Goal: Information Seeking & Learning: Learn about a topic

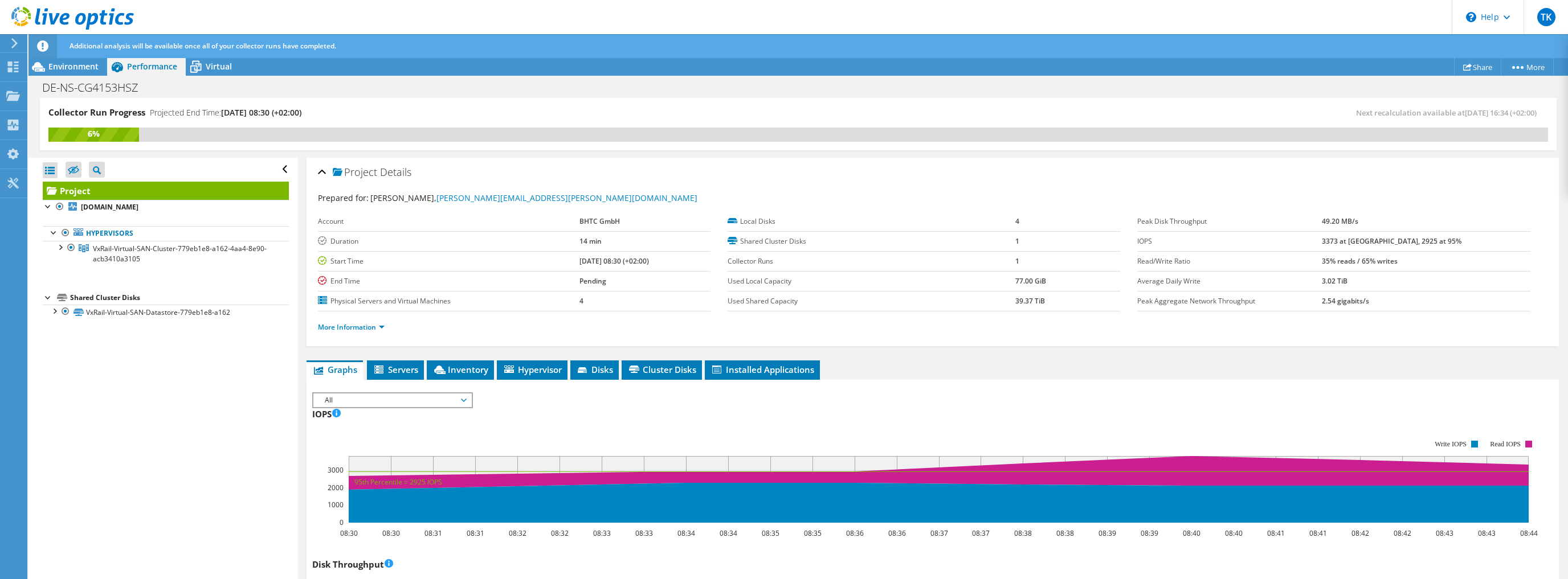
scroll to position [41, 0]
click at [9, 63] on use at bounding box center [13, 67] width 11 height 11
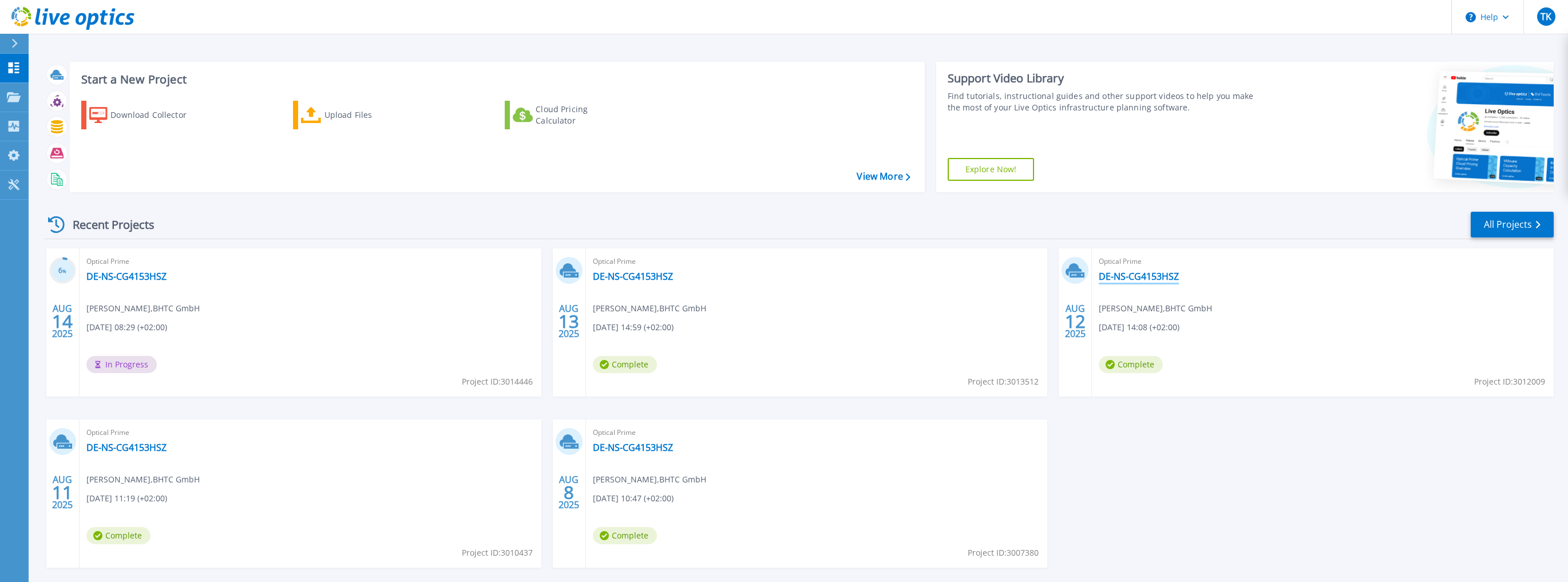
click at [1137, 275] on link "DE-NS-CG4153HSZ" at bounding box center [1138, 276] width 80 height 11
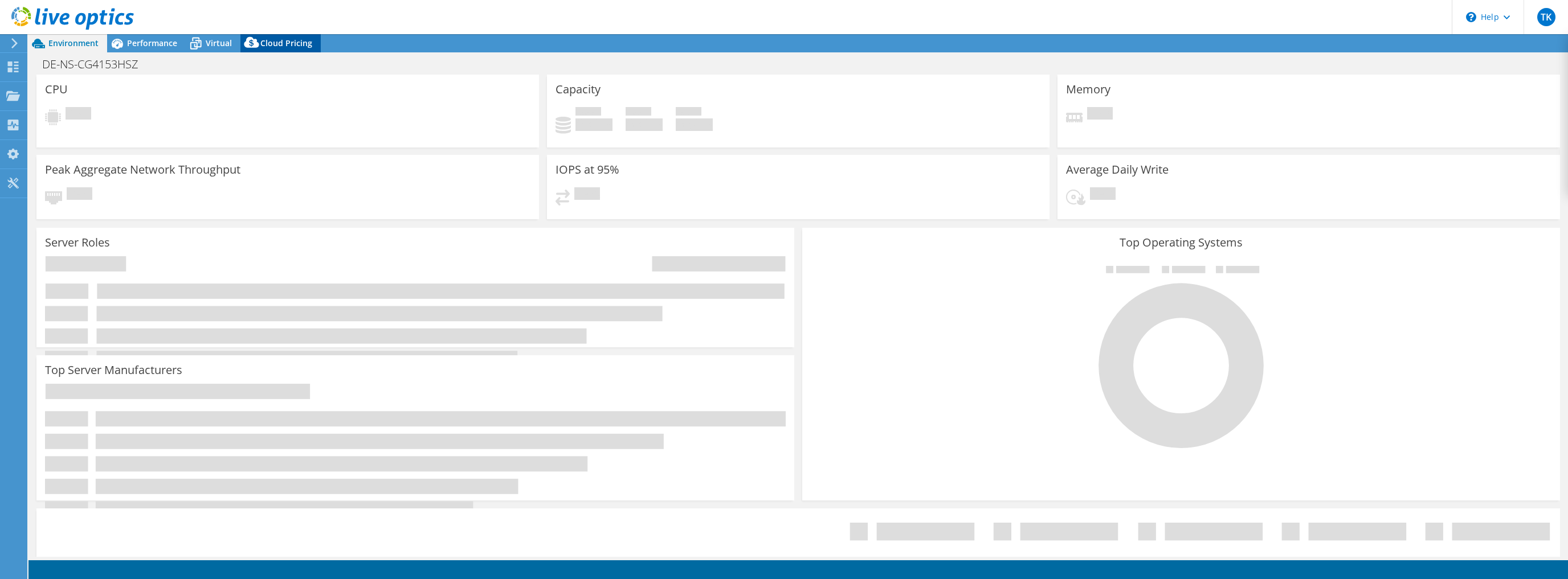
select select "USD"
click at [276, 42] on span "Cloud Pricing" at bounding box center [286, 42] width 52 height 11
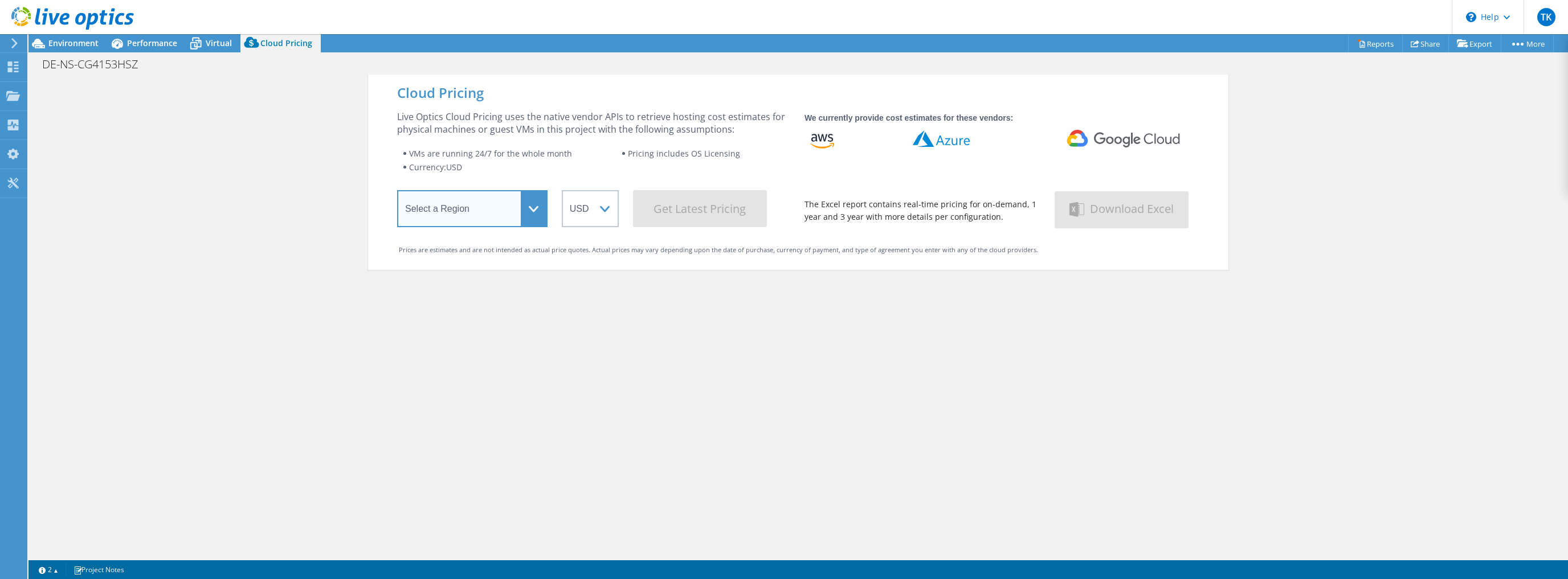
click at [526, 214] on select "Select a Region Asia Pacific (Hong Kong) Asia Pacific (Mumbai) Asia Pacific (Se…" at bounding box center [473, 209] width 150 height 37
click at [397, 192] on select "Select a Region Asia Pacific (Hong Kong) Asia Pacific (Mumbai) Asia Pacific (Se…" at bounding box center [473, 209] width 150 height 37
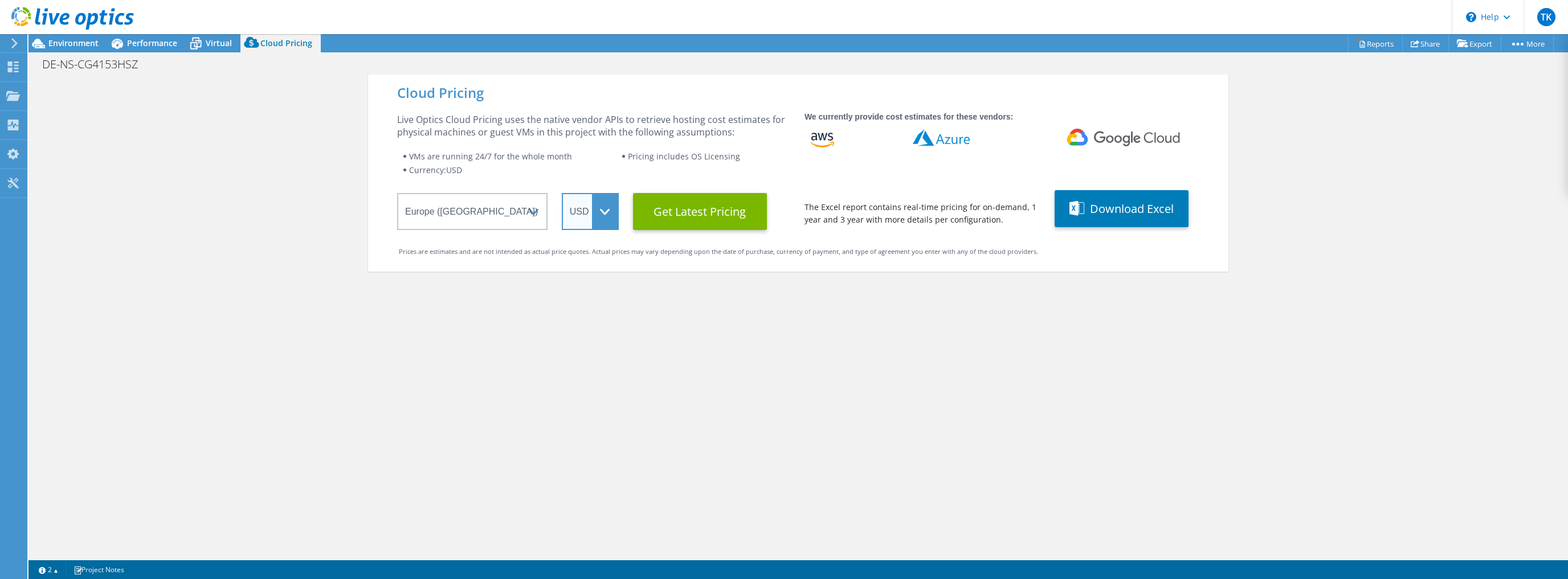
click at [602, 217] on select "ARS AUD BRL CAD CHF CLP CNY DKK EUR GBP HKD HUF INR JPY MXN MYR NOK NZD PEN SEK…" at bounding box center [590, 211] width 57 height 37
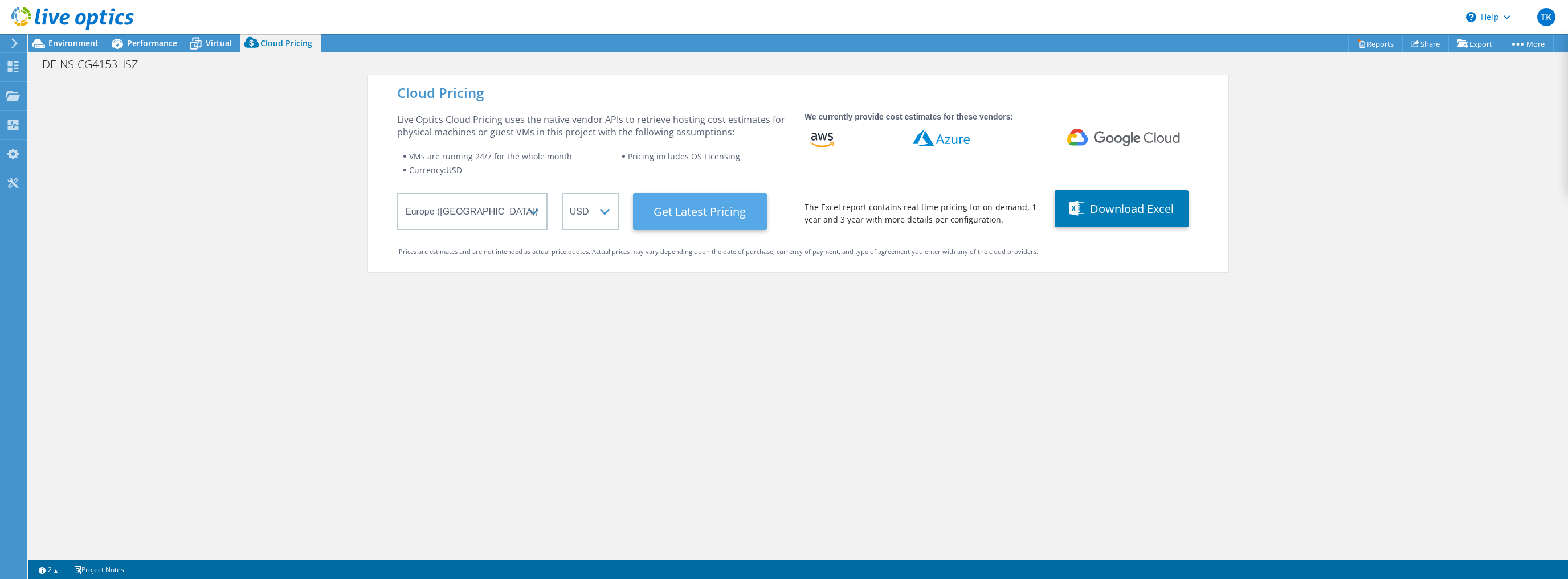
click at [714, 215] on Latest "Get Latest Pricing" at bounding box center [700, 211] width 134 height 37
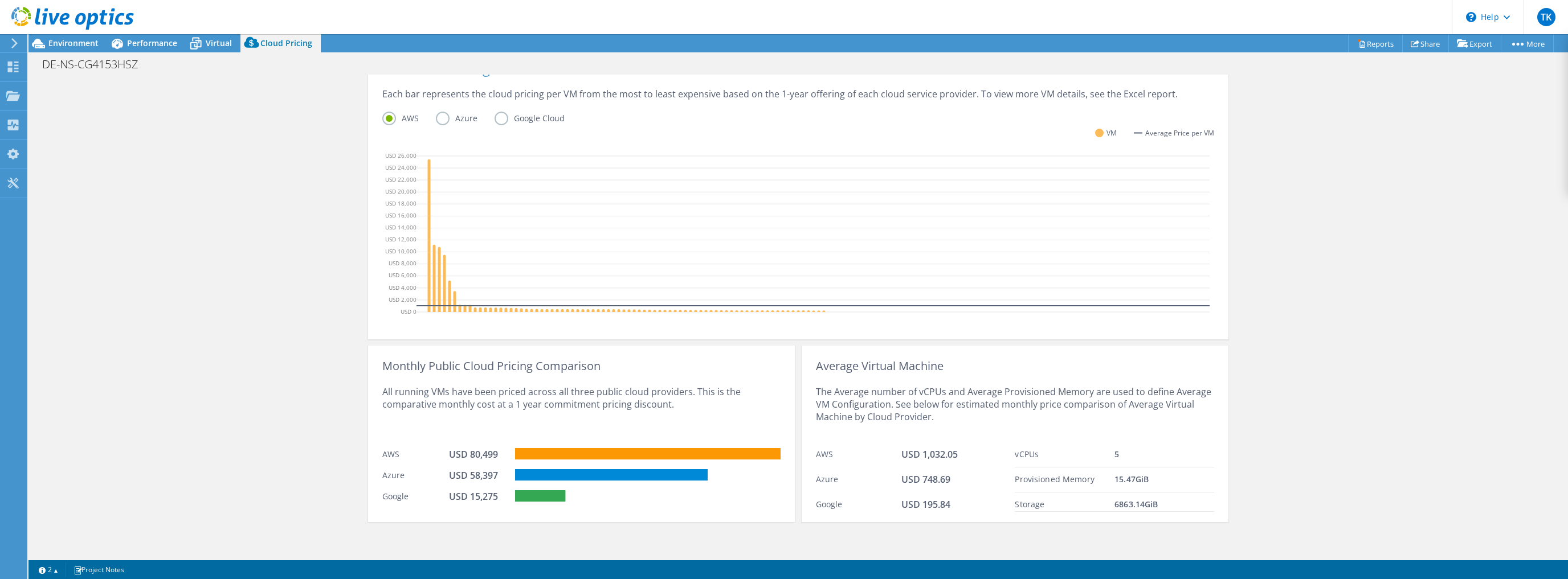
scroll to position [277, 0]
click at [259, 304] on div "Cloud Pricing Live Optics Cloud Pricing uses the native vendor APIs to retrieve…" at bounding box center [798, 178] width 1539 height 761
drag, startPoint x: 891, startPoint y: 457, endPoint x: 957, endPoint y: 505, distance: 81.6
click at [957, 505] on div "AWS USD 1,032.05 Azure USD 748.69 Google USD 195.84" at bounding box center [915, 476] width 199 height 69
click at [957, 505] on div "USD 195.84" at bounding box center [958, 504] width 114 height 14
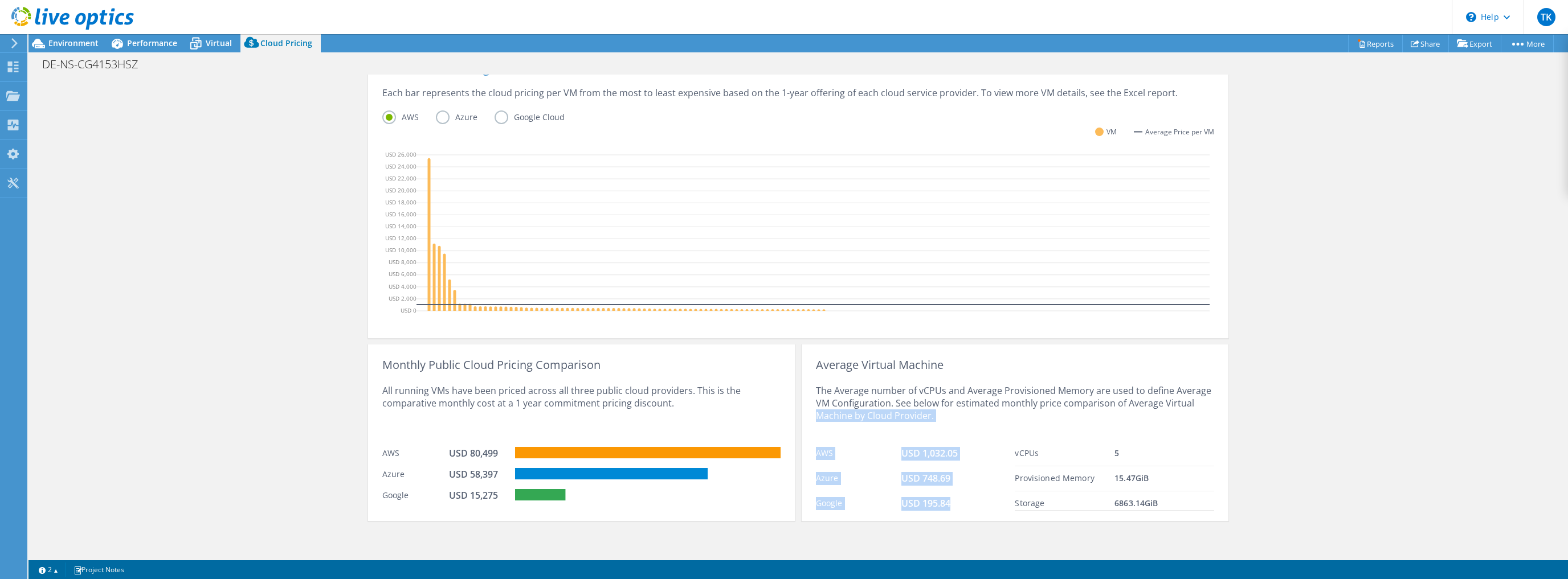
drag, startPoint x: 955, startPoint y: 506, endPoint x: 809, endPoint y: 451, distance: 156.0
click at [809, 451] on div "Average Virtual Machine The Average number of vCPUs and Average Provisioned Mem…" at bounding box center [1014, 433] width 427 height 177
click at [869, 464] on div "AWS USD 1,032.05" at bounding box center [915, 454] width 199 height 25
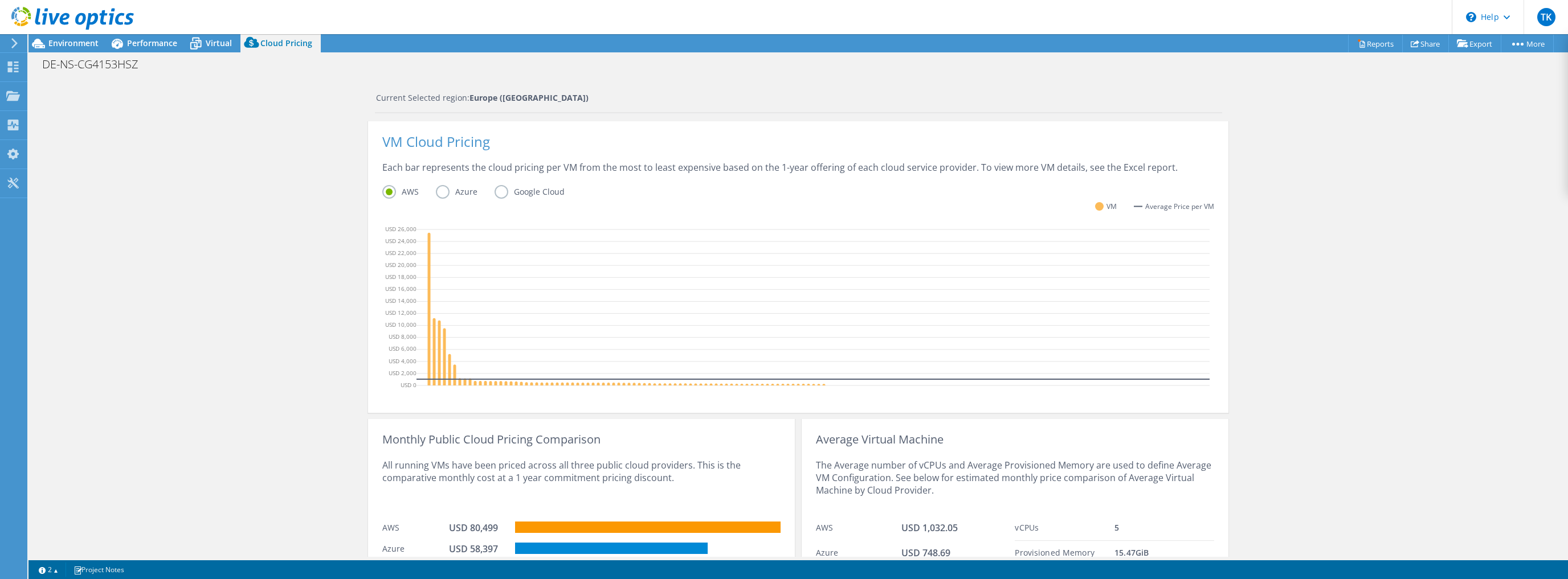
scroll to position [232, 0]
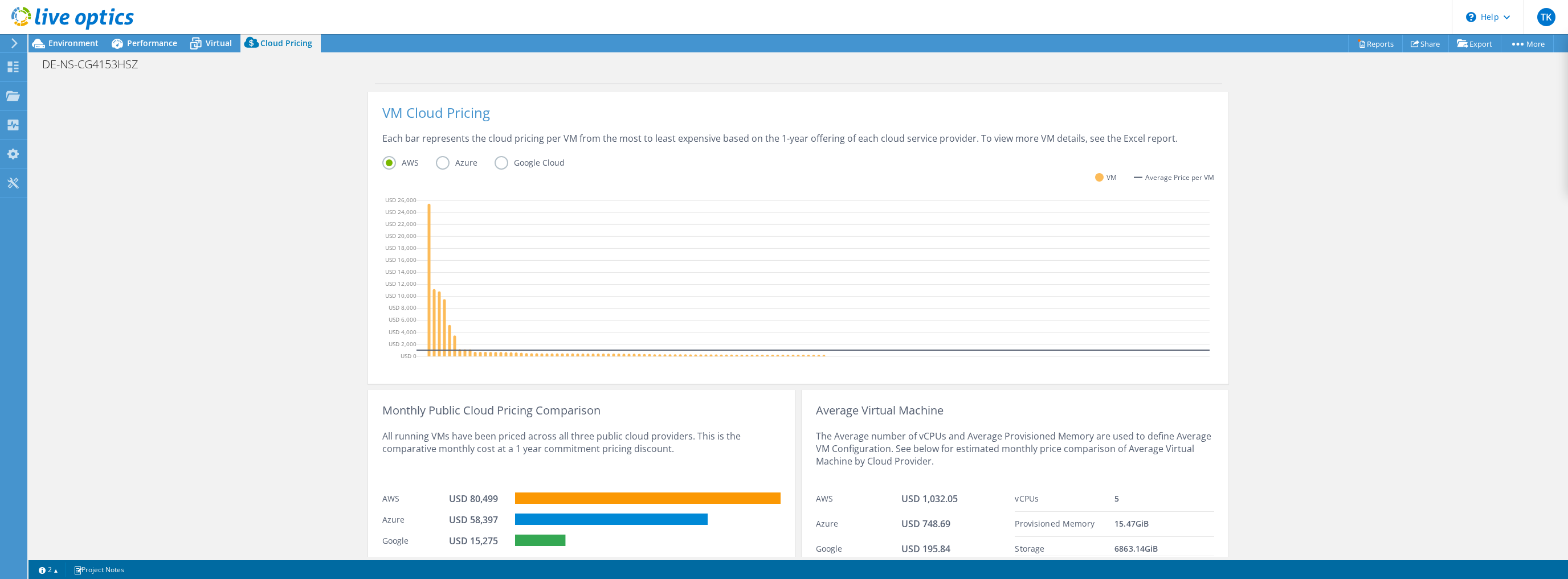
click at [499, 162] on label "Google Cloud" at bounding box center [538, 163] width 87 height 14
click at [0, 0] on input "Google Cloud" at bounding box center [0, 0] width 0 height 0
click at [385, 163] on label "AWS" at bounding box center [408, 163] width 53 height 14
click at [0, 0] on input "AWS" at bounding box center [0, 0] width 0 height 0
click at [440, 161] on label "Azure" at bounding box center [465, 163] width 58 height 14
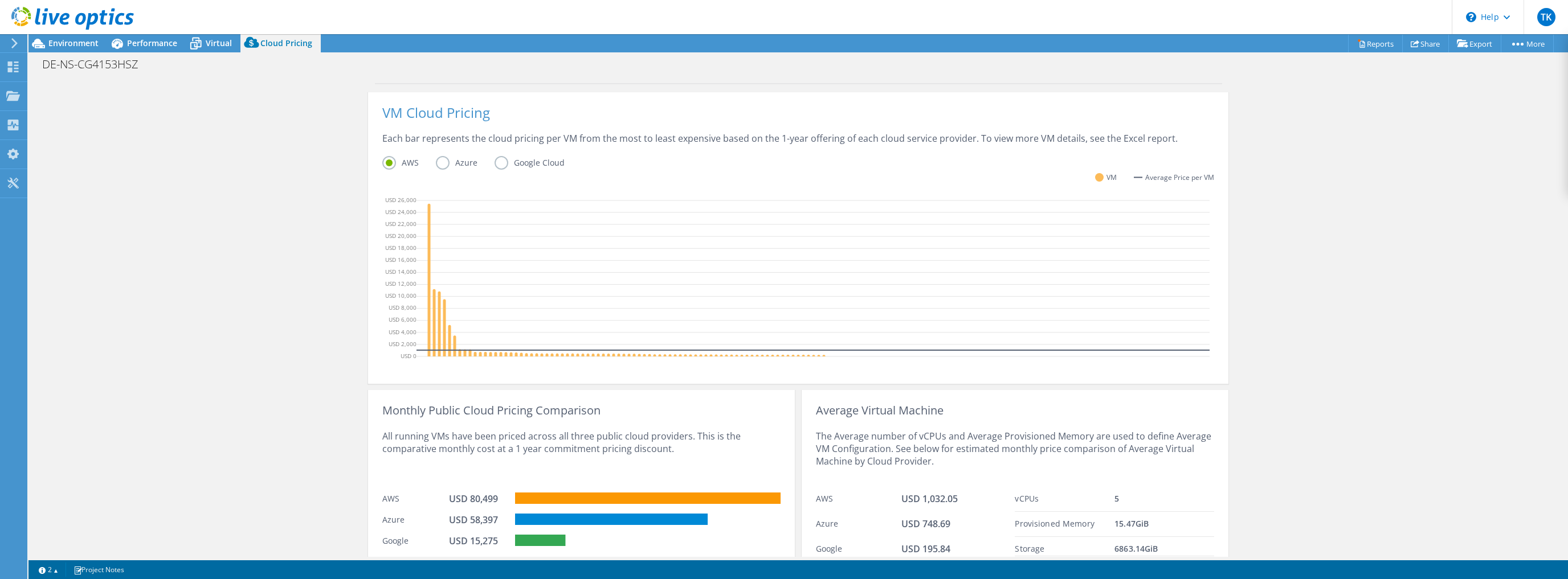
click at [0, 0] on input "Azure" at bounding box center [0, 0] width 0 height 0
click at [382, 163] on label "AWS" at bounding box center [408, 163] width 53 height 14
click at [0, 0] on input "AWS" at bounding box center [0, 0] width 0 height 0
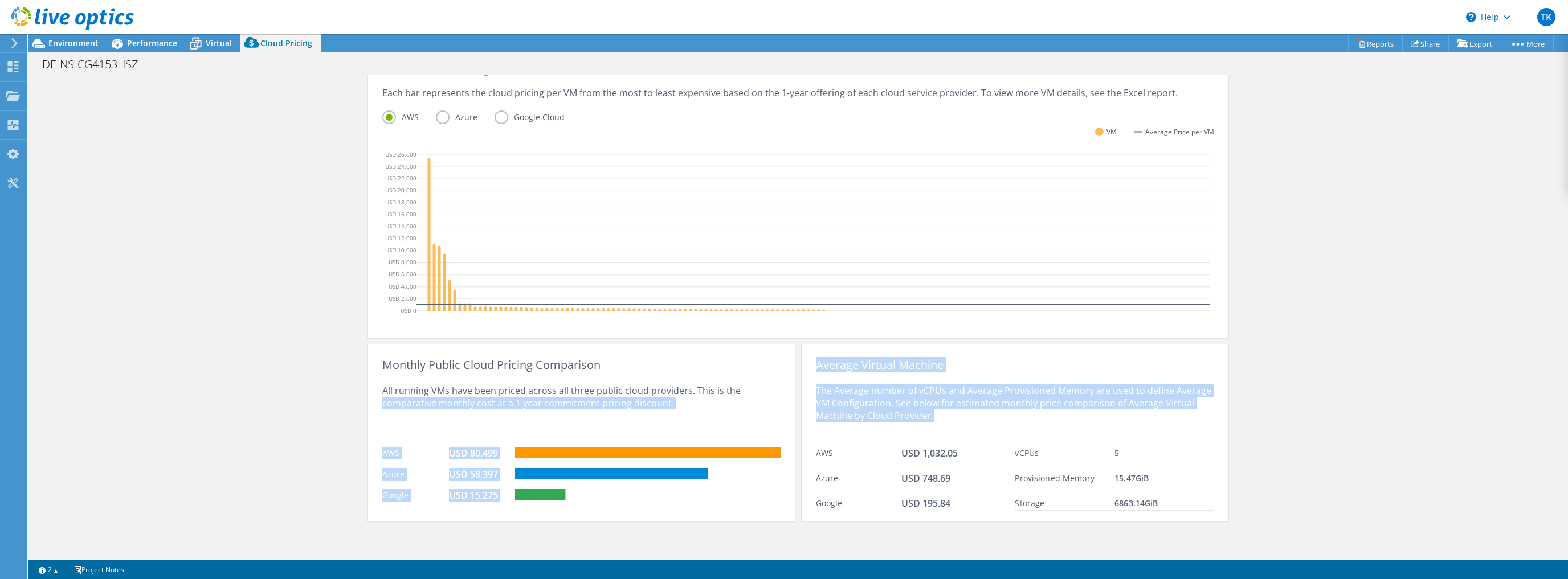
drag, startPoint x: 930, startPoint y: 418, endPoint x: 787, endPoint y: 389, distance: 145.9
click at [787, 389] on div "Monthly Public Cloud Pricing Comparison All running VMs have been priced across…" at bounding box center [798, 429] width 860 height 183
click at [932, 418] on div "The Average number of vCPUs and Average Provisioned Memory are used to define A…" at bounding box center [1014, 406] width 398 height 70
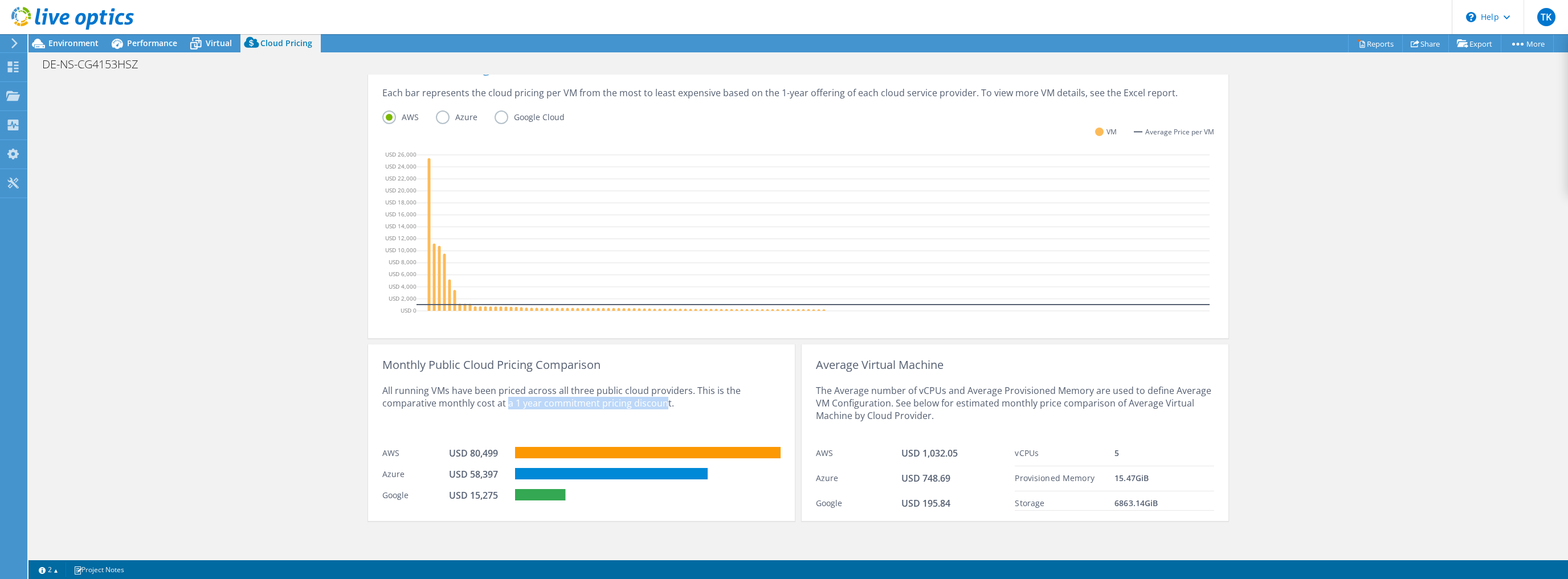
drag, startPoint x: 501, startPoint y: 405, endPoint x: 677, endPoint y: 407, distance: 176.0
click at [659, 403] on div "All running VMs have been priced across all three public cloud providers. This …" at bounding box center [581, 406] width 398 height 70
click at [690, 408] on div "All running VMs have been priced across all three public cloud providers. This …" at bounding box center [581, 406] width 398 height 70
drag, startPoint x: 385, startPoint y: 494, endPoint x: 576, endPoint y: 497, distance: 191.0
click at [576, 497] on div "Google USD 15,275" at bounding box center [581, 494] width 398 height 21
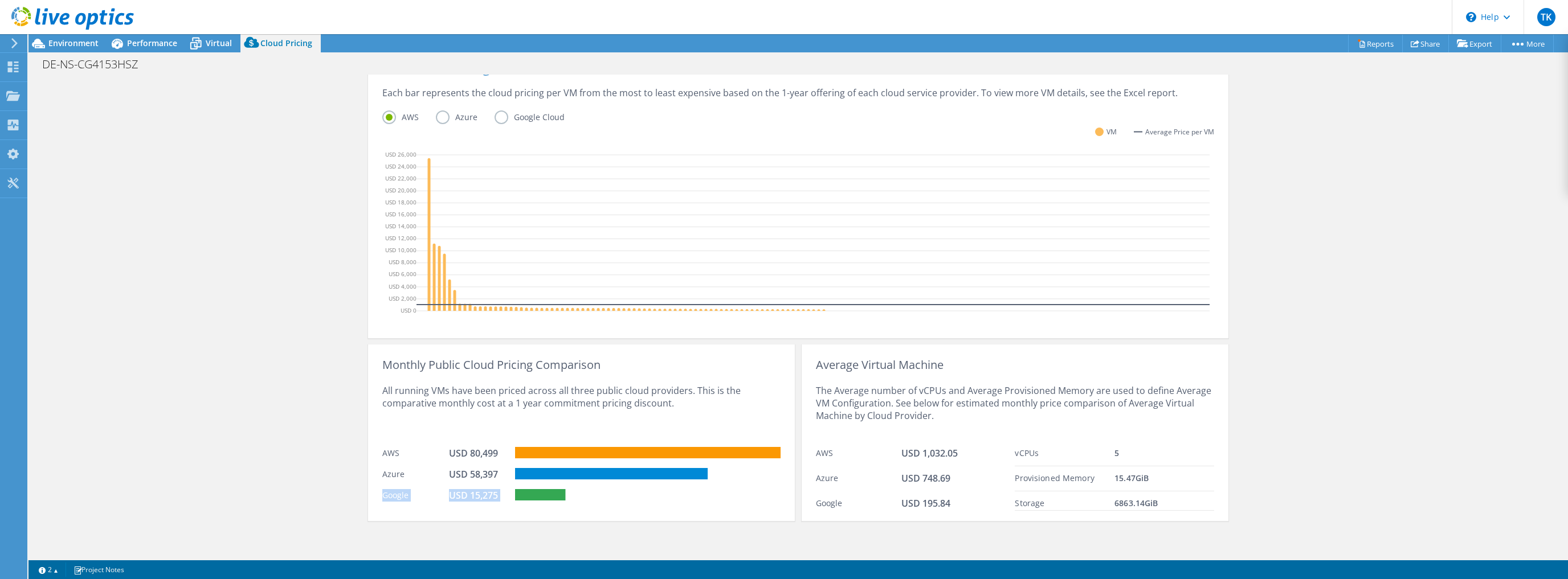
click at [461, 511] on div "Monthly Public Cloud Pricing Comparison All running VMs have been priced across…" at bounding box center [581, 433] width 427 height 177
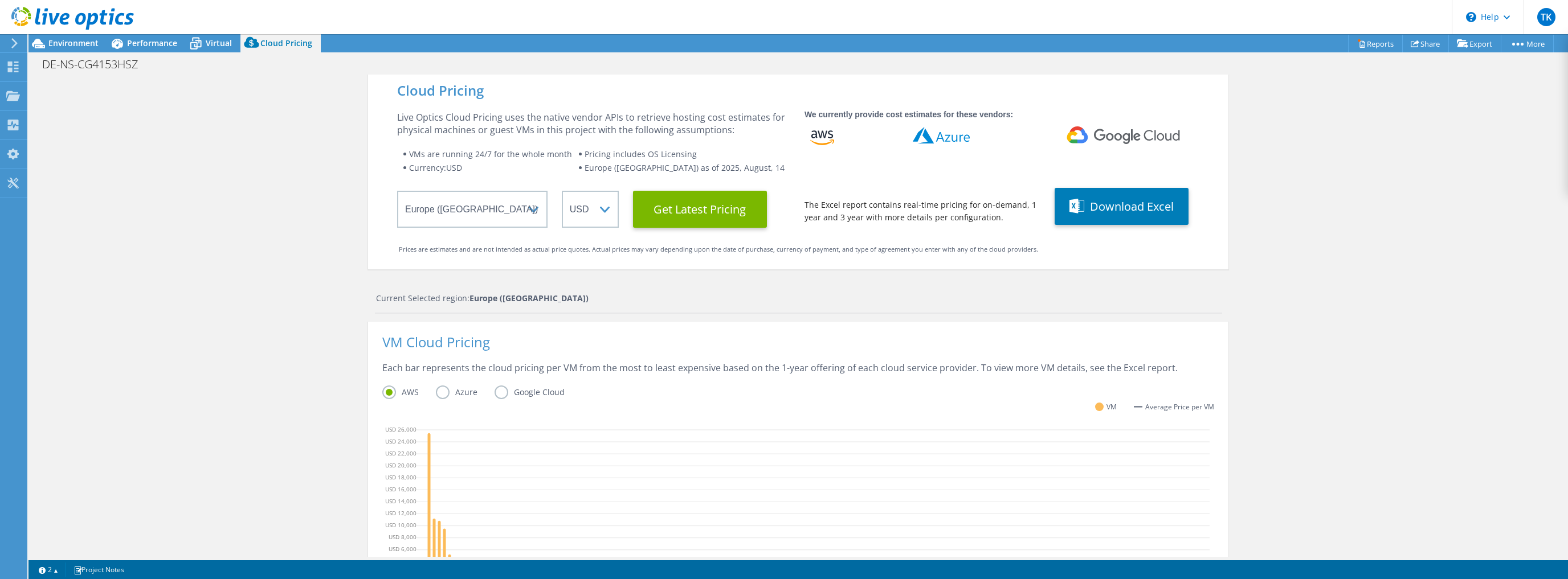
scroll to position [0, 0]
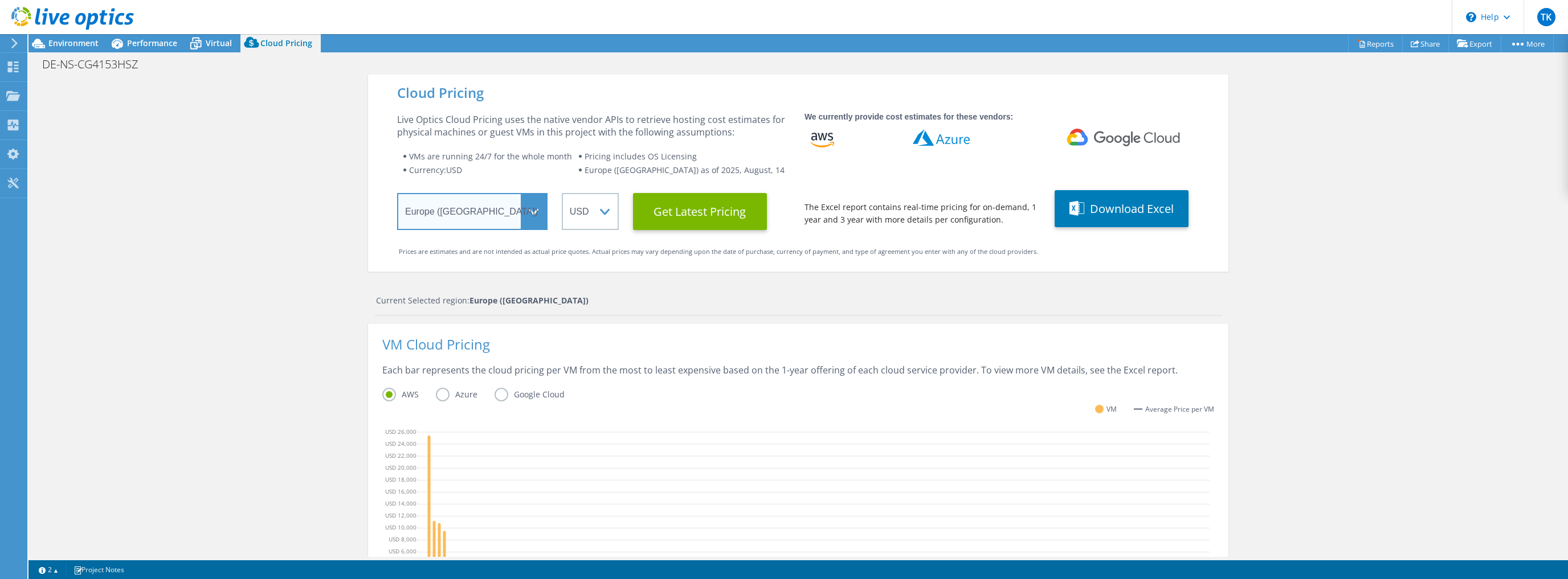
click at [536, 208] on select "Select a Region Asia Pacific (Hong Kong) Asia Pacific (Mumbai) Asia Pacific (Se…" at bounding box center [473, 211] width 150 height 37
click at [531, 210] on select "Select a Region Asia Pacific (Hong Kong) Asia Pacific (Mumbai) Asia Pacific (Se…" at bounding box center [473, 211] width 150 height 37
click at [397, 193] on select "Select a Region Asia Pacific (Hong Kong) Asia Pacific (Mumbai) Asia Pacific (Se…" at bounding box center [473, 211] width 150 height 37
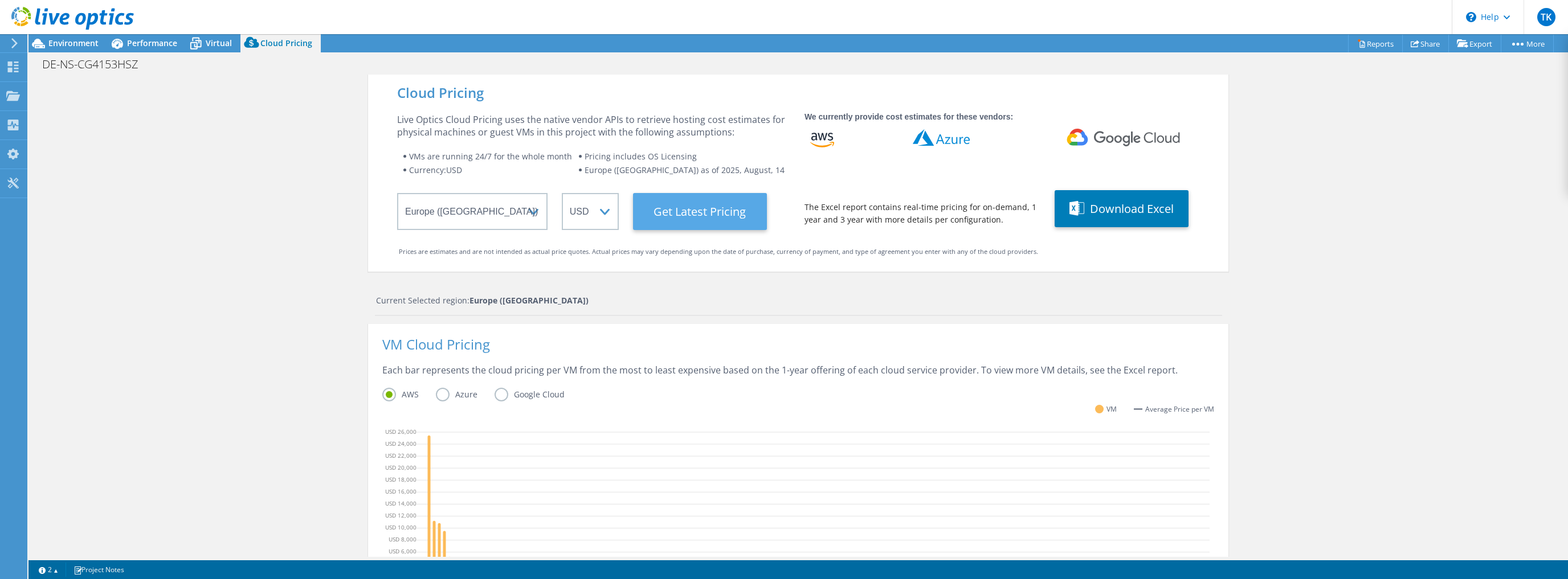
click at [688, 212] on Latest "Get Latest Pricing" at bounding box center [700, 211] width 134 height 37
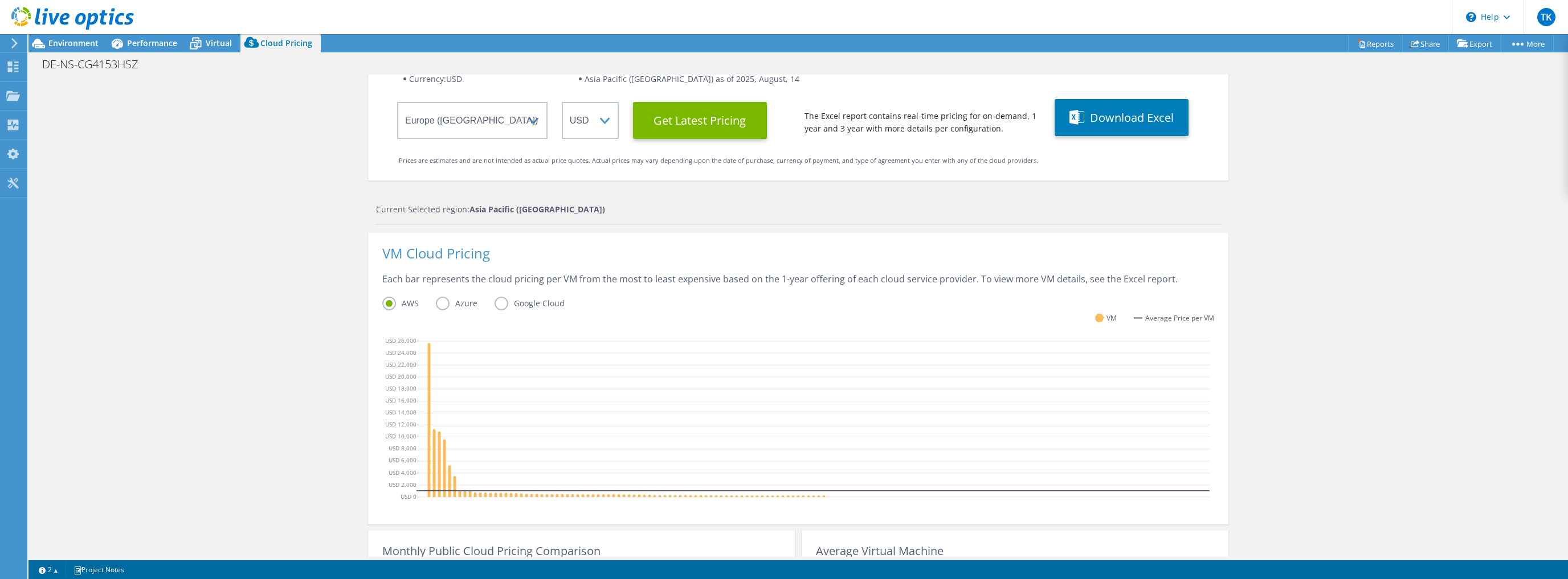
scroll to position [50, 0]
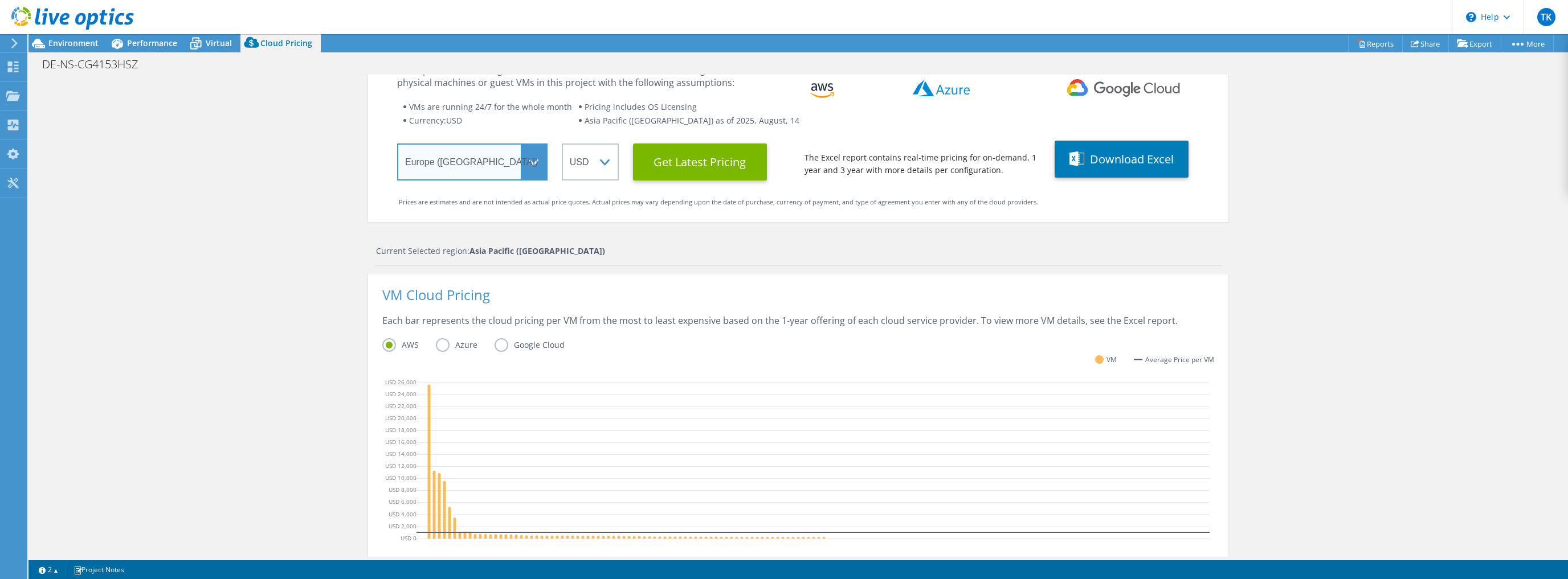
click at [529, 160] on select "Select a Region Asia Pacific (Hong Kong) Asia Pacific (Mumbai) Asia Pacific (Se…" at bounding box center [473, 162] width 150 height 37
click at [397, 144] on select "Select a Region Asia Pacific (Hong Kong) Asia Pacific (Mumbai) Asia Pacific (Se…" at bounding box center [473, 162] width 150 height 37
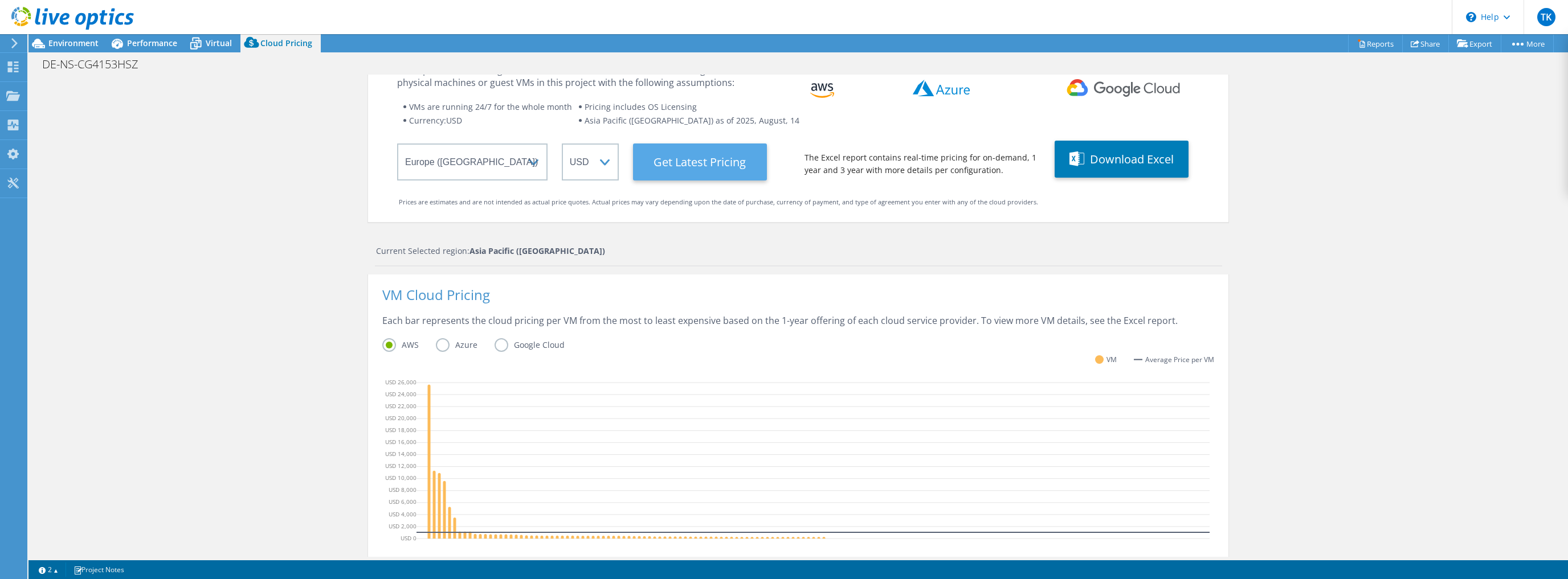
click at [693, 163] on Latest "Get Latest Pricing" at bounding box center [700, 162] width 134 height 37
click at [303, 348] on div "Cloud Pricing Live Optics Cloud Pricing uses the native vendor APIs to retrieve…" at bounding box center [798, 406] width 1539 height 761
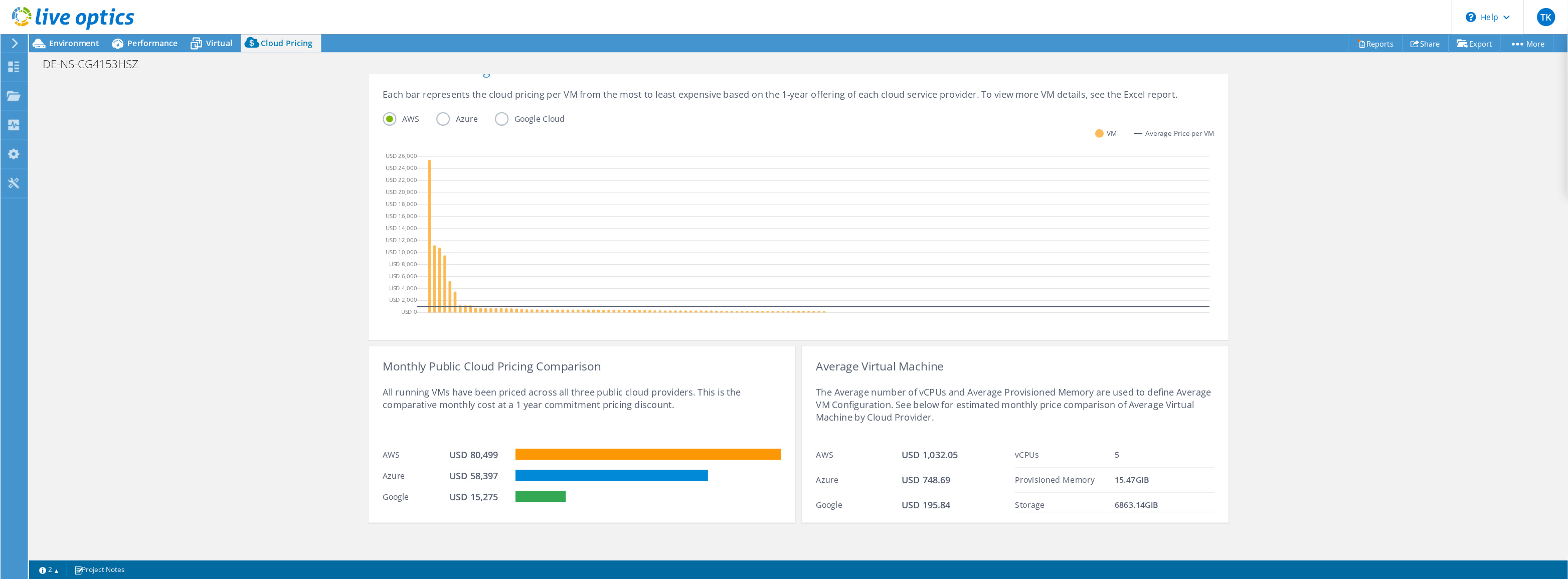
scroll to position [244, 0]
drag, startPoint x: 449, startPoint y: 355, endPoint x: 515, endPoint y: 355, distance: 66.0
click at [515, 355] on div "All running VMs have been priced across all three public cloud providers. This …" at bounding box center [511, 357] width 350 height 62
click at [515, 355] on div "All running VMs have been priced across all three public cloud providers. This …" at bounding box center [511, 357] width 350 height 62
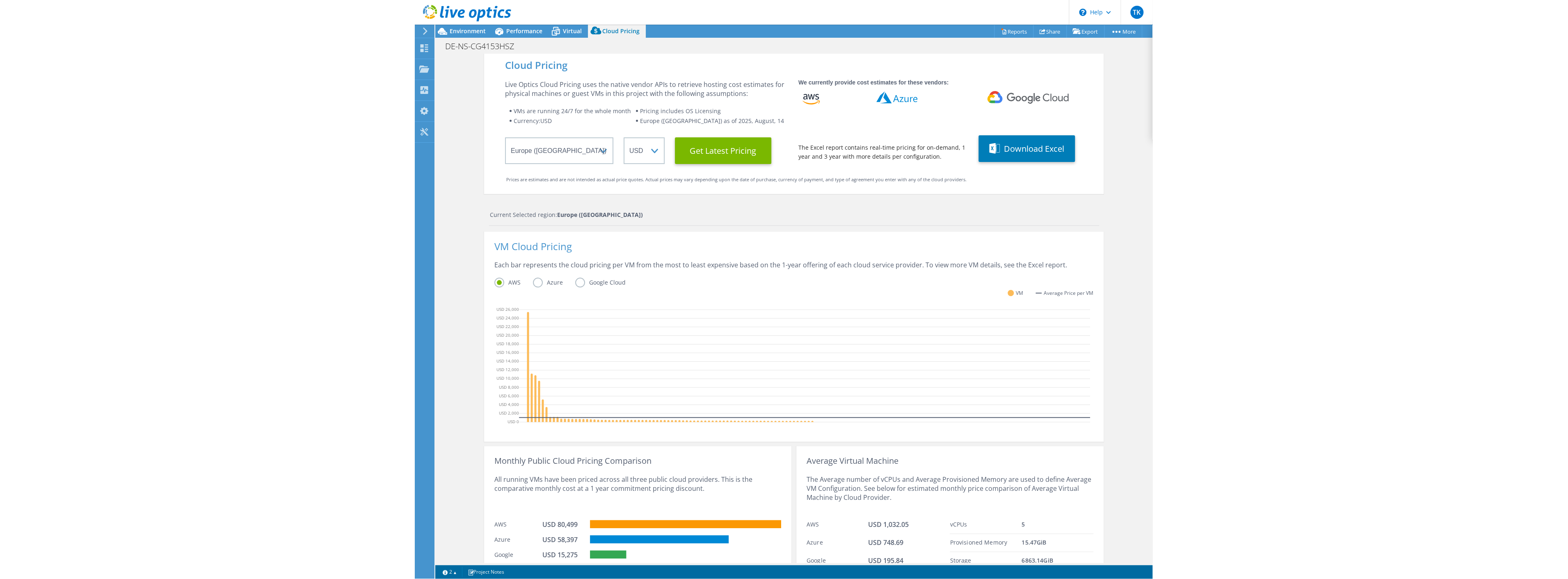
scroll to position [0, 0]
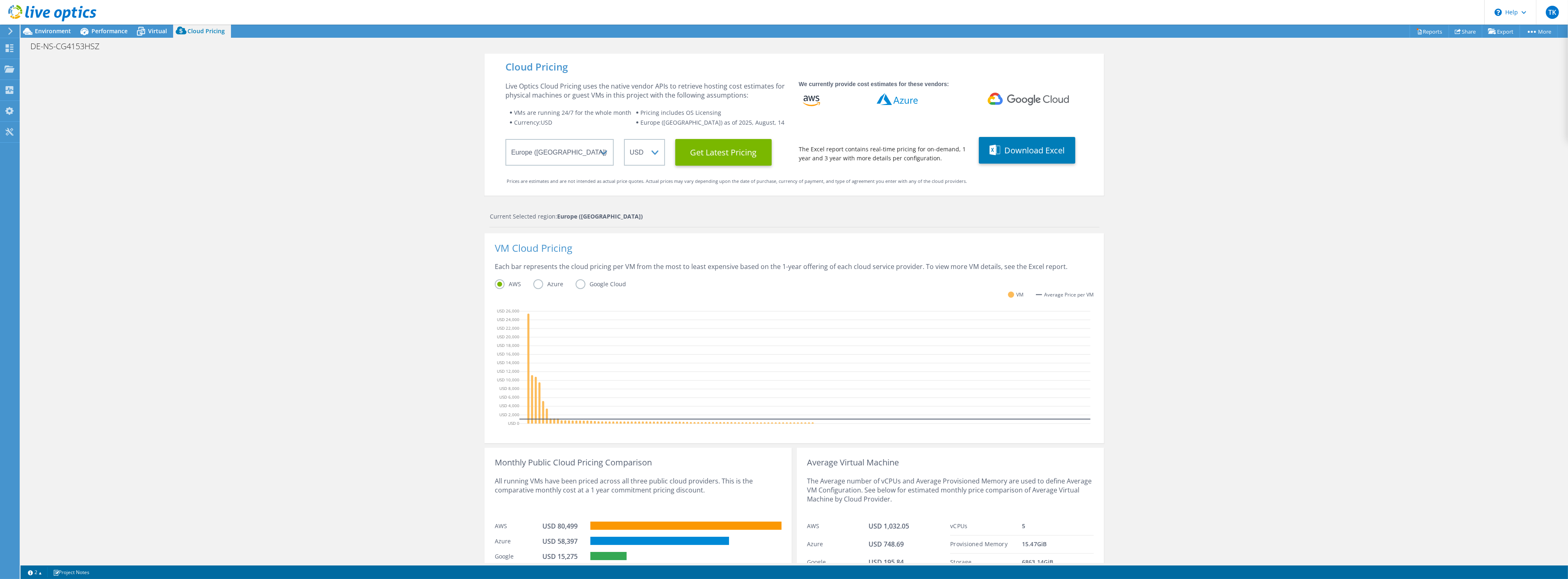
click at [388, 379] on div "Cloud Pricing Live Optics Cloud Pricing uses the native vendor APIs to retrieve…" at bounding box center [794, 343] width 1547 height 579
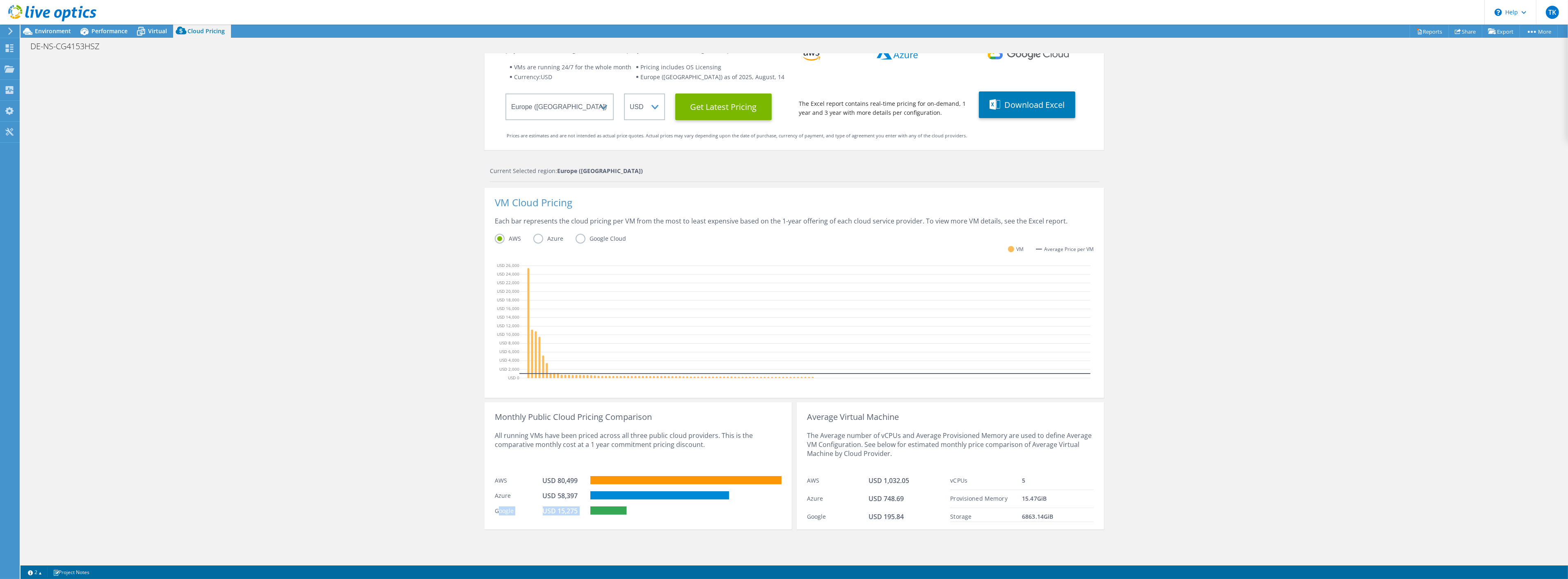
drag, startPoint x: 494, startPoint y: 508, endPoint x: 592, endPoint y: 519, distance: 98.6
click at [594, 417] on div "Google USD 15,275" at bounding box center [638, 510] width 287 height 15
click at [592, 417] on div "Monthly Public Cloud Pricing Comparison All running VMs have been priced across…" at bounding box center [638, 465] width 307 height 127
click at [601, 114] on select "Select a Region Asia Pacific (Hong Kong) Asia Pacific (Mumbai) Asia Pacific (Se…" at bounding box center [559, 107] width 108 height 27
click at [505, 94] on select "Select a Region Asia Pacific (Hong Kong) Asia Pacific (Mumbai) Asia Pacific (Se…" at bounding box center [559, 107] width 108 height 27
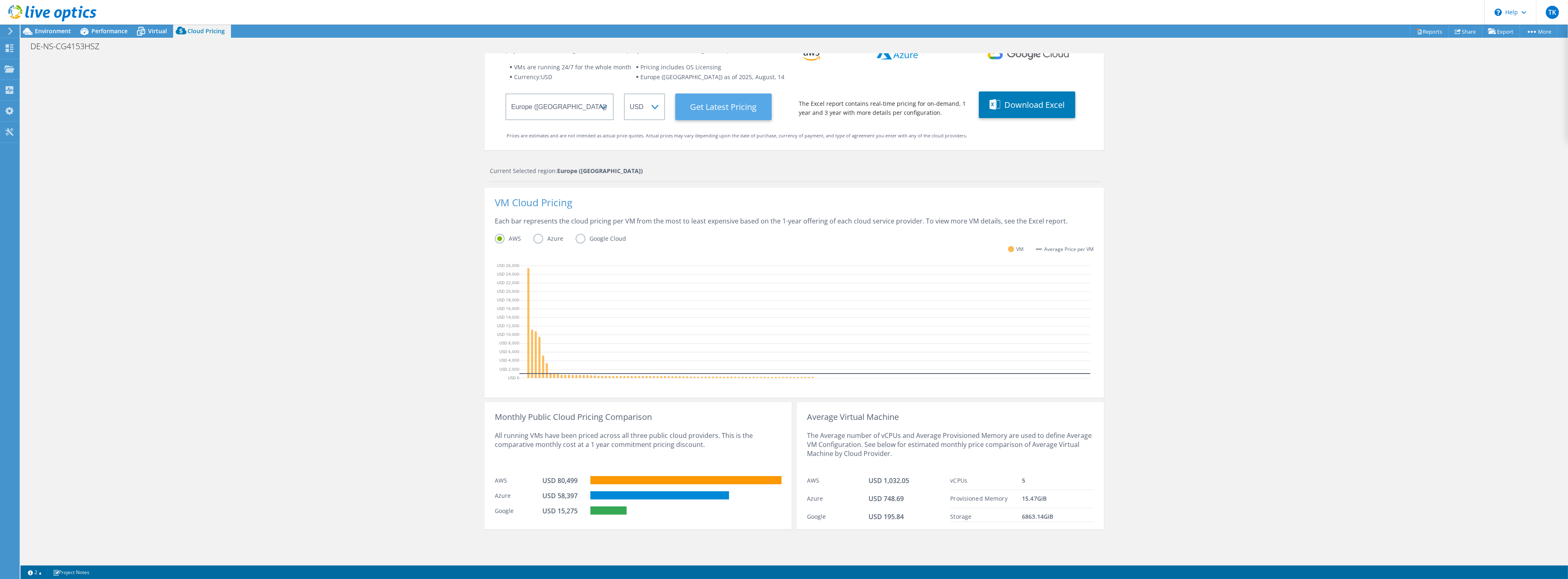
click at [716, 111] on Latest "Get Latest Pricing" at bounding box center [723, 107] width 96 height 27
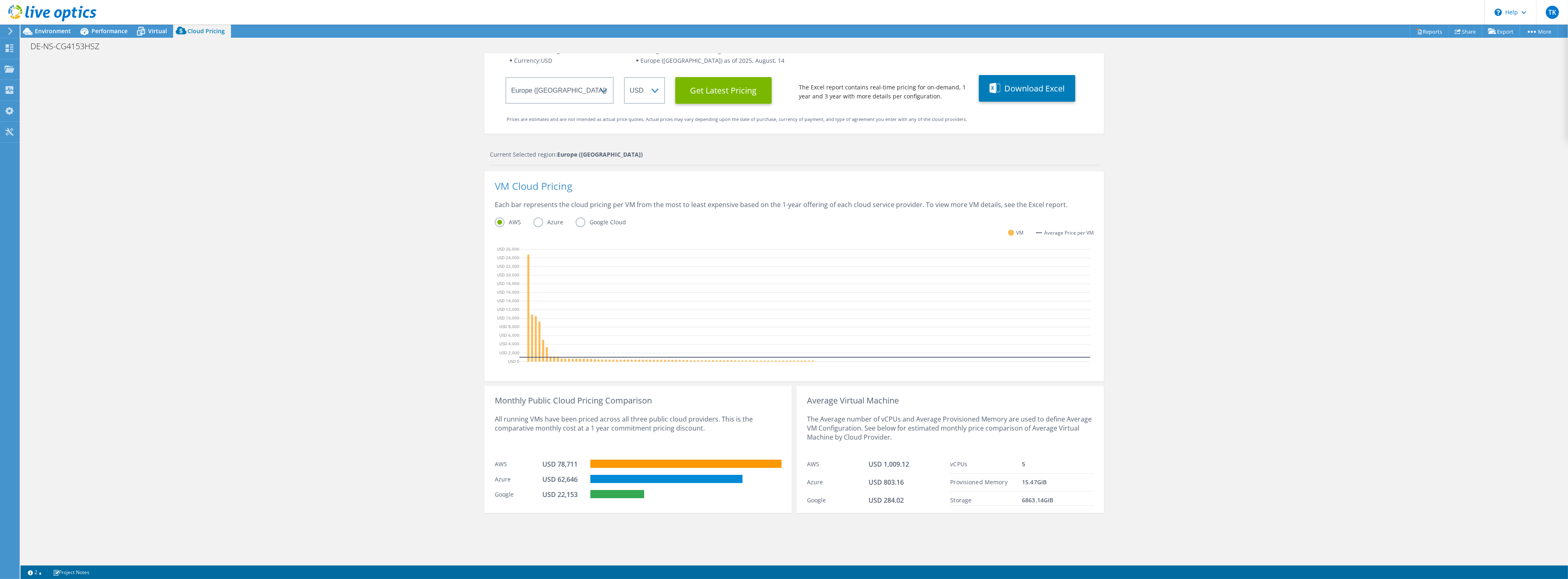
scroll to position [70, 0]
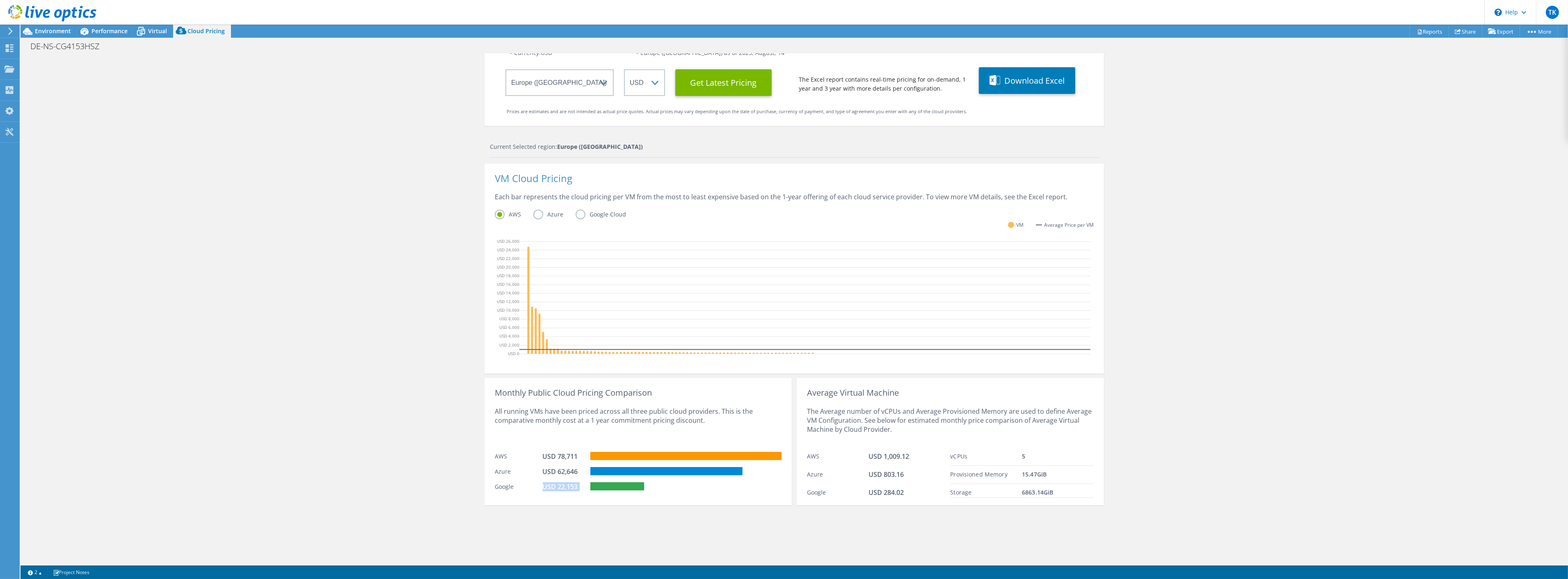
drag, startPoint x: 539, startPoint y: 486, endPoint x: 651, endPoint y: 482, distance: 112.1
click at [651, 417] on div "Google USD 22,153" at bounding box center [638, 485] width 287 height 15
click at [653, 417] on icon at bounding box center [686, 486] width 191 height 8
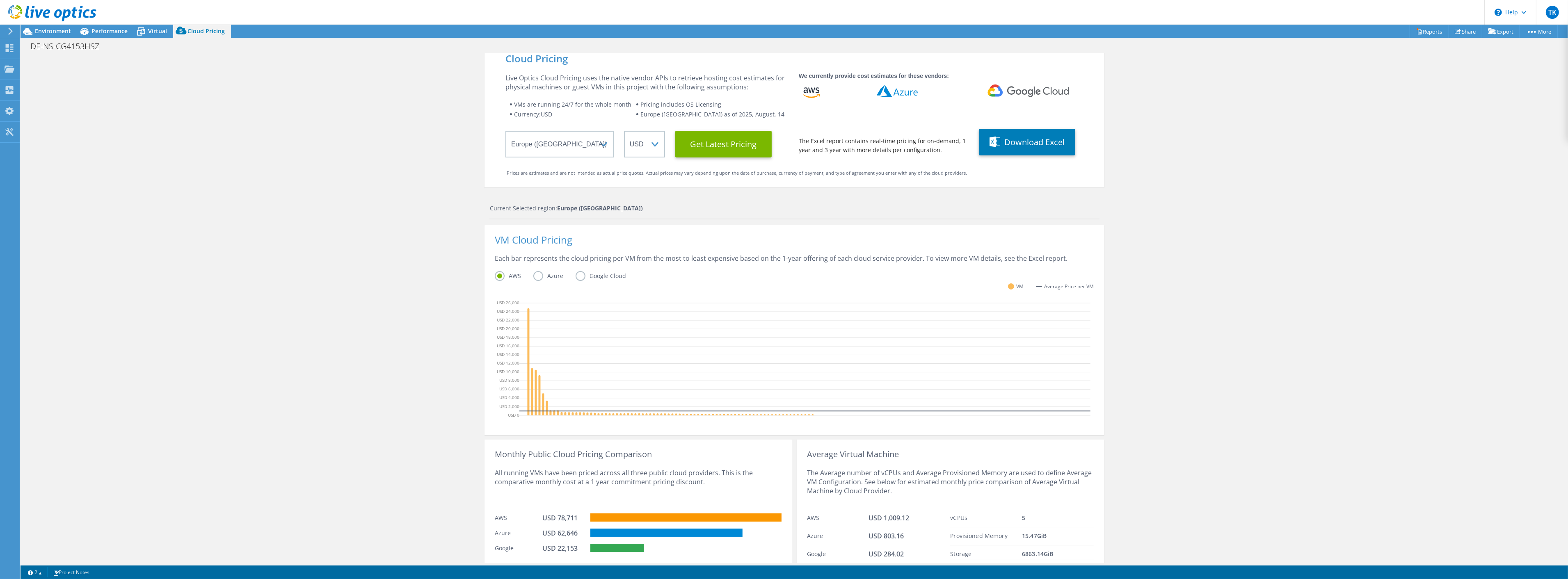
scroll to position [0, 0]
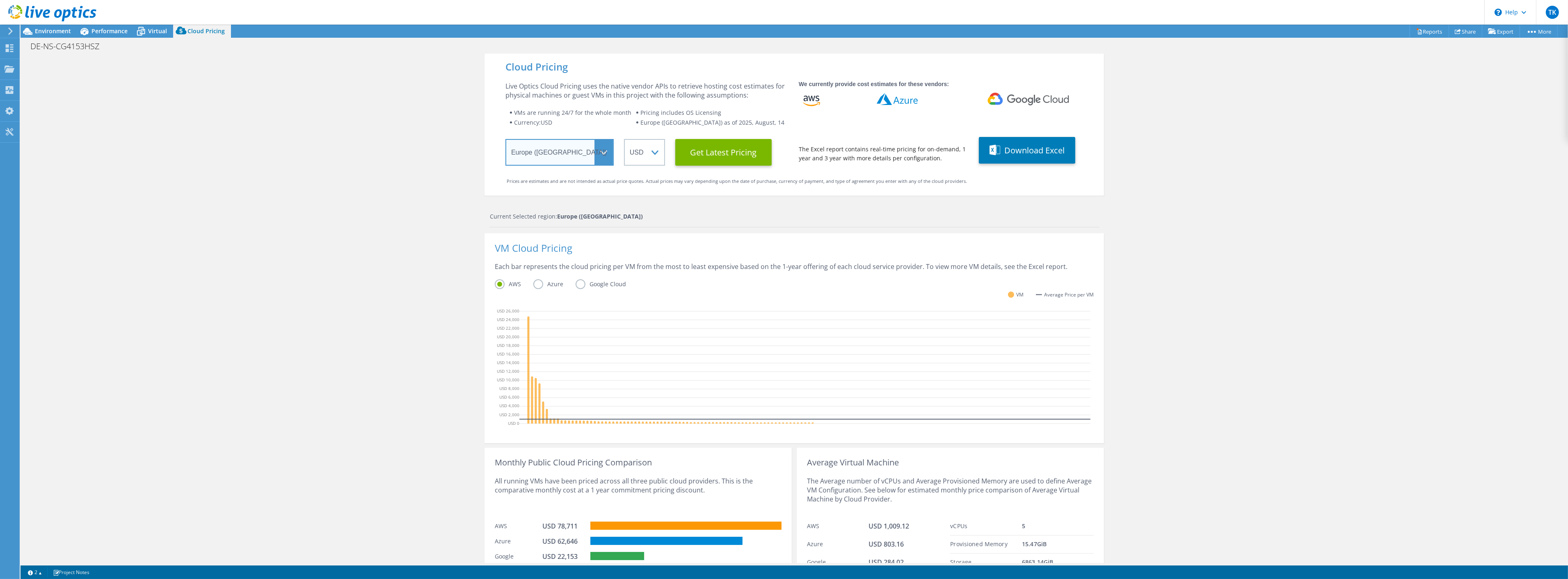
click at [606, 148] on select "Select a Region Asia Pacific (Hong Kong) Asia Pacific (Mumbai) Asia Pacific (Se…" at bounding box center [559, 152] width 108 height 27
click at [505, 139] on select "Select a Region Asia Pacific (Hong Kong) Asia Pacific (Mumbai) Asia Pacific (Se…" at bounding box center [559, 152] width 108 height 27
click at [713, 156] on Latest "Get Latest Pricing" at bounding box center [723, 152] width 96 height 27
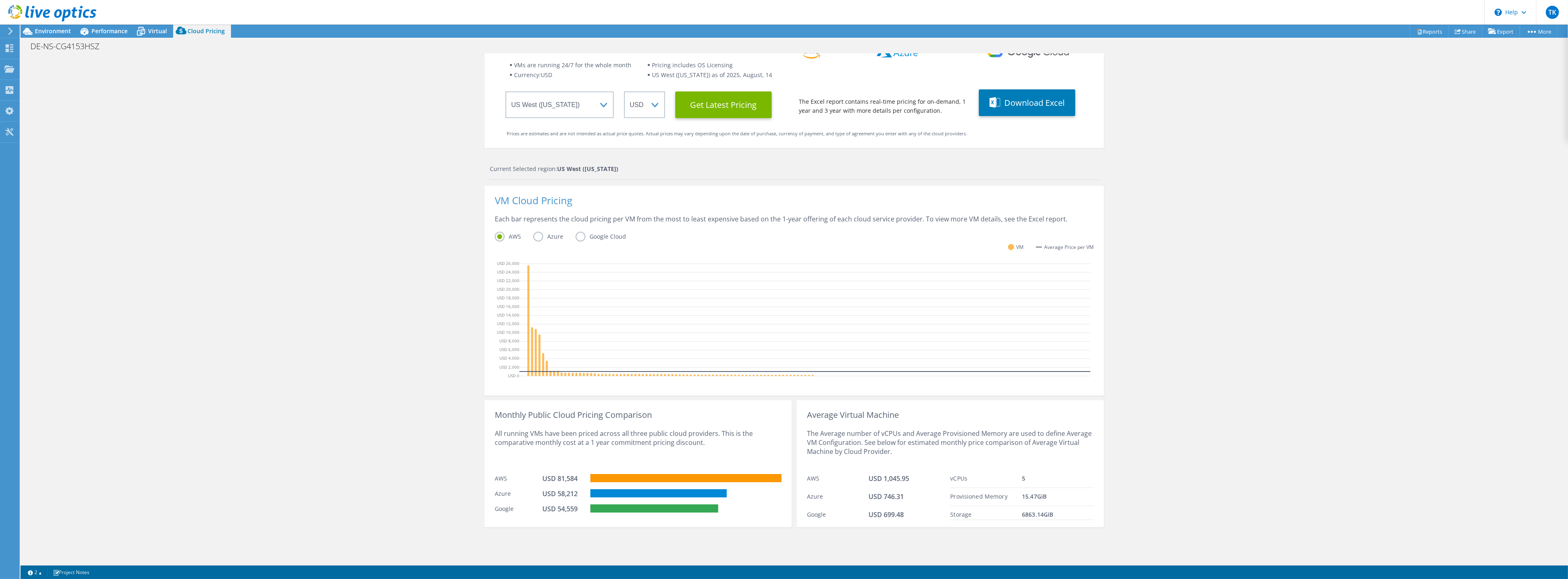
scroll to position [24, 0]
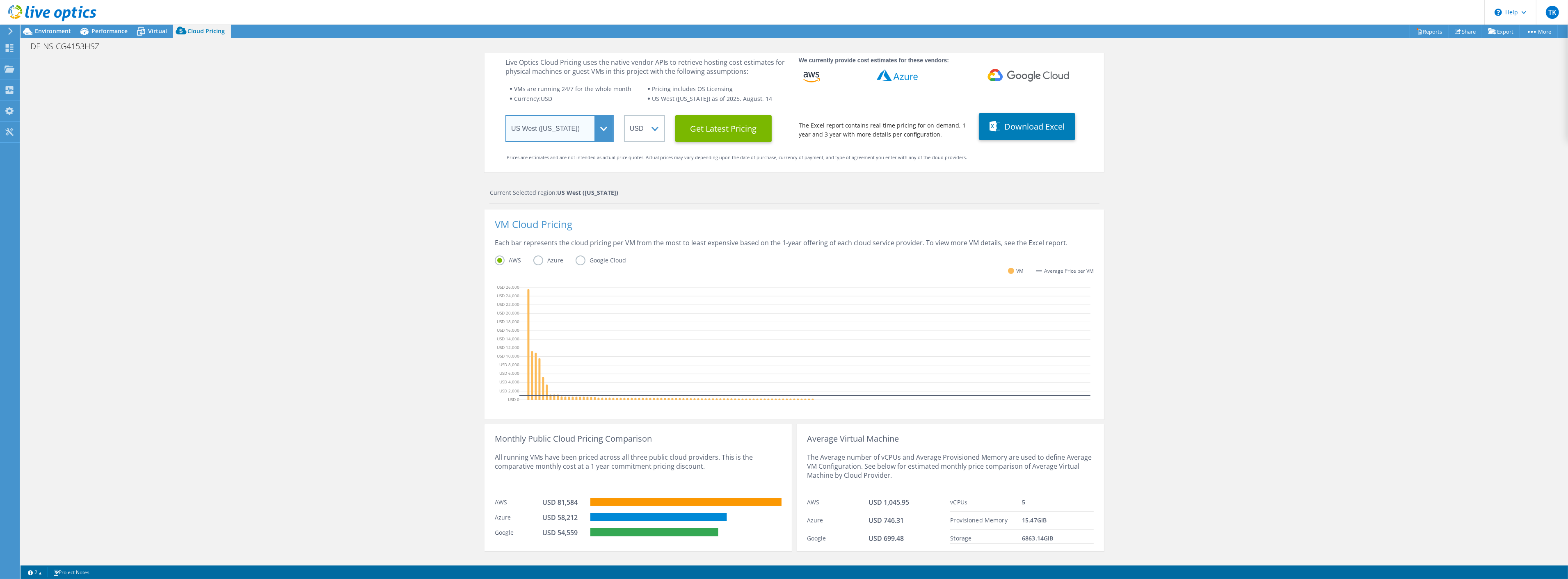
click at [609, 130] on select "Select a Region Asia Pacific (Hong Kong) Asia Pacific (Mumbai) Asia Pacific (Se…" at bounding box center [559, 128] width 108 height 27
select select "EUFrankfurt"
click at [505, 115] on select "Select a Region Asia Pacific (Hong Kong) Asia Pacific (Mumbai) Asia Pacific (Se…" at bounding box center [559, 128] width 108 height 27
click at [645, 129] on select "ARS AUD BRL CAD CHF CLP CNY DKK EUR GBP HKD HUF INR JPY MXN MYR NOK NZD PEN SEK…" at bounding box center [644, 128] width 41 height 27
click at [624, 115] on select "ARS AUD BRL CAD CHF CLP CNY DKK EUR GBP HKD HUF INR JPY MXN MYR NOK NZD PEN SEK…" at bounding box center [644, 128] width 41 height 27
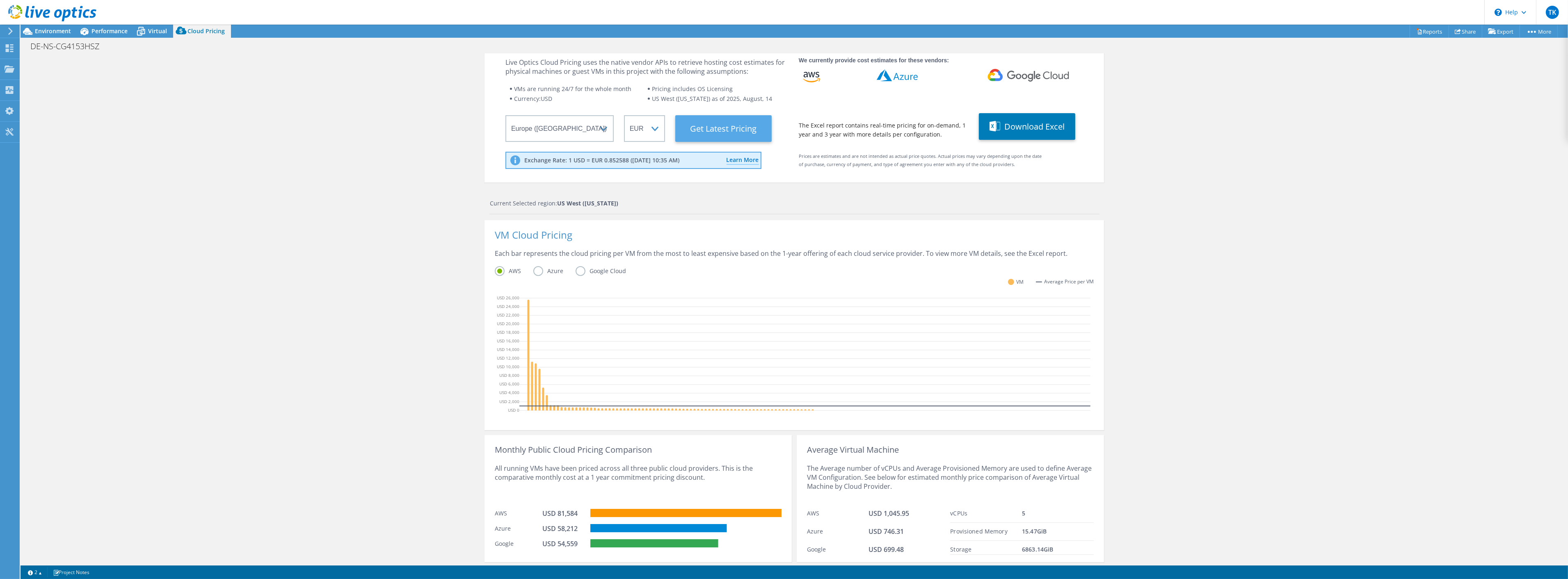
click at [726, 124] on Latest "Get Latest Pricing" at bounding box center [723, 128] width 96 height 27
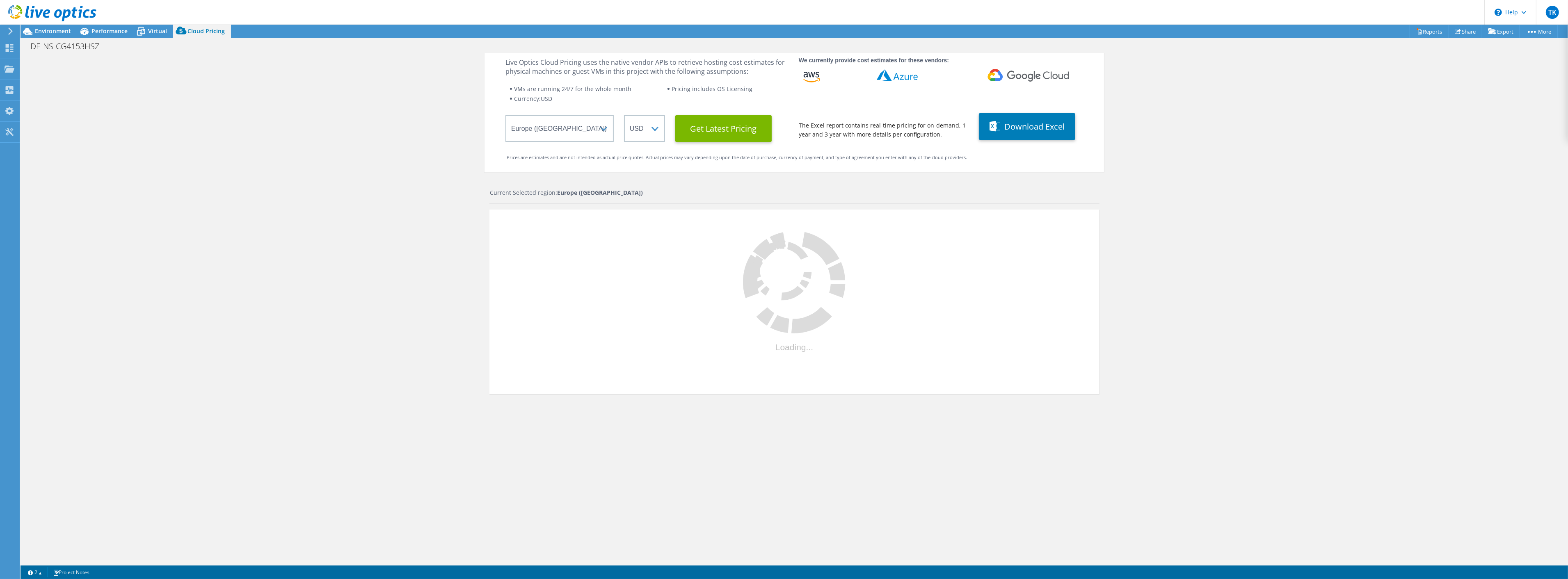
select select "EUR"
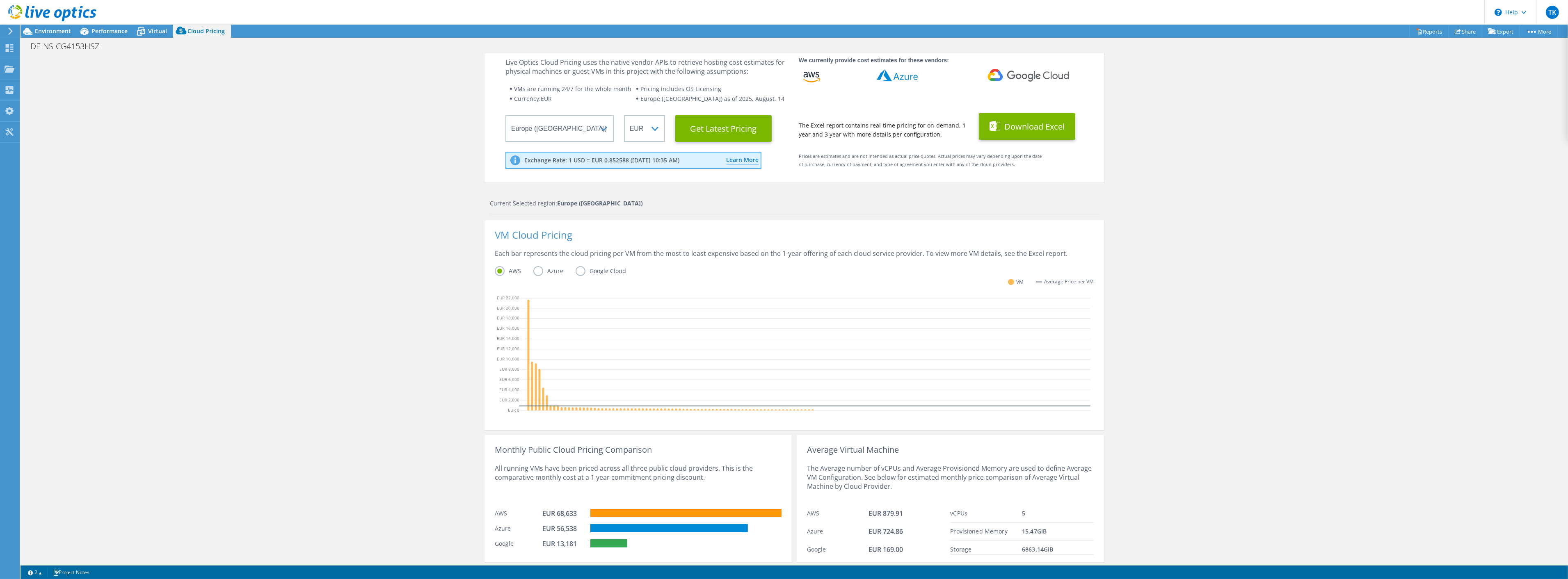
click at [1023, 125] on button "Download Excel" at bounding box center [1027, 127] width 96 height 27
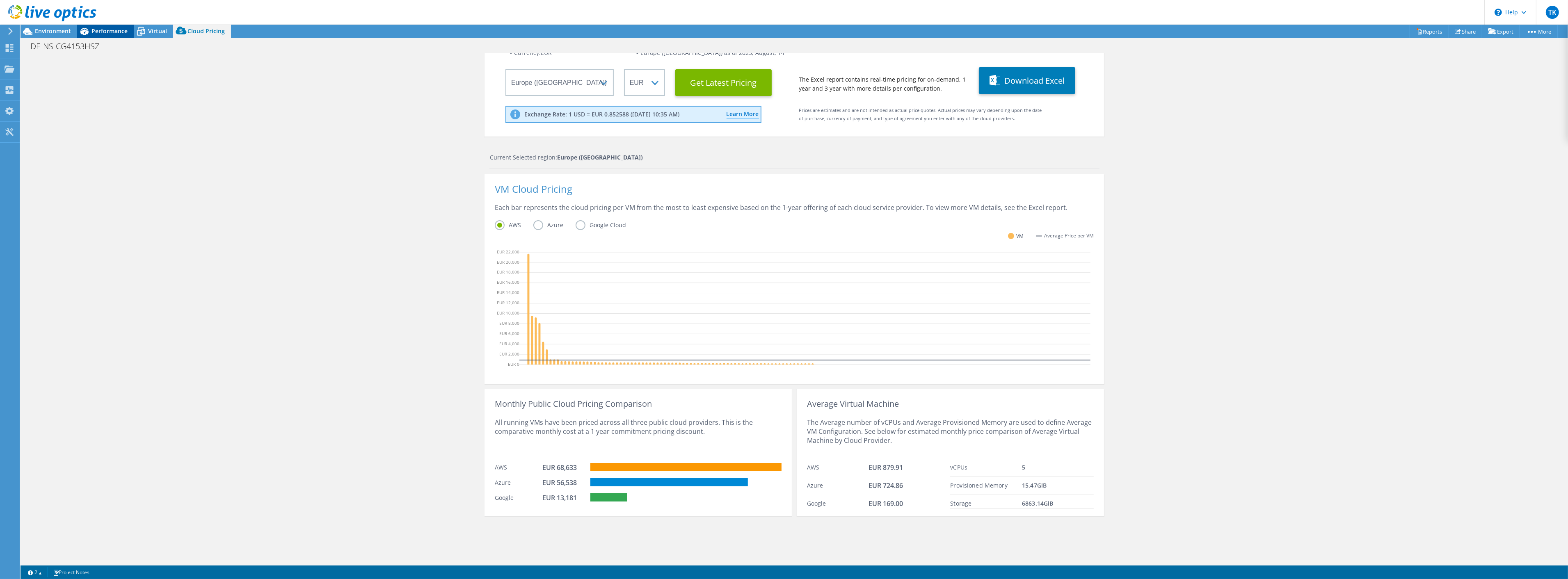
click at [100, 33] on span "Performance" at bounding box center [109, 30] width 36 height 8
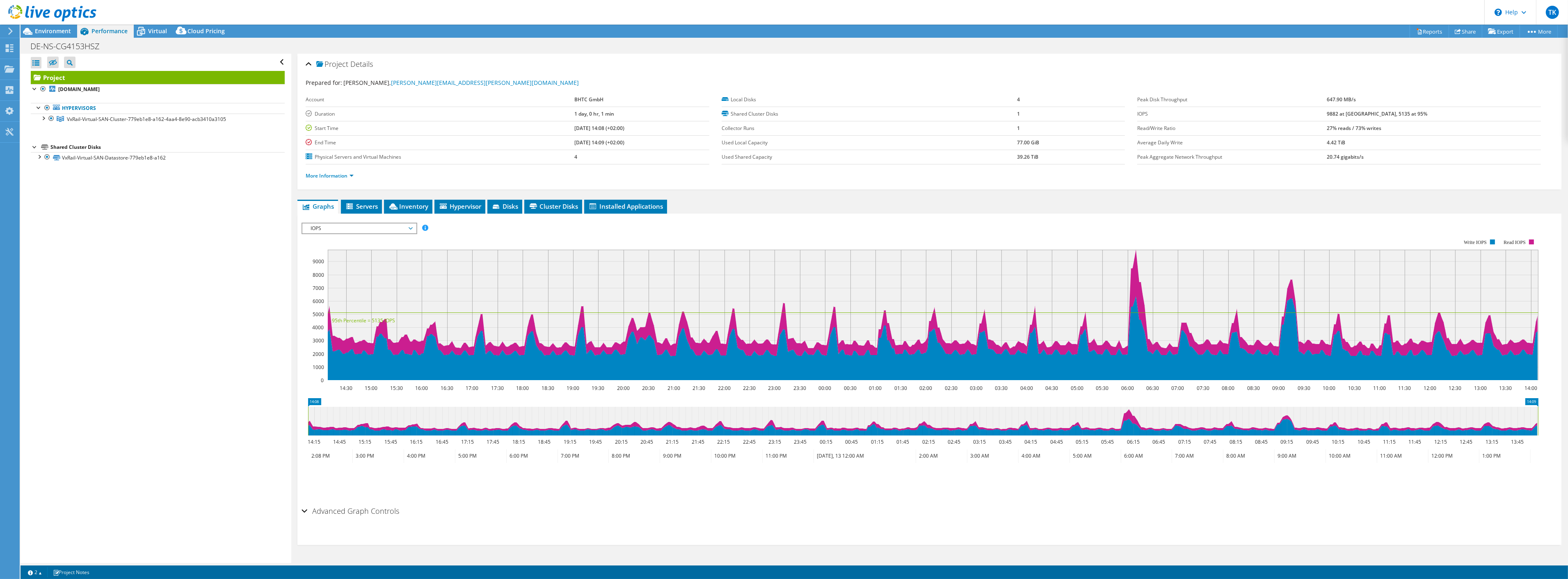
scroll to position [0, 0]
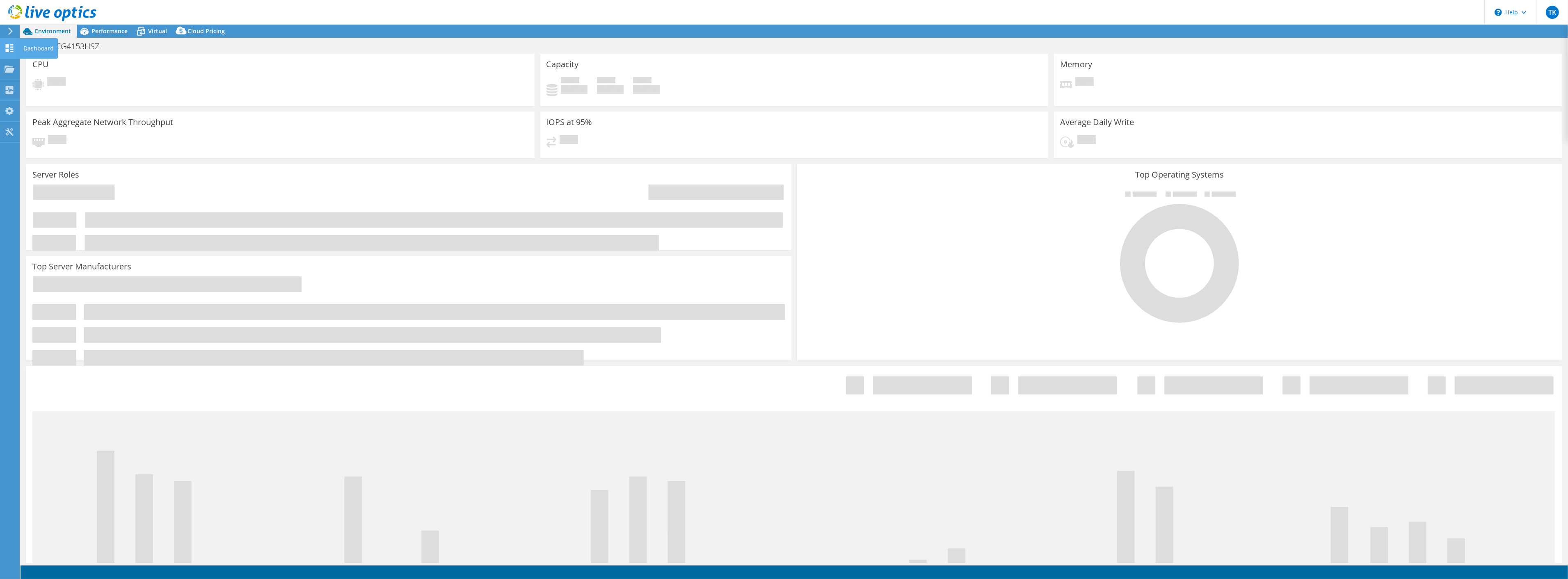
click at [10, 50] on icon at bounding box center [9, 48] width 10 height 8
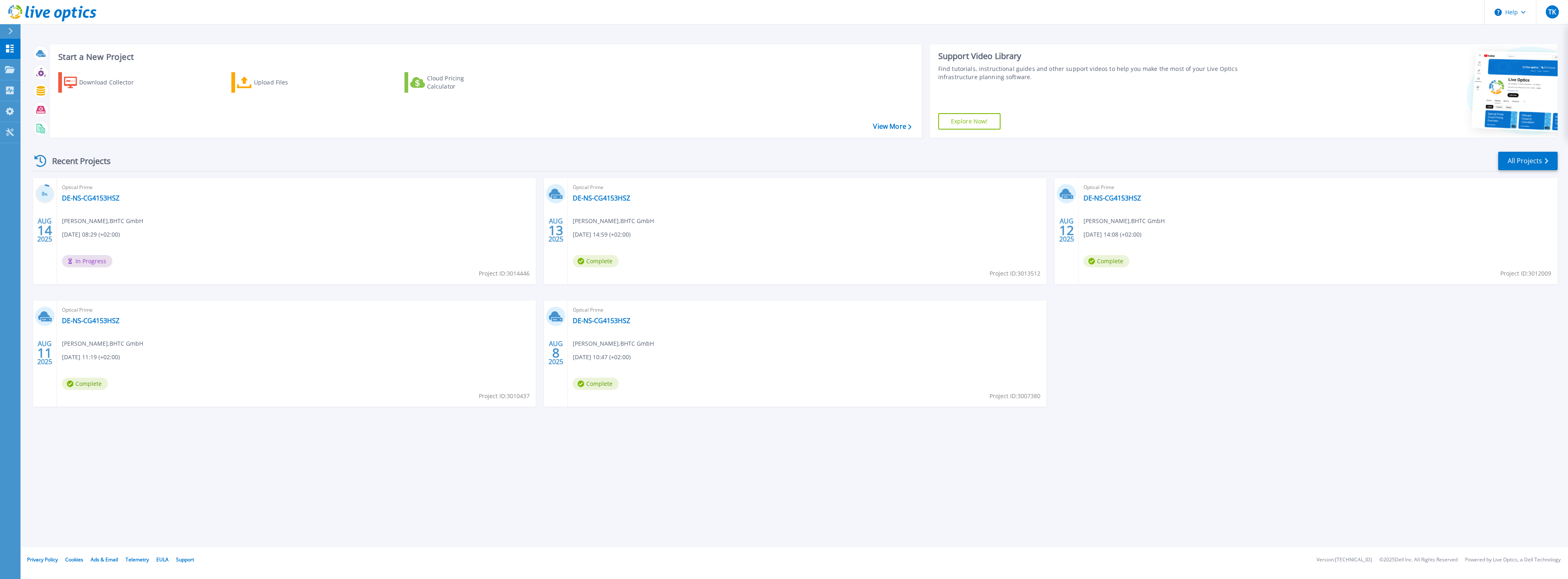
click at [94, 203] on div "Optical Prime DE-NS-CG4153HSZ Tobias Kluge , BHTC GmbH 08/14/2025, 08:29 (+02:0…" at bounding box center [296, 231] width 479 height 106
click at [97, 197] on link "DE-NS-CG4153HSZ" at bounding box center [91, 198] width 57 height 8
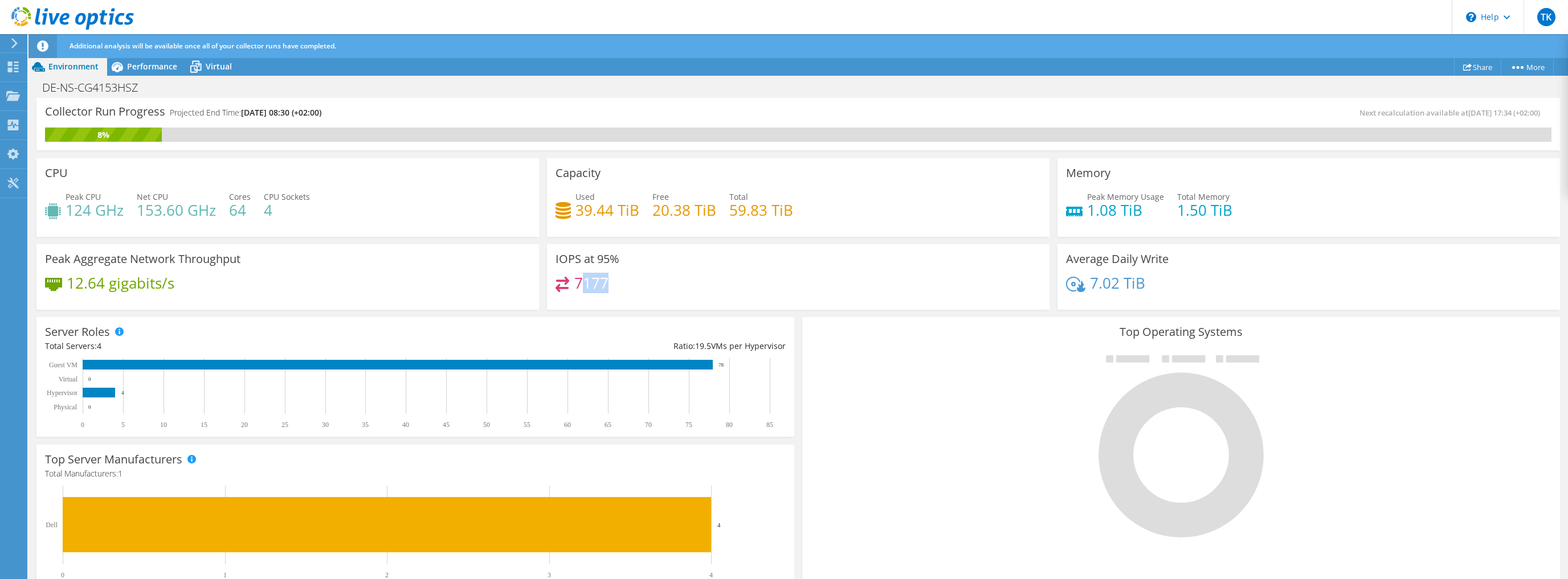
drag, startPoint x: 576, startPoint y: 281, endPoint x: 615, endPoint y: 281, distance: 39.0
click at [615, 281] on div "7177" at bounding box center [798, 289] width 485 height 25
drag, startPoint x: 615, startPoint y: 281, endPoint x: 574, endPoint y: 279, distance: 41.0
click at [574, 279] on div "7177" at bounding box center [798, 289] width 485 height 25
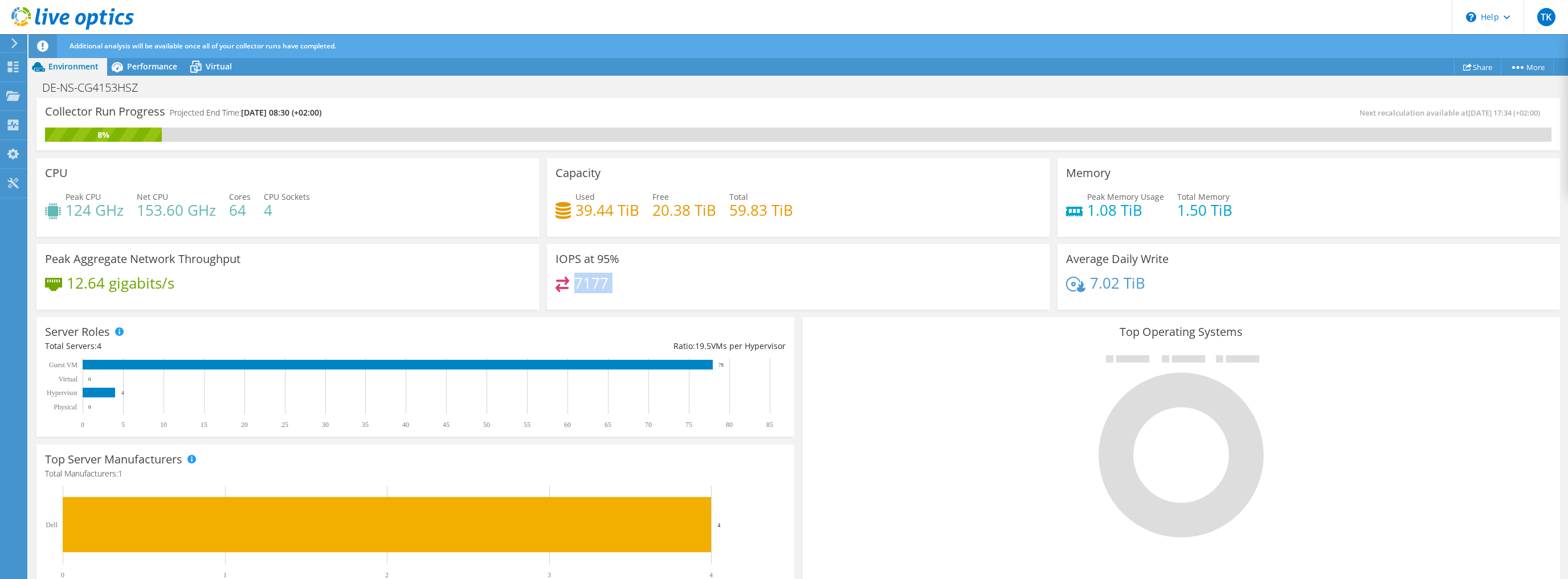
click at [647, 281] on div "7177" at bounding box center [798, 289] width 485 height 25
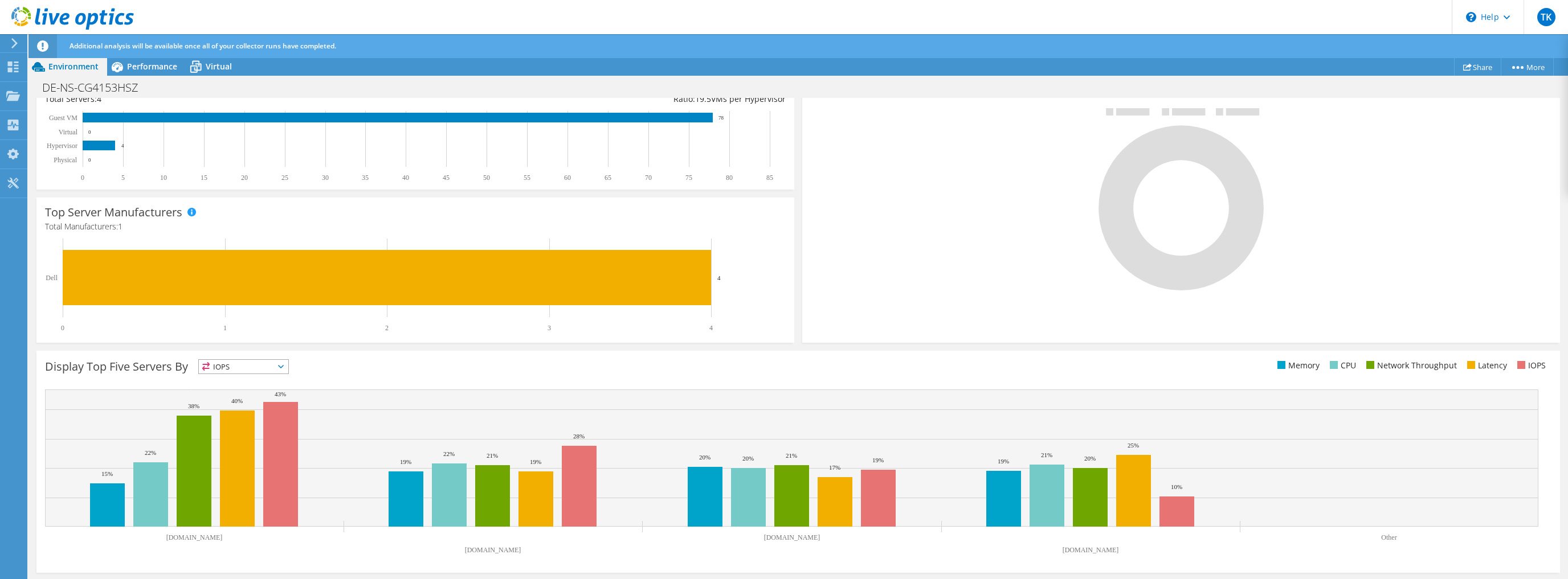
scroll to position [248, 0]
click at [145, 63] on span "Performance" at bounding box center [151, 66] width 50 height 11
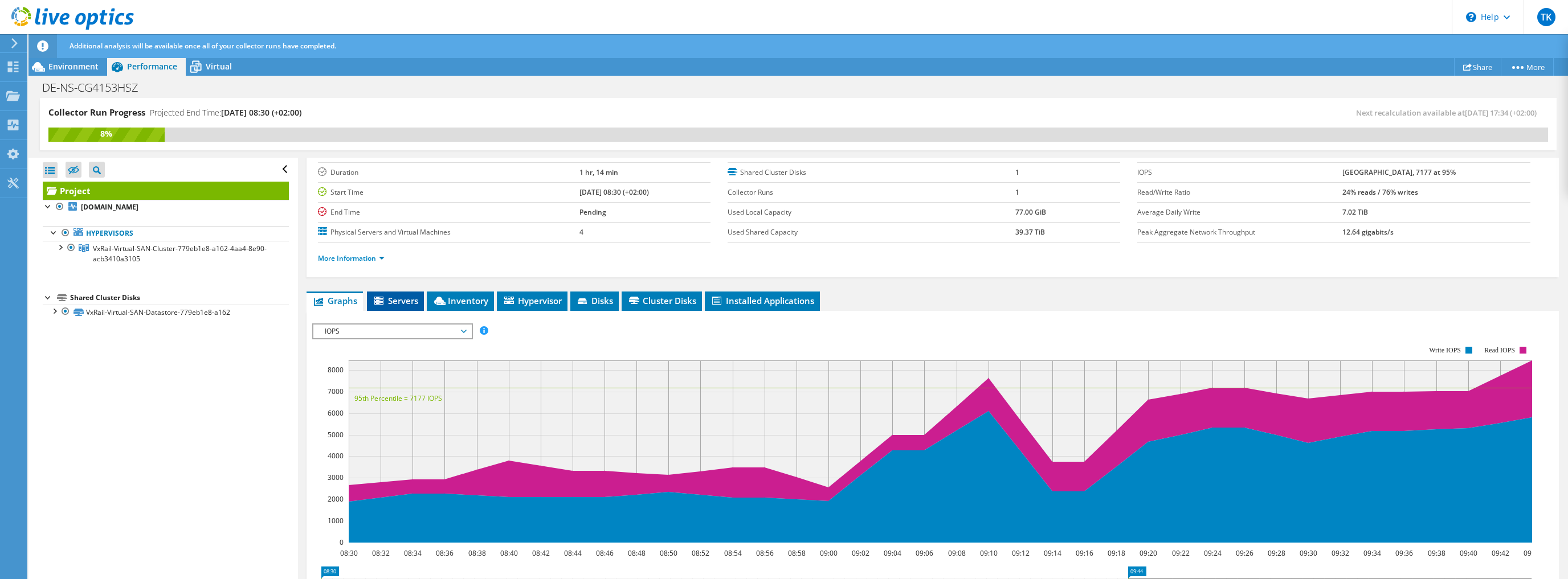
scroll to position [49, 0]
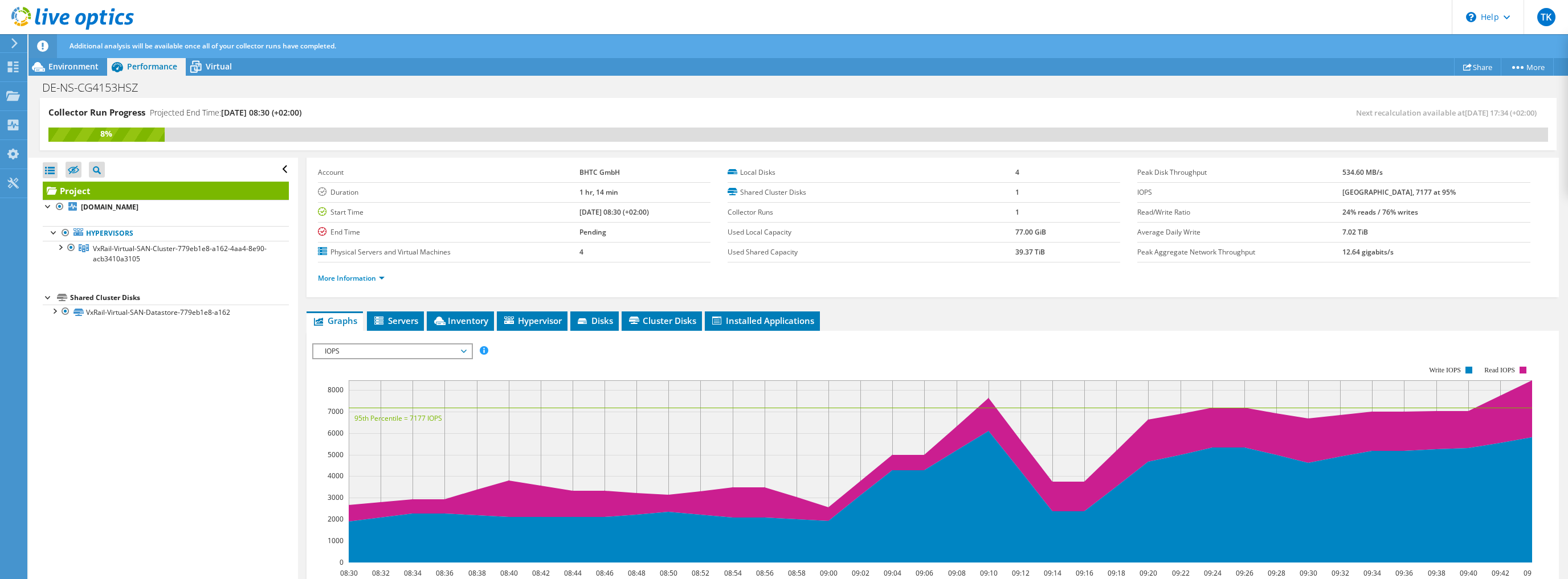
click at [424, 347] on span "IOPS" at bounding box center [391, 352] width 146 height 14
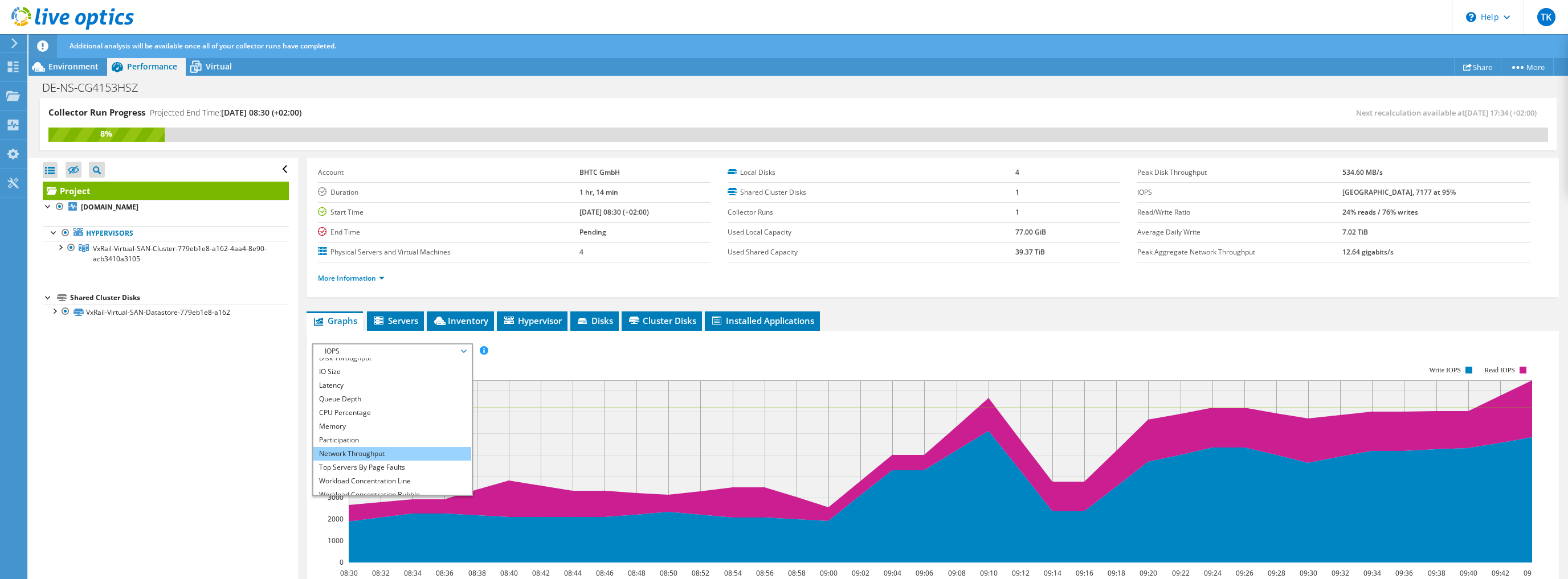
scroll to position [41, 0]
click at [356, 483] on li "All" at bounding box center [392, 489] width 158 height 14
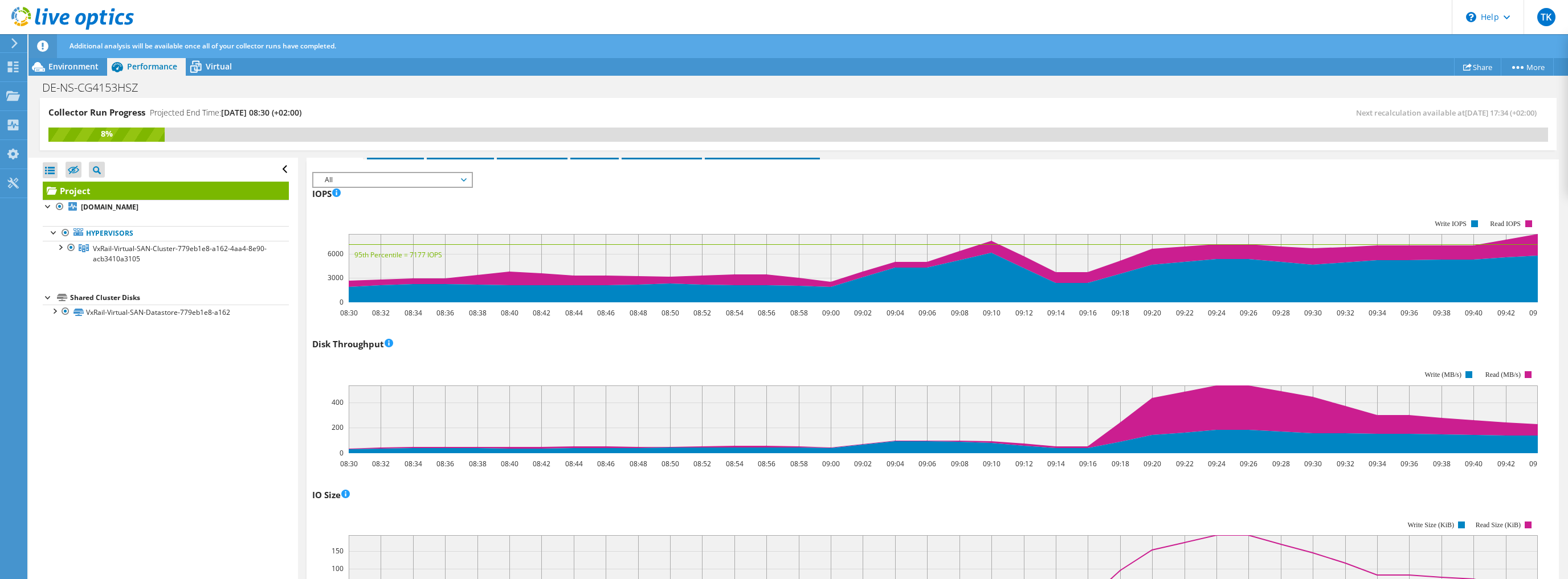
scroll to position [232, 0]
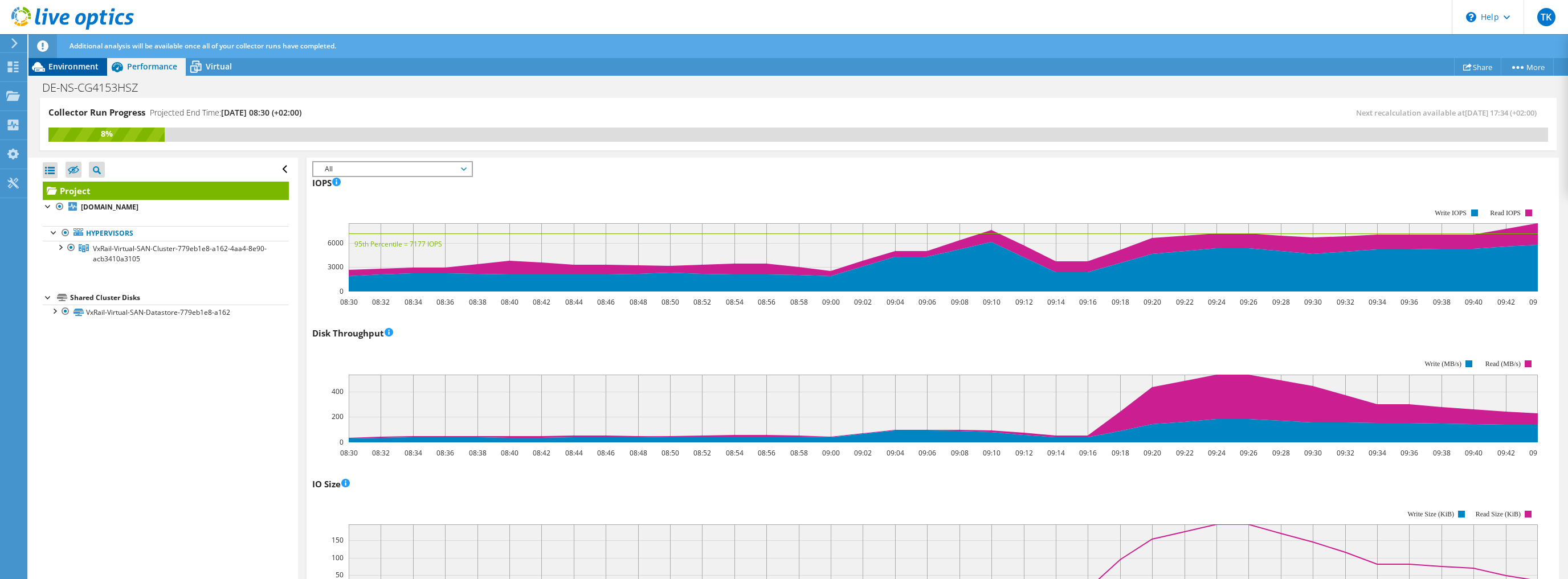
click at [79, 68] on span "Environment" at bounding box center [73, 66] width 50 height 11
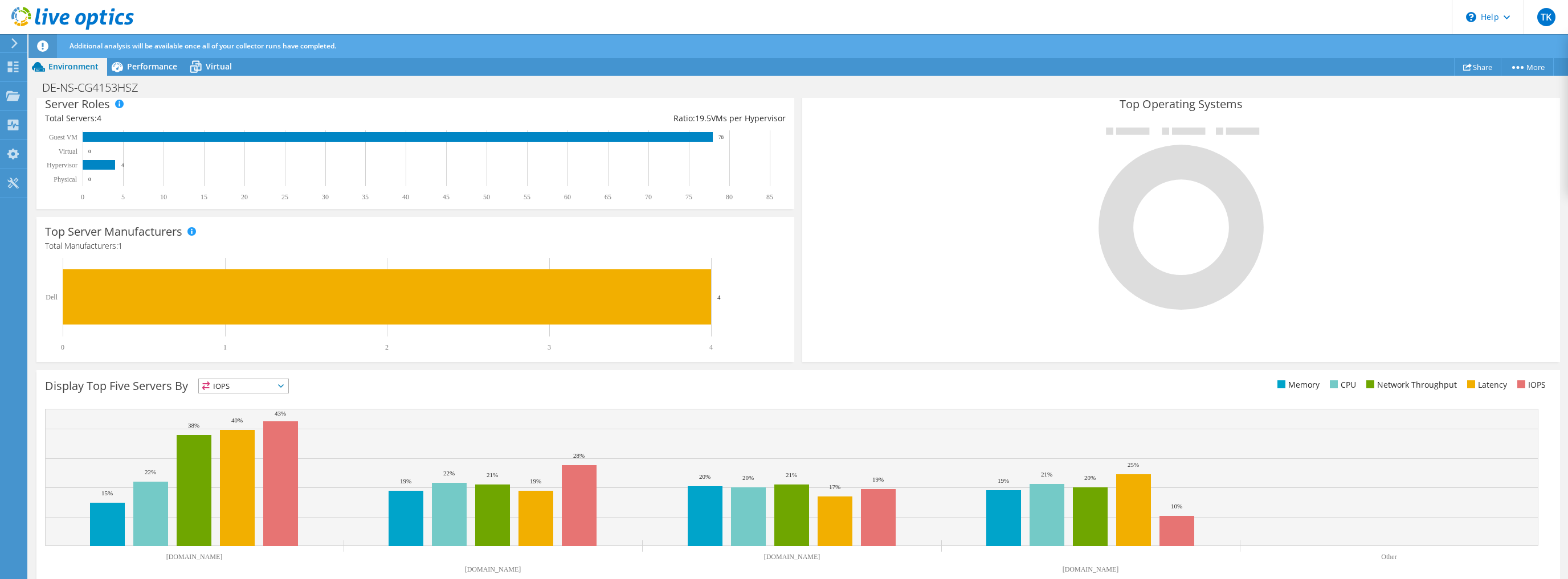
scroll to position [1006, 0]
click at [837, 310] on div at bounding box center [1181, 217] width 740 height 192
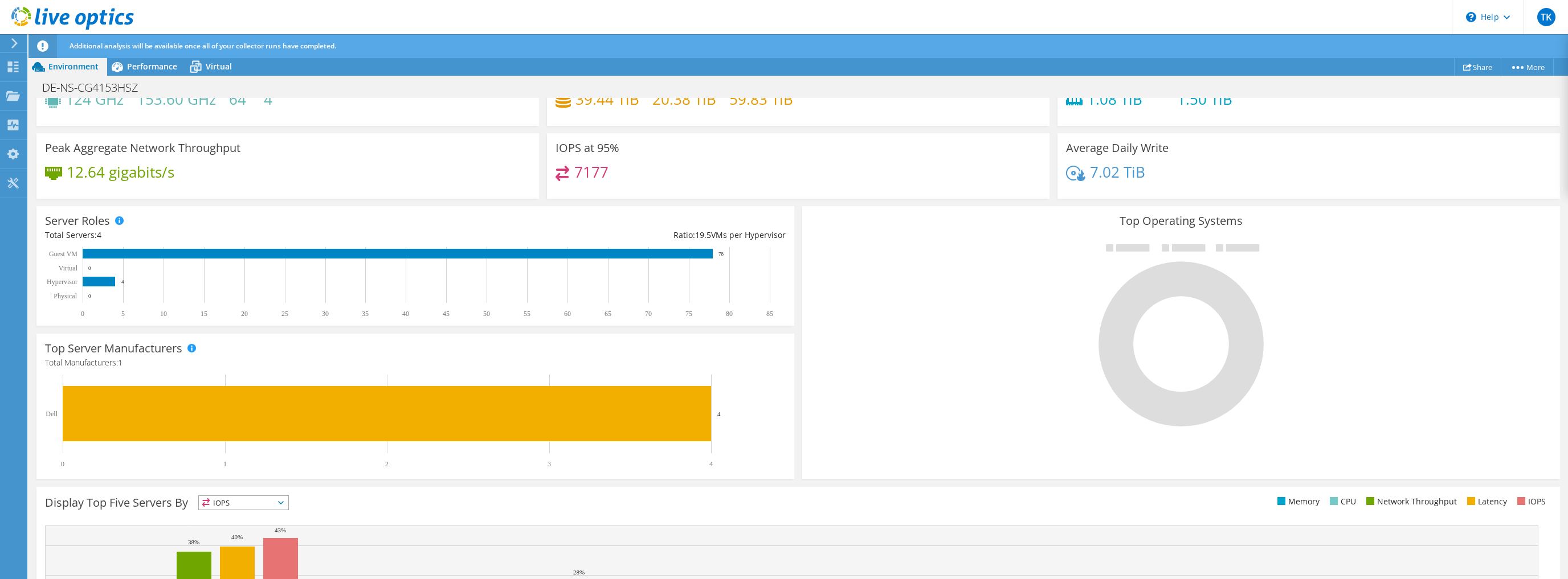
scroll to position [300, 0]
click at [19, 68] on icon at bounding box center [13, 67] width 14 height 11
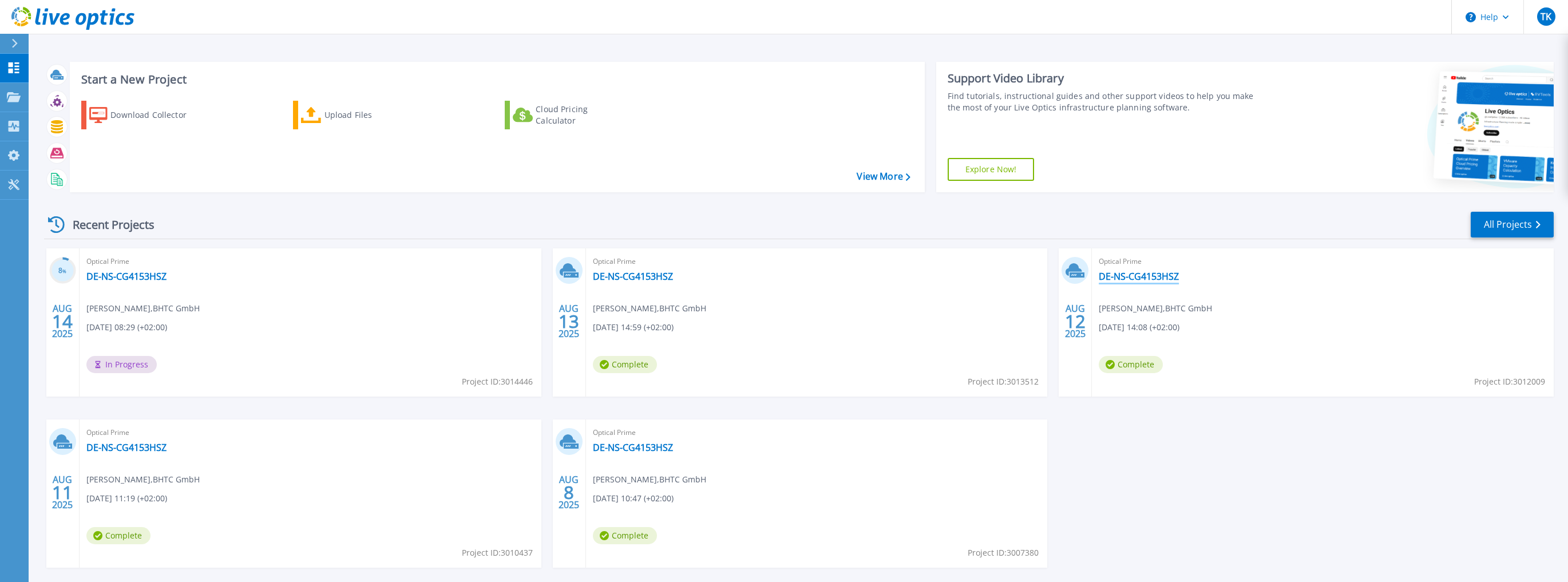
click at [1118, 280] on link "DE-NS-CG4153HSZ" at bounding box center [1138, 276] width 80 height 11
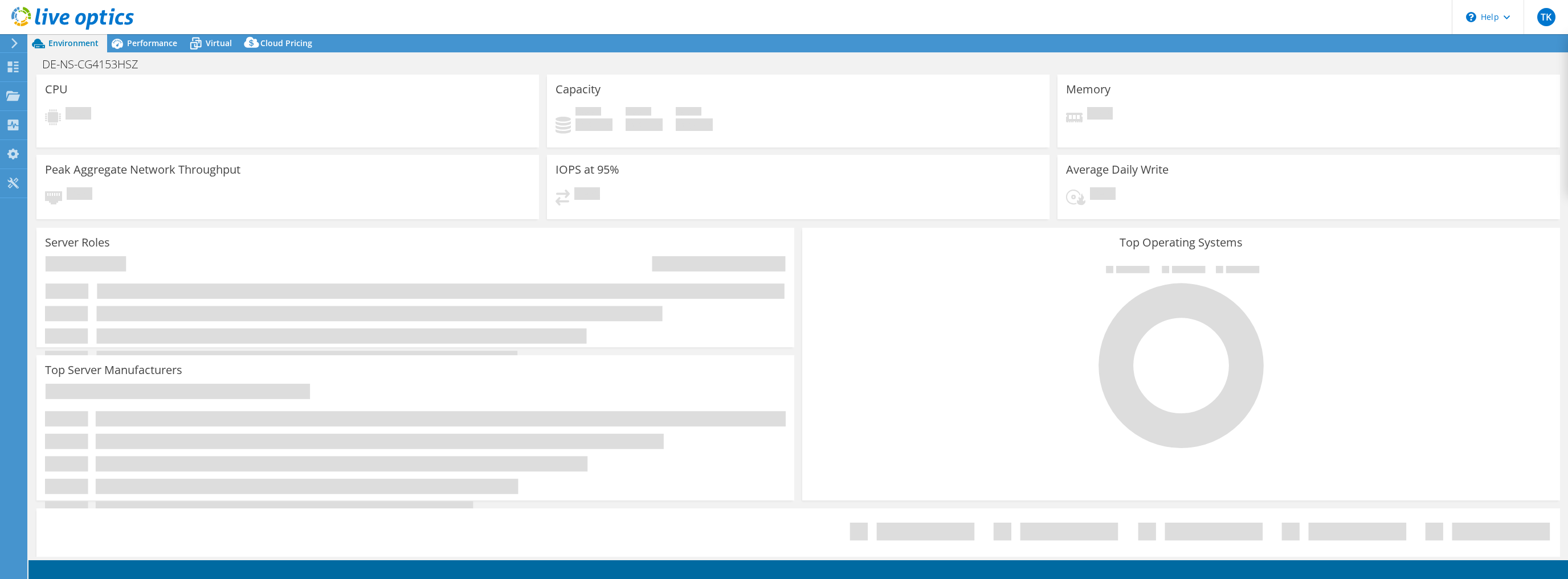
select select "EUFrankfurt"
select select "EUR"
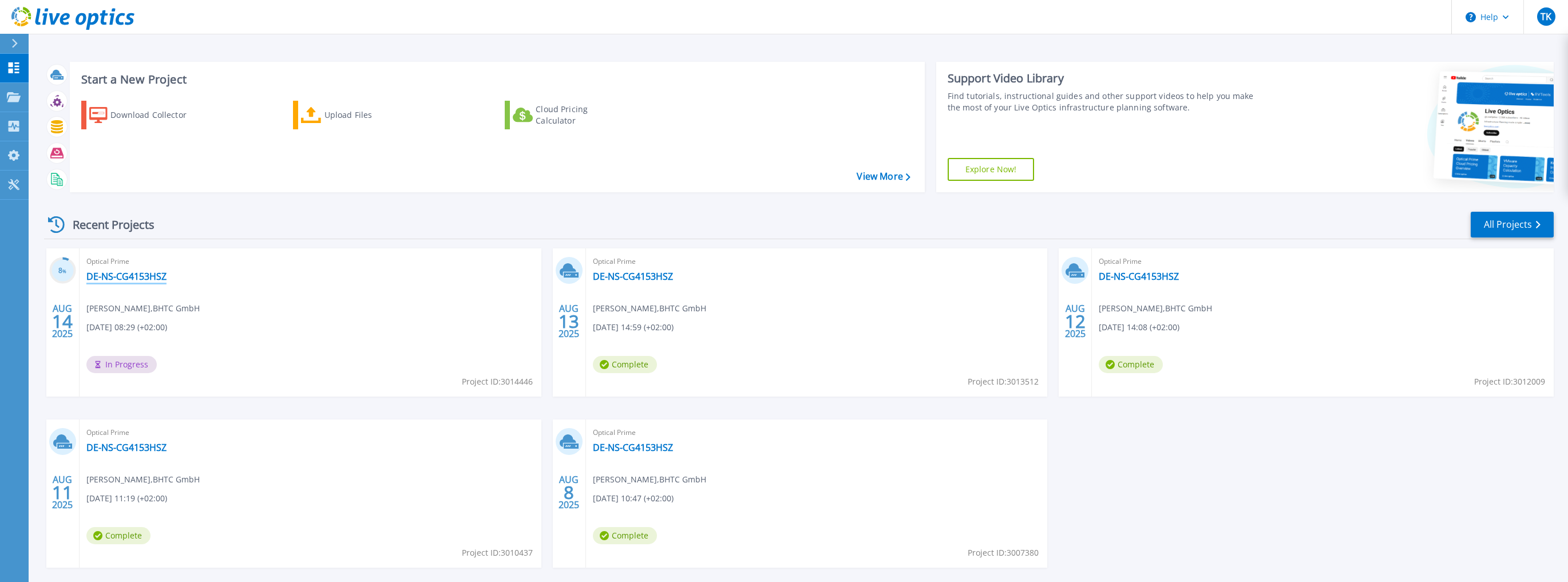
click at [136, 274] on link "DE-NS-CG4153HSZ" at bounding box center [126, 276] width 80 height 11
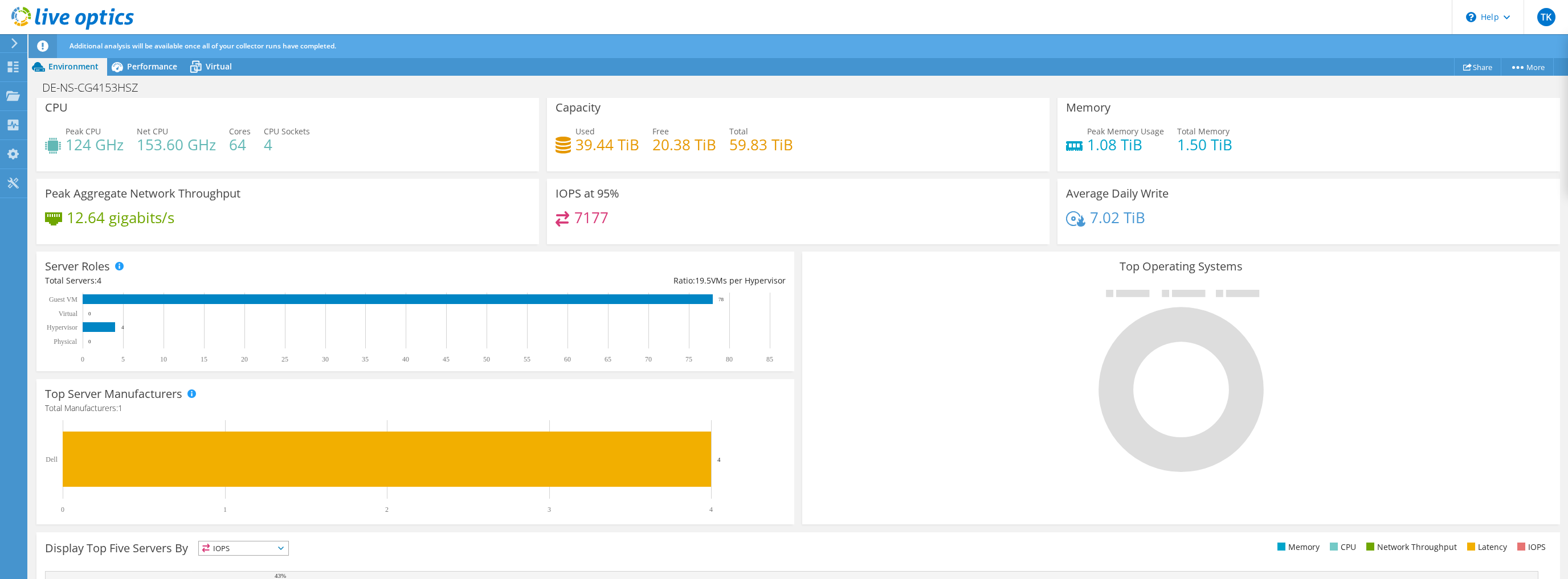
scroll to position [95, 0]
click at [158, 63] on span "Performance" at bounding box center [151, 66] width 50 height 11
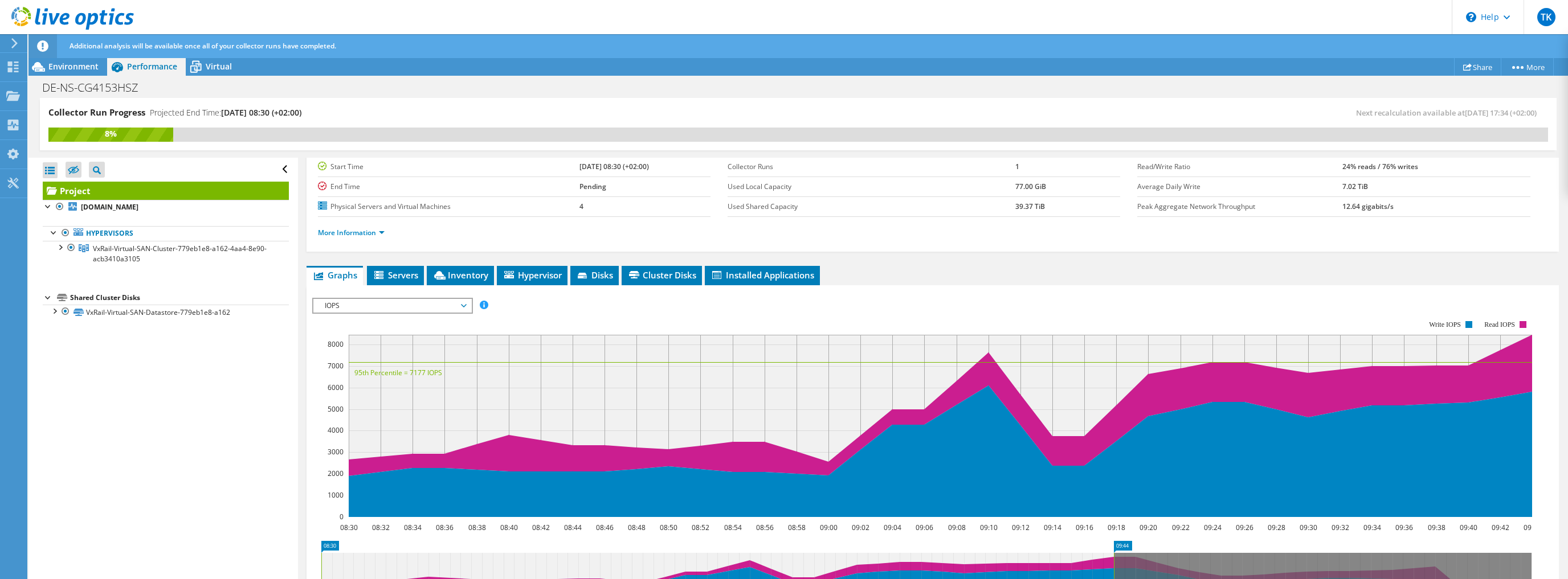
scroll to position [0, 0]
click at [63, 248] on div at bounding box center [59, 246] width 11 height 11
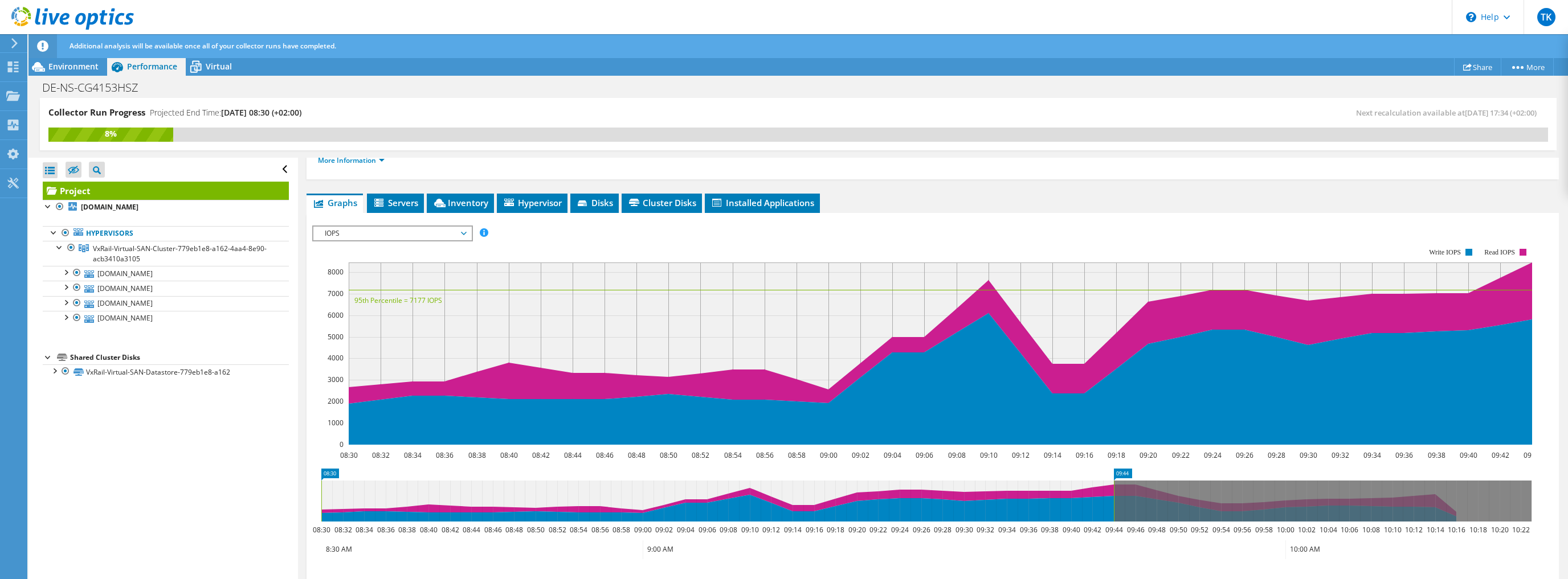
scroll to position [186, 0]
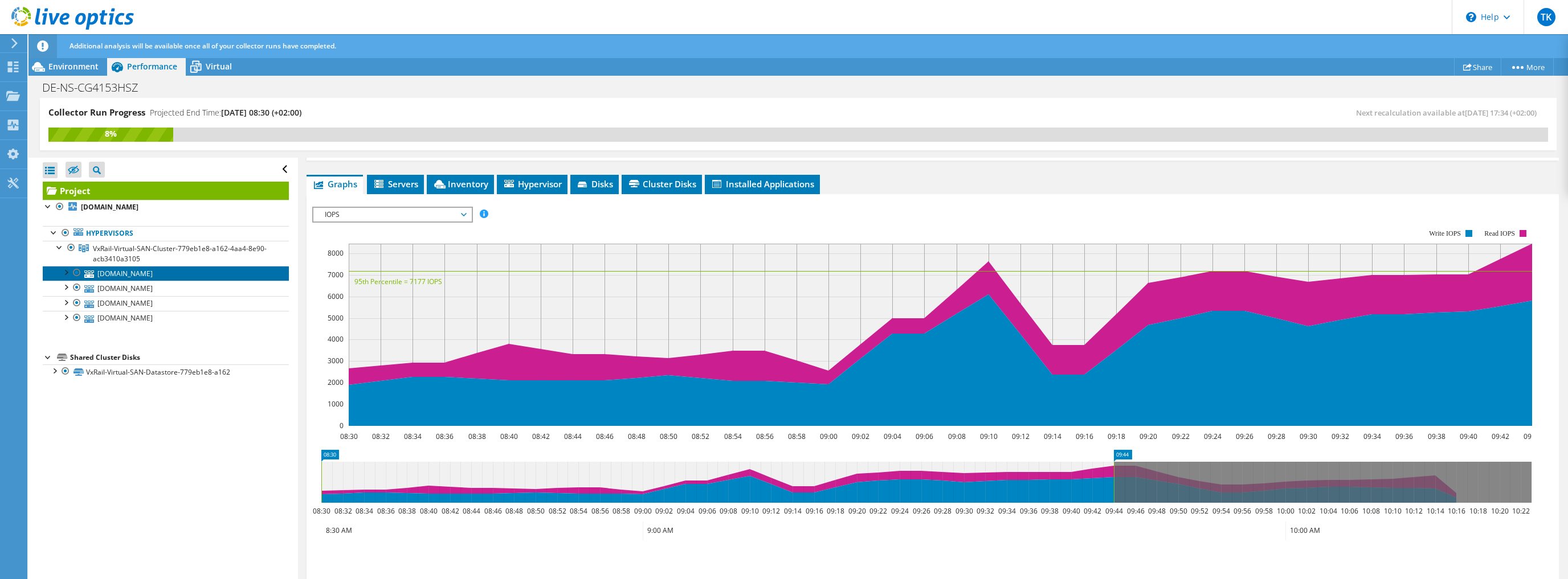
click at [161, 275] on link "[DOMAIN_NAME]" at bounding box center [166, 274] width 246 height 15
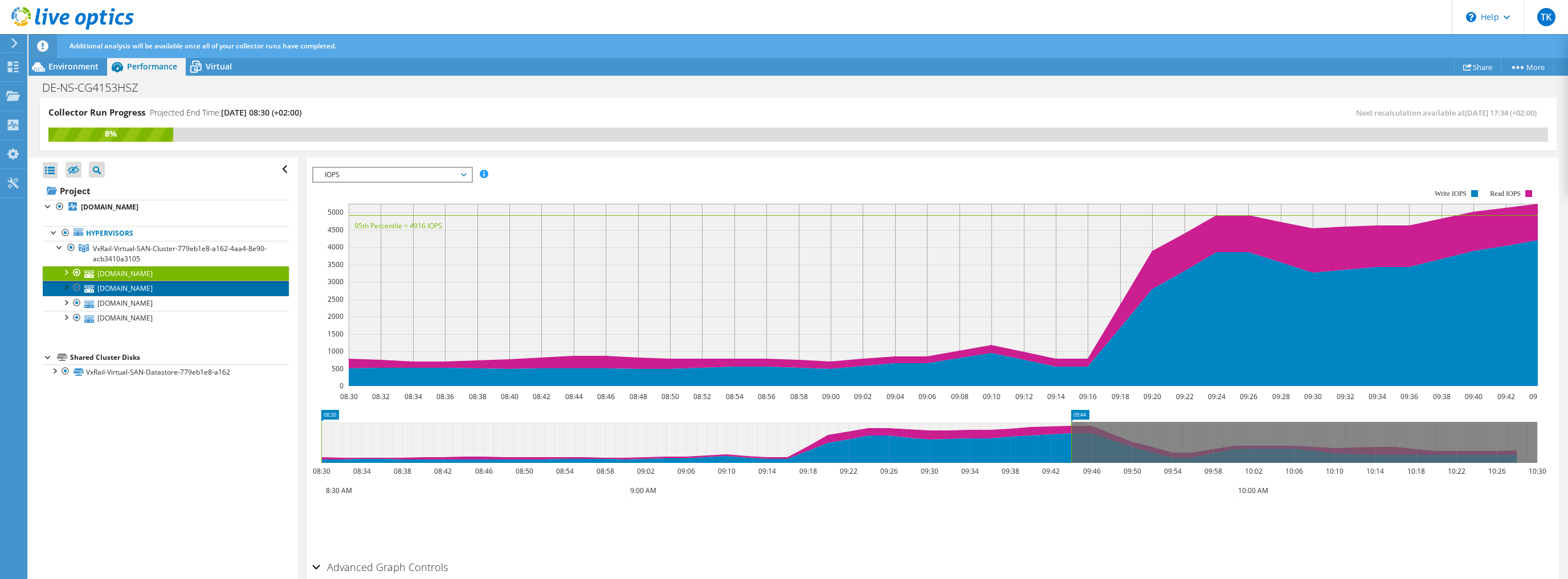
click at [163, 288] on link "[DOMAIN_NAME]" at bounding box center [166, 288] width 246 height 15
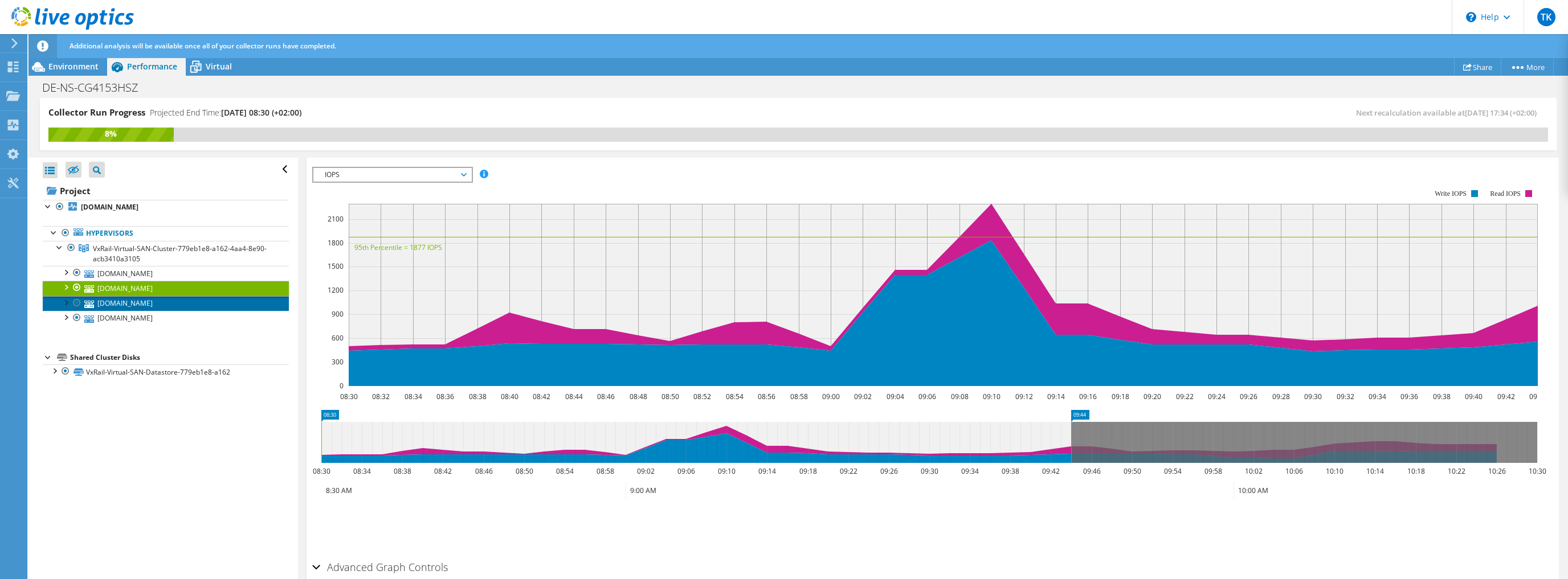
click at [155, 302] on link "[DOMAIN_NAME]" at bounding box center [166, 303] width 246 height 15
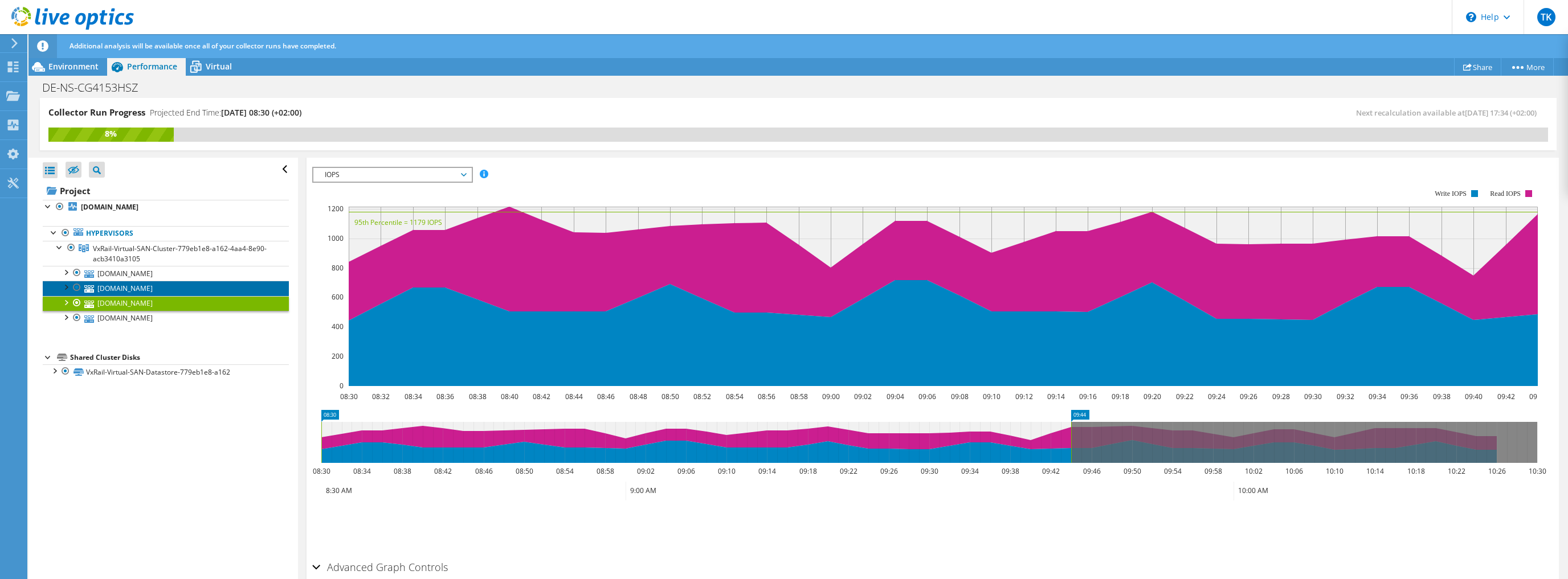
click at [162, 287] on link "[DOMAIN_NAME]" at bounding box center [166, 288] width 246 height 15
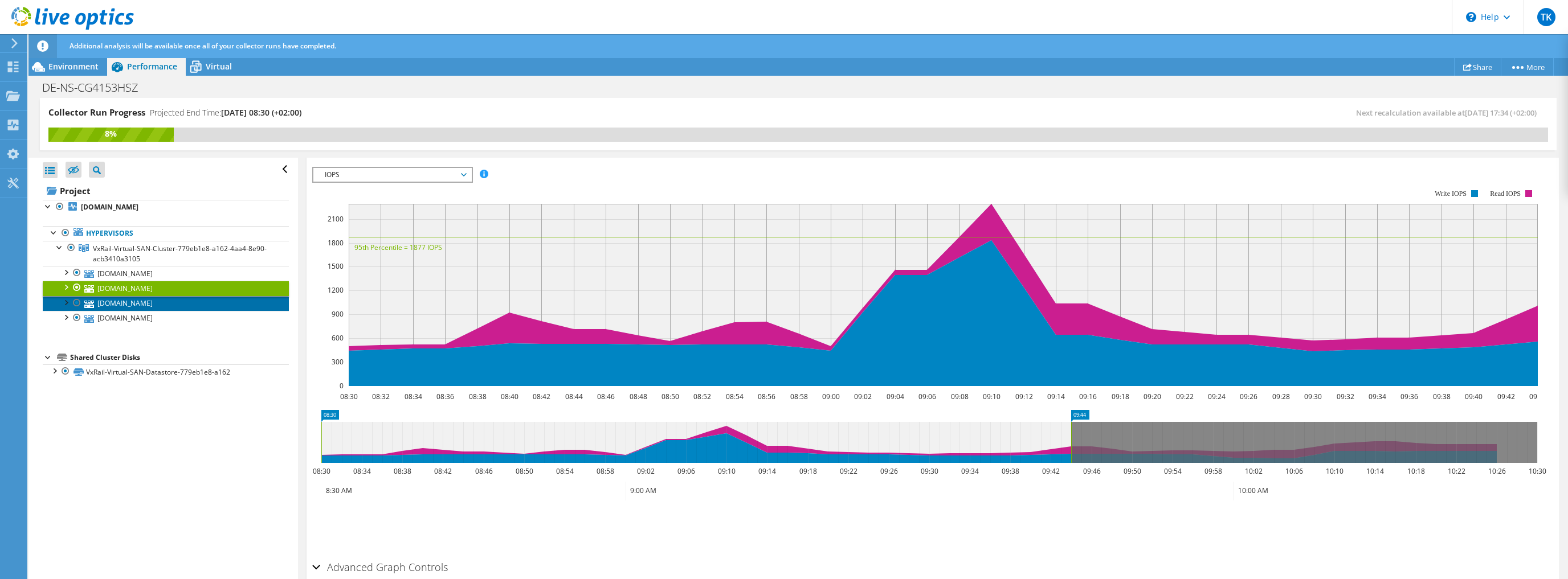
click at [174, 305] on link "[DOMAIN_NAME]" at bounding box center [166, 303] width 246 height 15
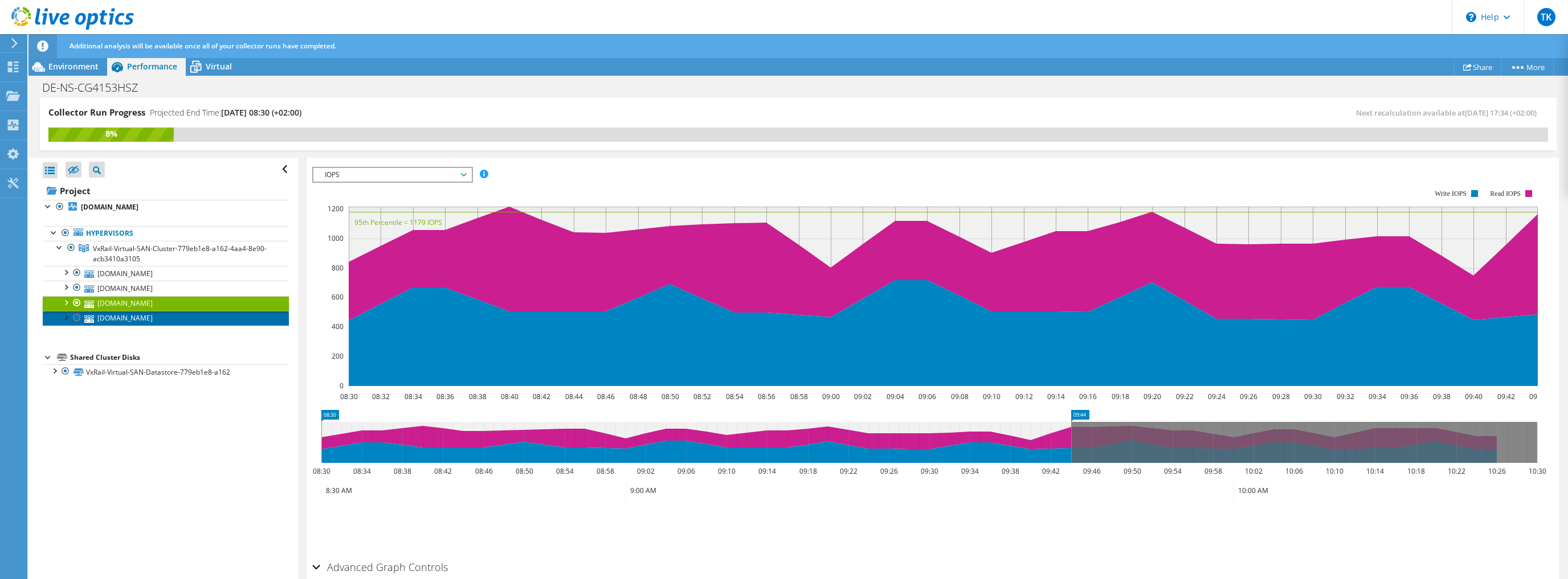
click at [170, 318] on link "[DOMAIN_NAME]" at bounding box center [166, 319] width 246 height 15
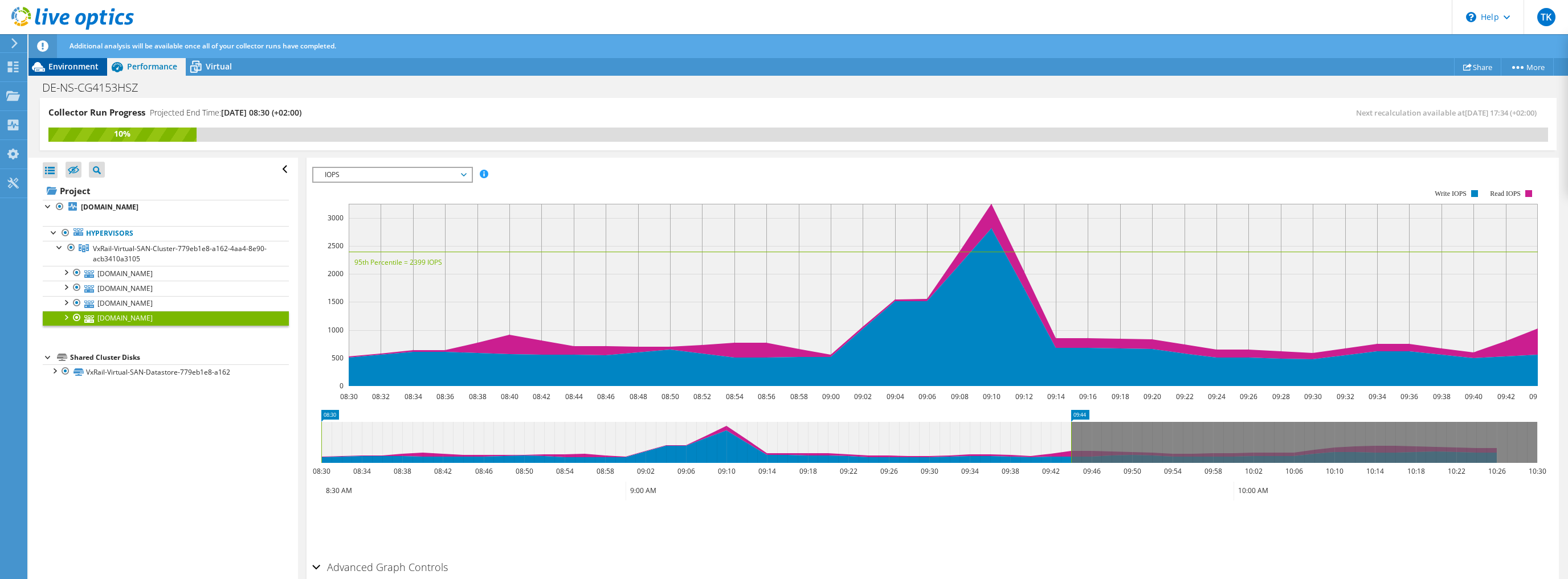
click at [85, 71] on span "Environment" at bounding box center [73, 66] width 50 height 11
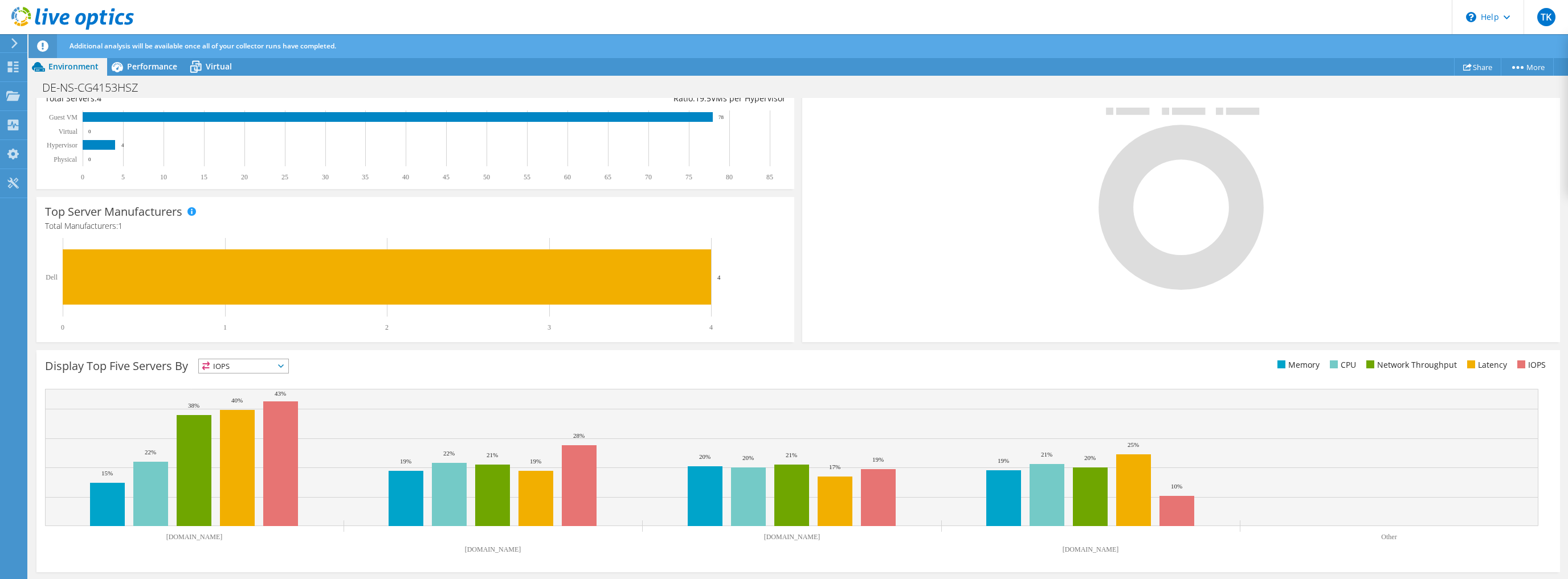
scroll to position [237, 0]
click at [941, 363] on ul "Memory CPU Network Throughput Latency IOPS" at bounding box center [1174, 366] width 753 height 14
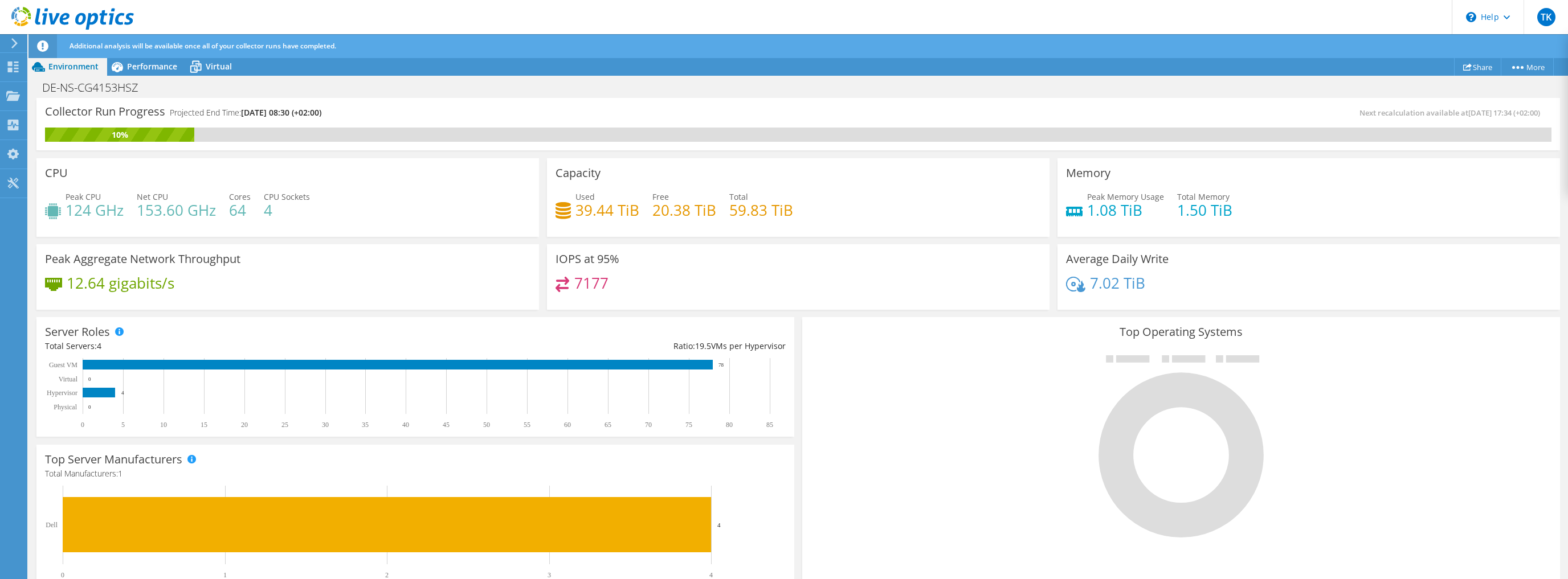
scroll to position [9, 0]
click at [140, 66] on span "Performance" at bounding box center [151, 66] width 50 height 11
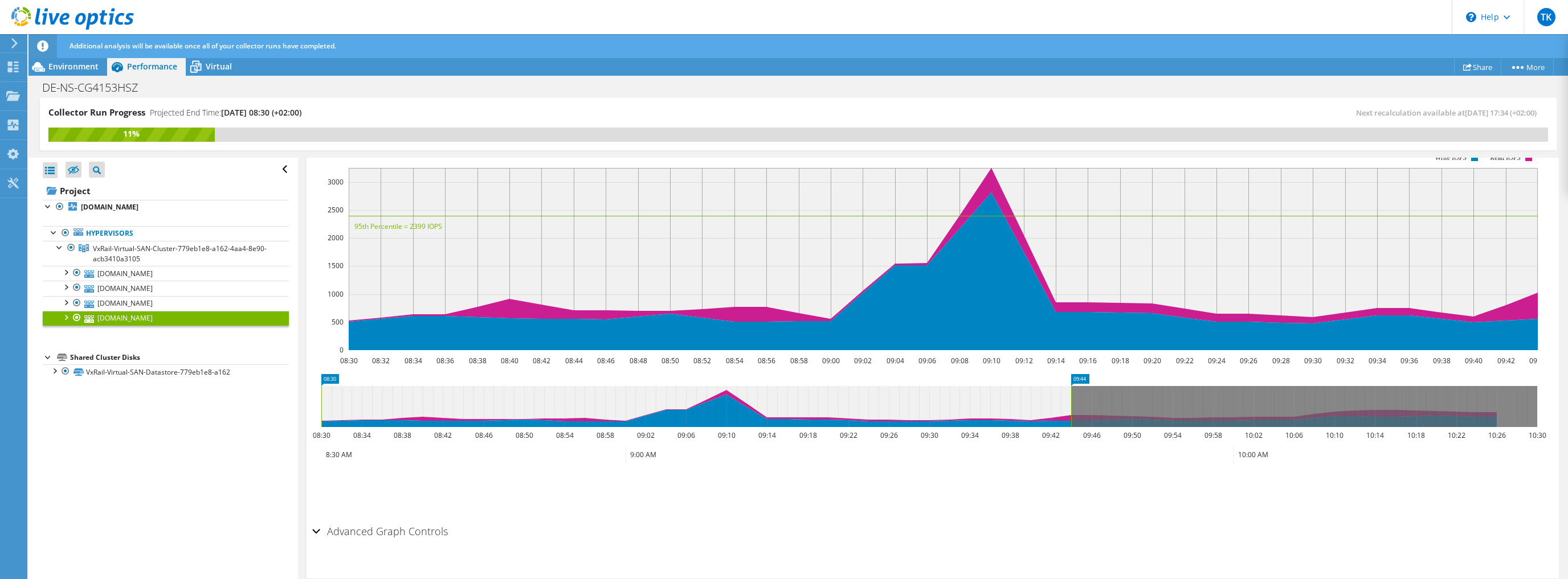
scroll to position [237, 0]
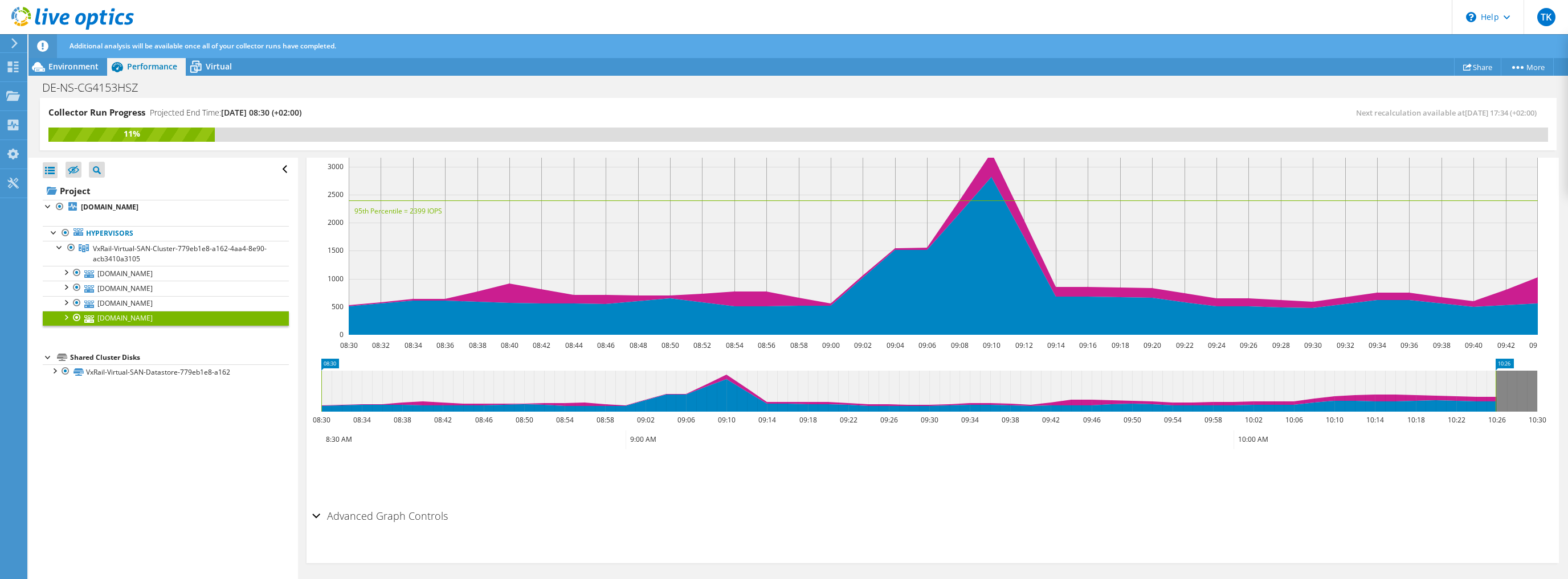
drag, startPoint x: 1071, startPoint y: 391, endPoint x: 1495, endPoint y: 401, distance: 424.1
click at [1495, 401] on rect at bounding box center [1495, 391] width 4 height 41
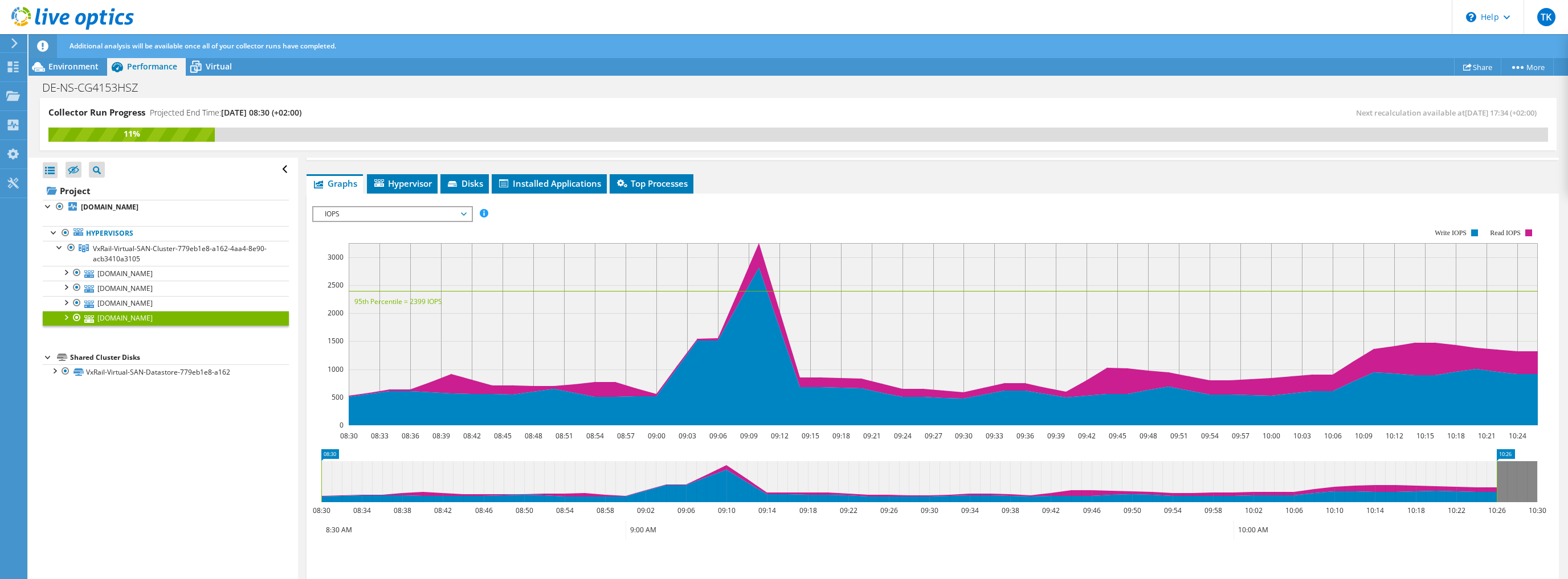
scroll to position [146, 0]
click at [391, 209] on span "IOPS" at bounding box center [391, 215] width 146 height 14
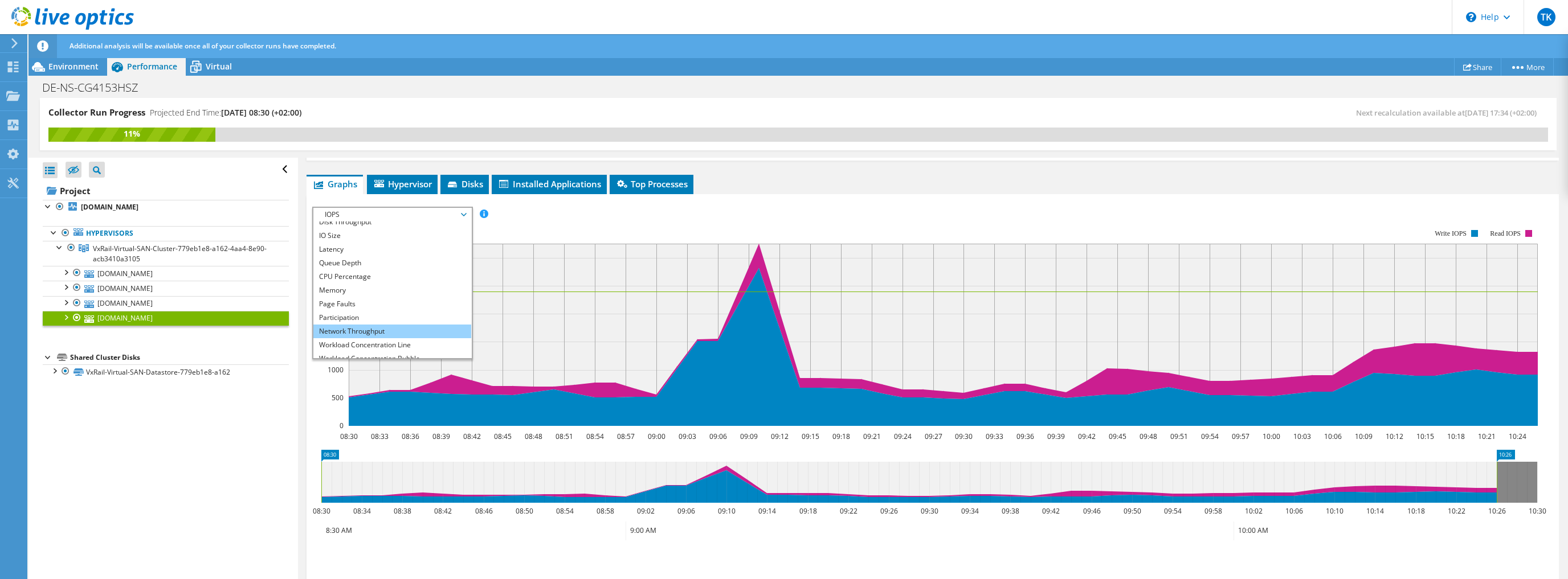
scroll to position [41, 0]
click at [345, 347] on li "All" at bounding box center [392, 352] width 158 height 14
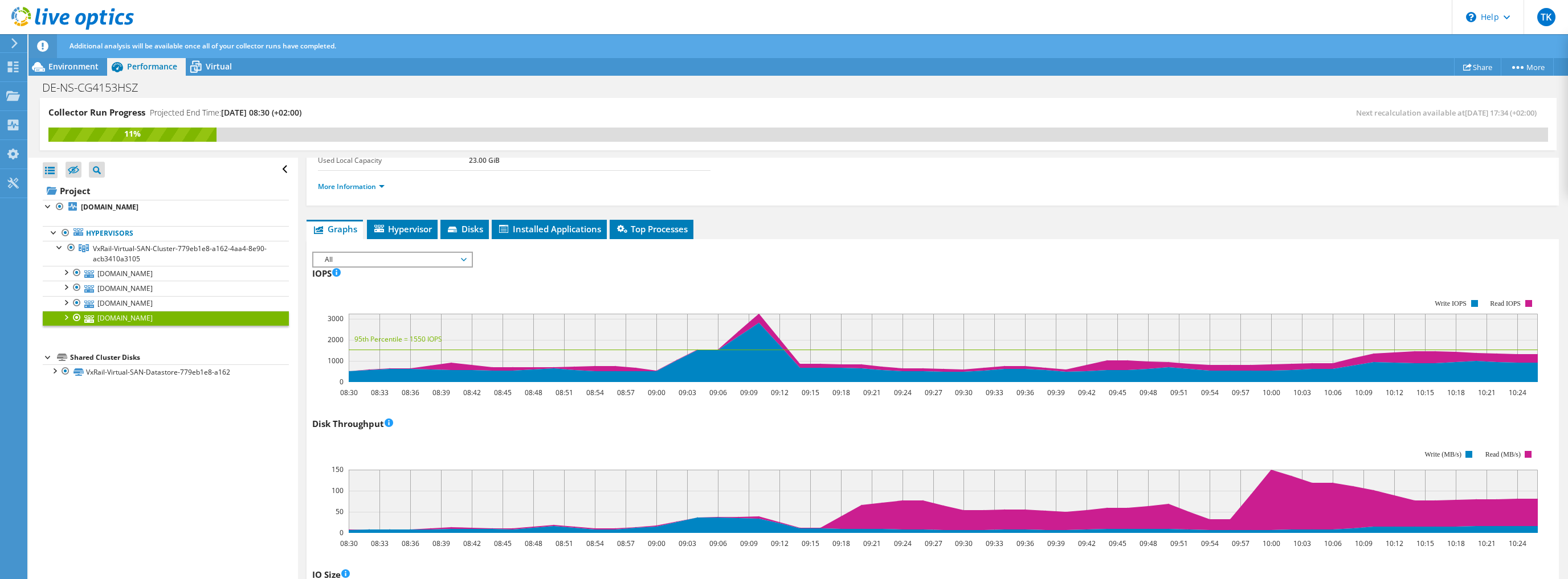
scroll to position [101, 0]
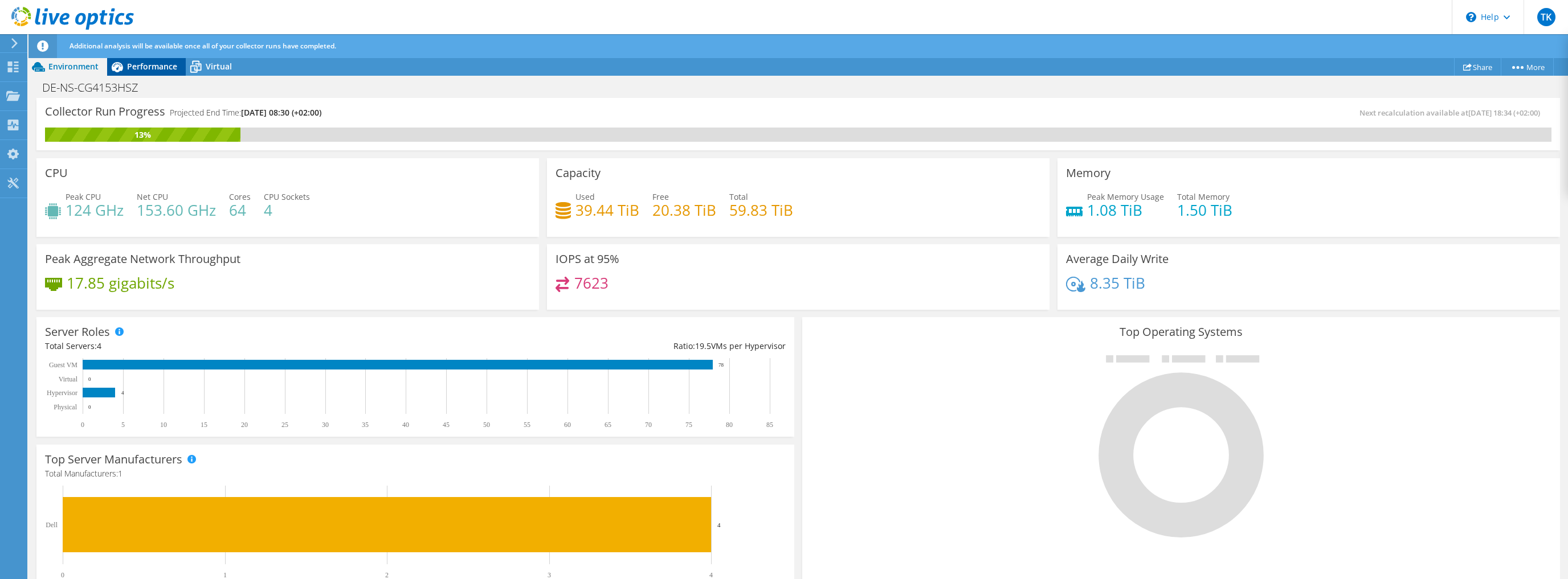
click at [146, 63] on span "Performance" at bounding box center [151, 66] width 50 height 11
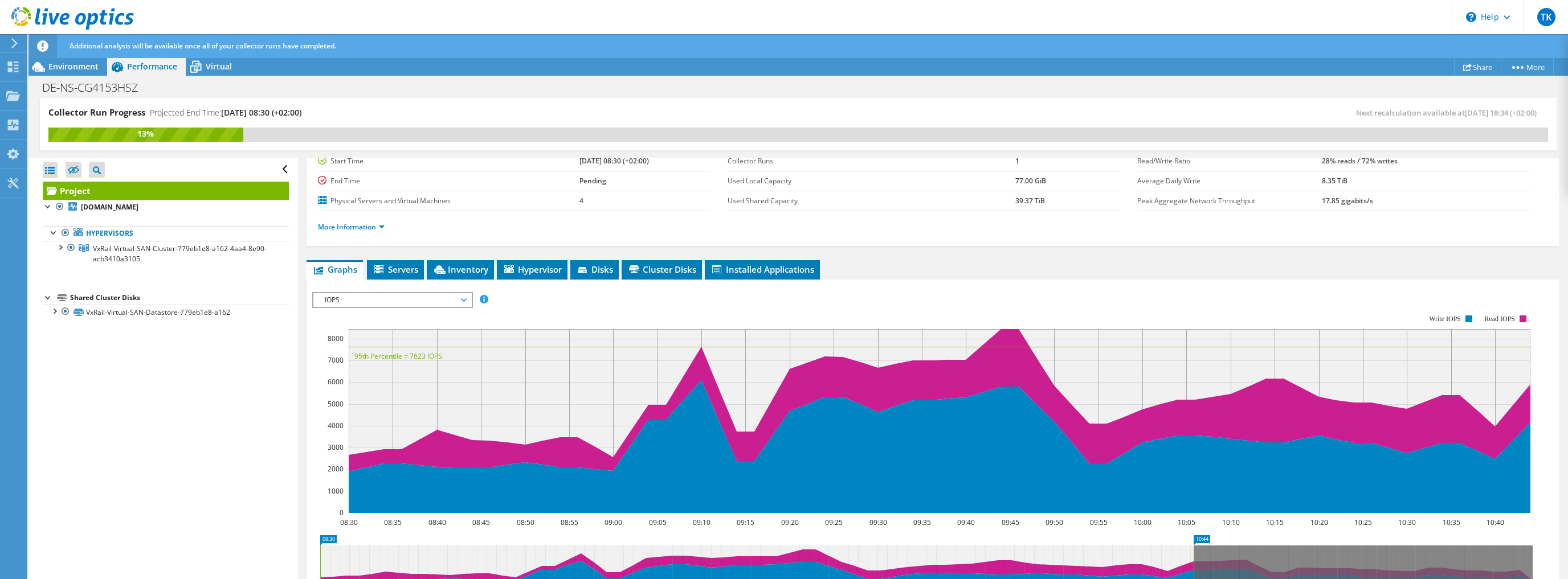
scroll to position [137, 0]
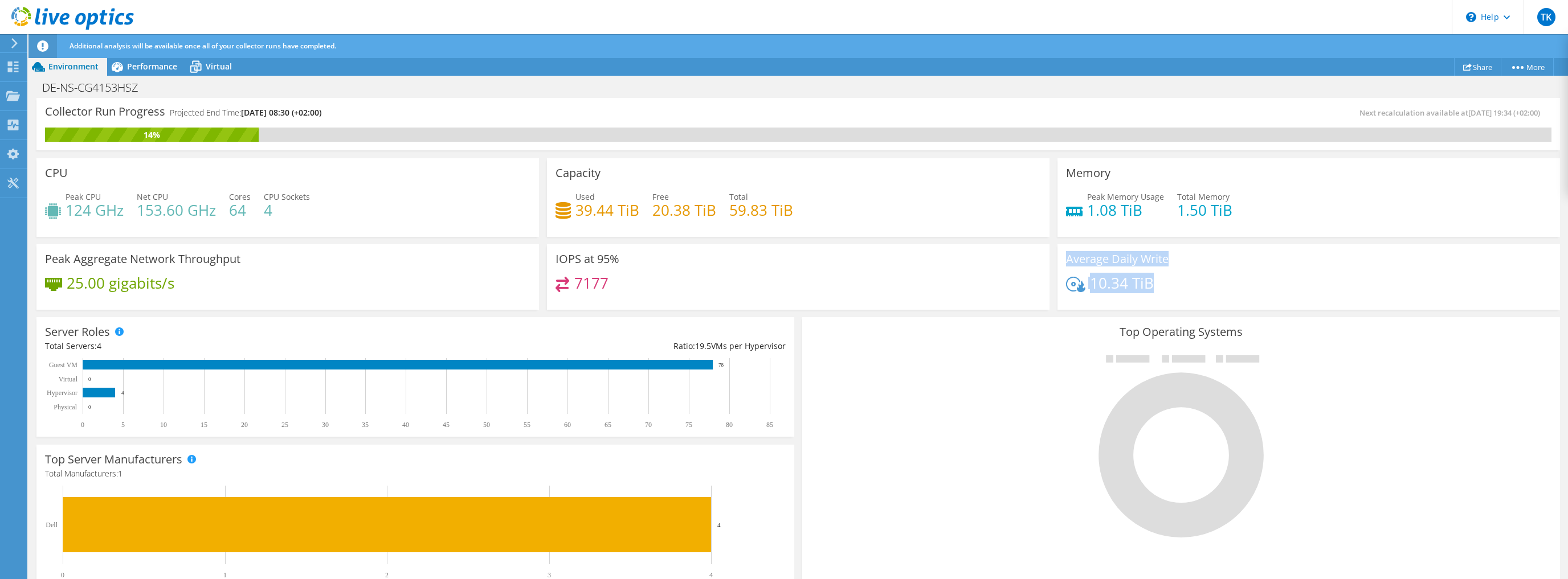
drag, startPoint x: 1057, startPoint y: 263, endPoint x: 1173, endPoint y: 285, distance: 118.1
click at [1173, 285] on div "Average Daily Write 10.34 TiB" at bounding box center [1308, 277] width 502 height 66
click at [1173, 285] on div "10.34 TiB" at bounding box center [1308, 289] width 485 height 24
drag, startPoint x: 576, startPoint y: 207, endPoint x: 808, endPoint y: 209, distance: 232.0
click at [807, 209] on div "Used 39.44 TiB Free 20.38 TiB Total 59.83 TiB" at bounding box center [798, 210] width 485 height 37
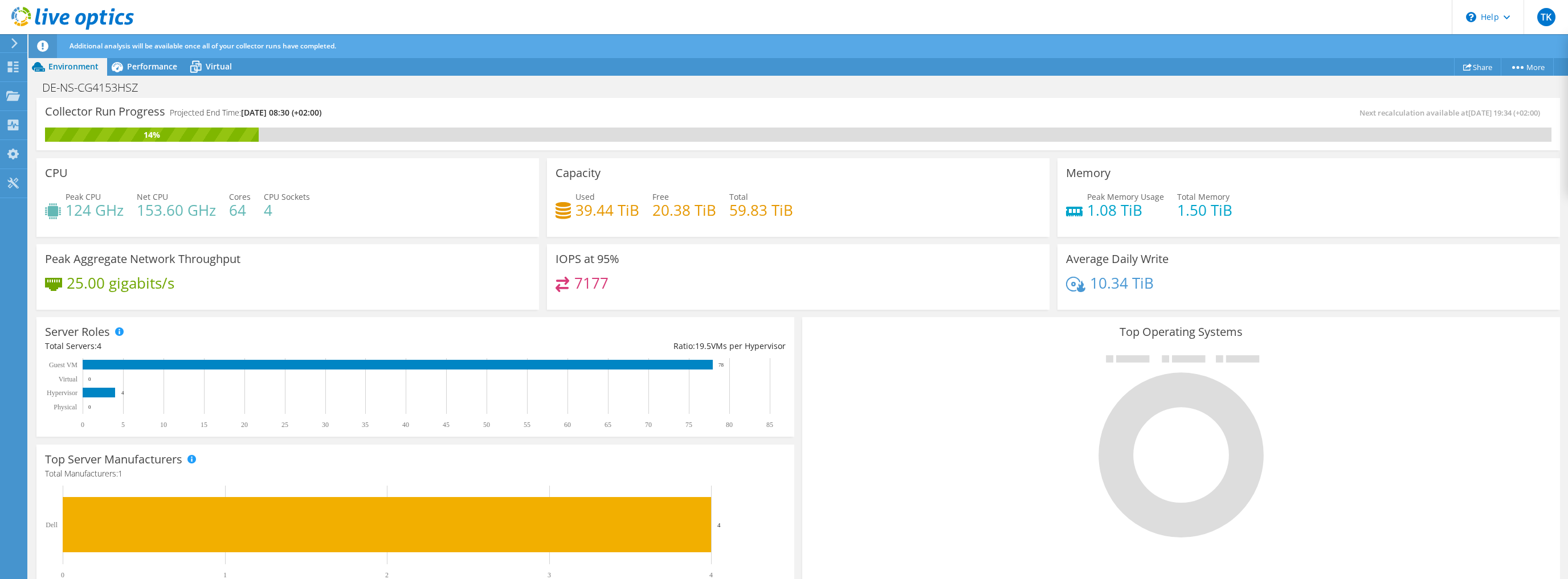
click at [810, 210] on div "Used 39.44 TiB Free 20.38 TiB Total 59.83 TiB" at bounding box center [798, 210] width 485 height 37
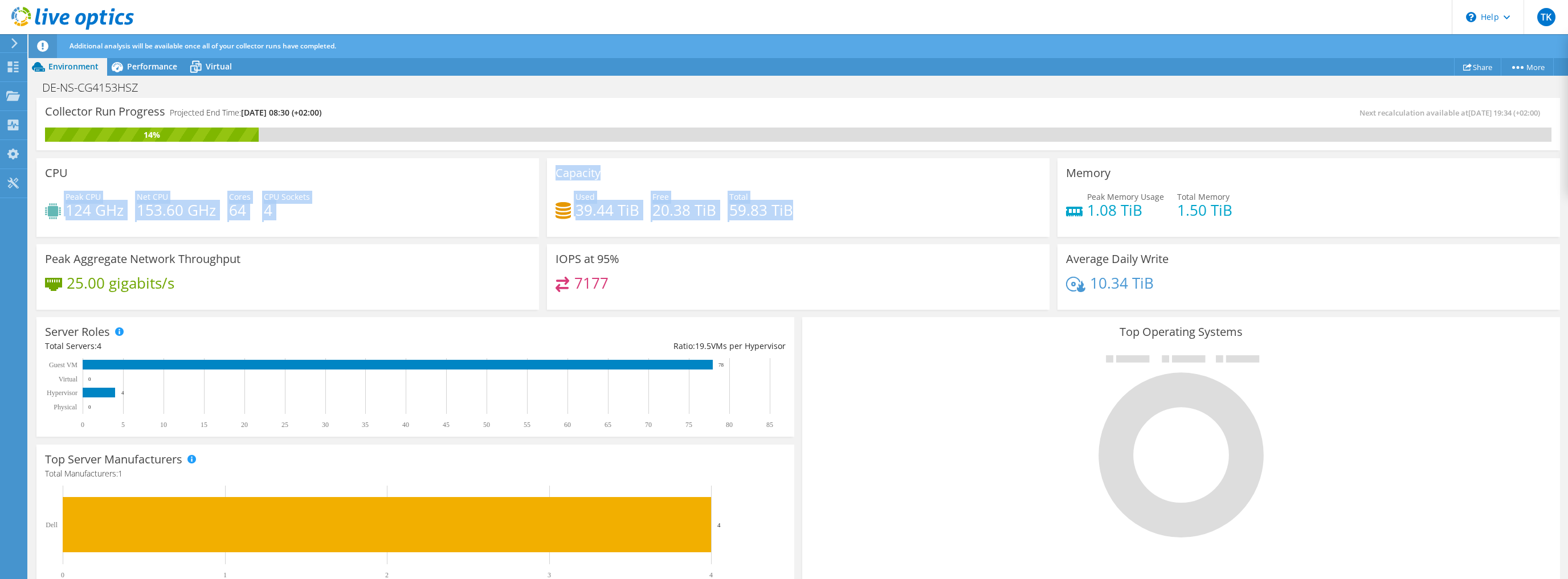
drag, startPoint x: 800, startPoint y: 211, endPoint x: 530, endPoint y: 168, distance: 273.4
click at [530, 168] on div "CPU Peak CPU 124 GHz Net CPU 153.60 GHz Cores 64 CPU Sockets 4 Capacity Used 39…" at bounding box center [798, 234] width 1532 height 160
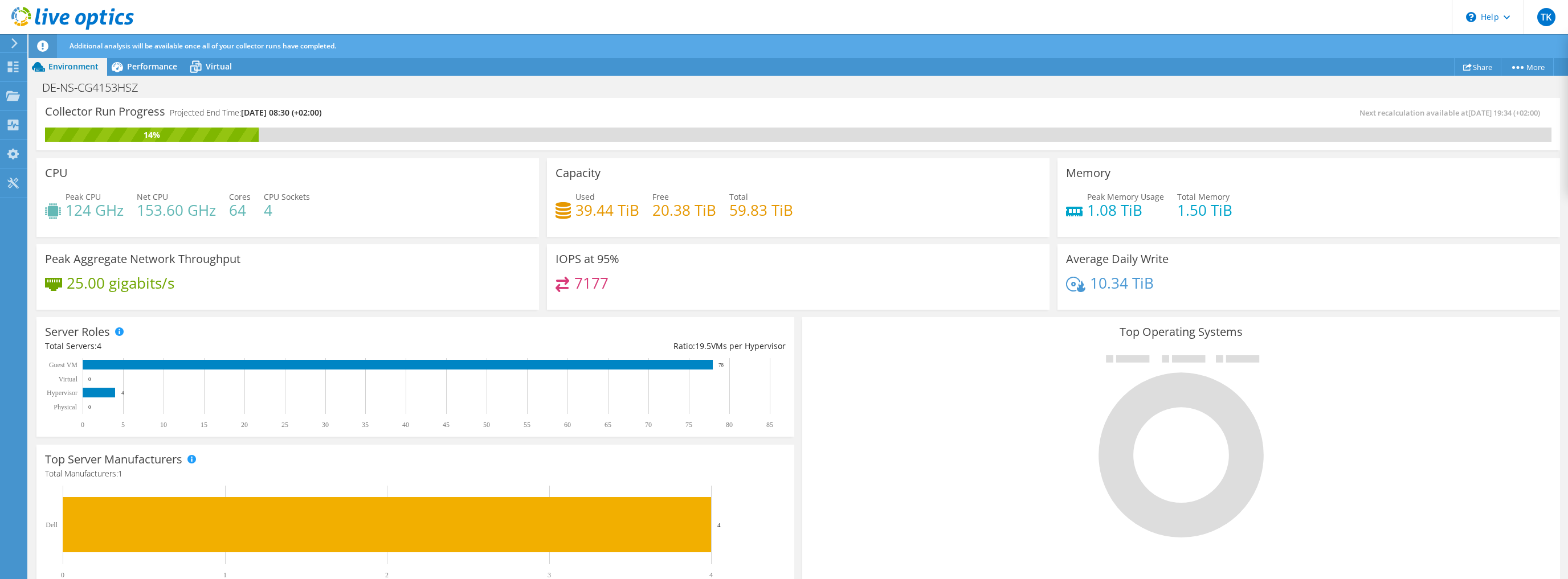
click at [822, 216] on div "Used 39.44 TiB Free 20.38 TiB Total 59.83 TiB" at bounding box center [798, 210] width 485 height 37
click at [139, 68] on span "Performance" at bounding box center [151, 66] width 50 height 11
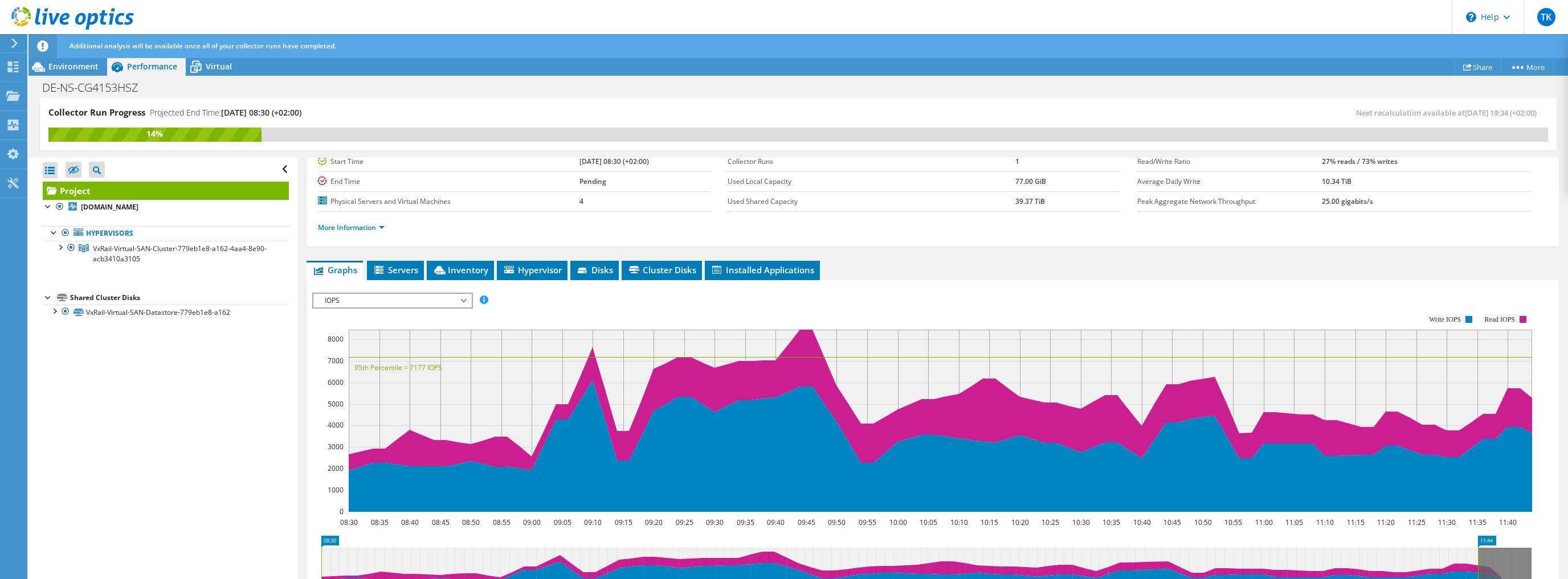
scroll to position [95, 0]
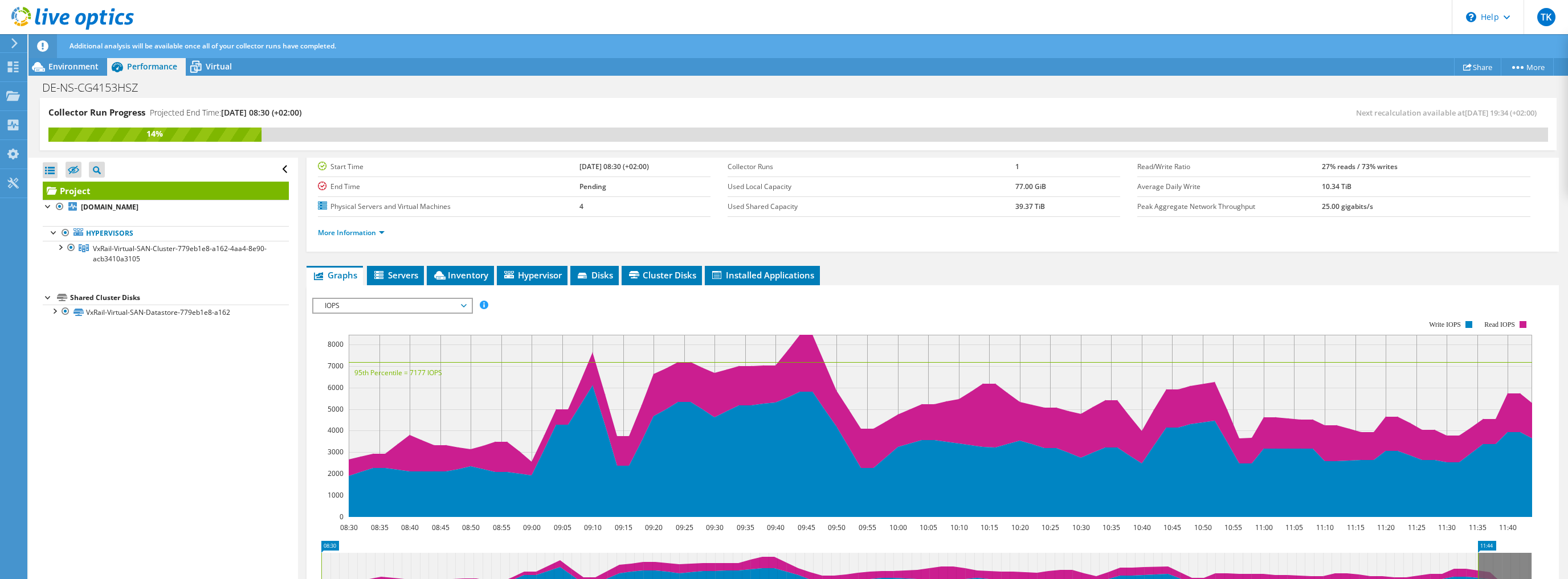
click at [428, 303] on span "IOPS" at bounding box center [391, 306] width 146 height 14
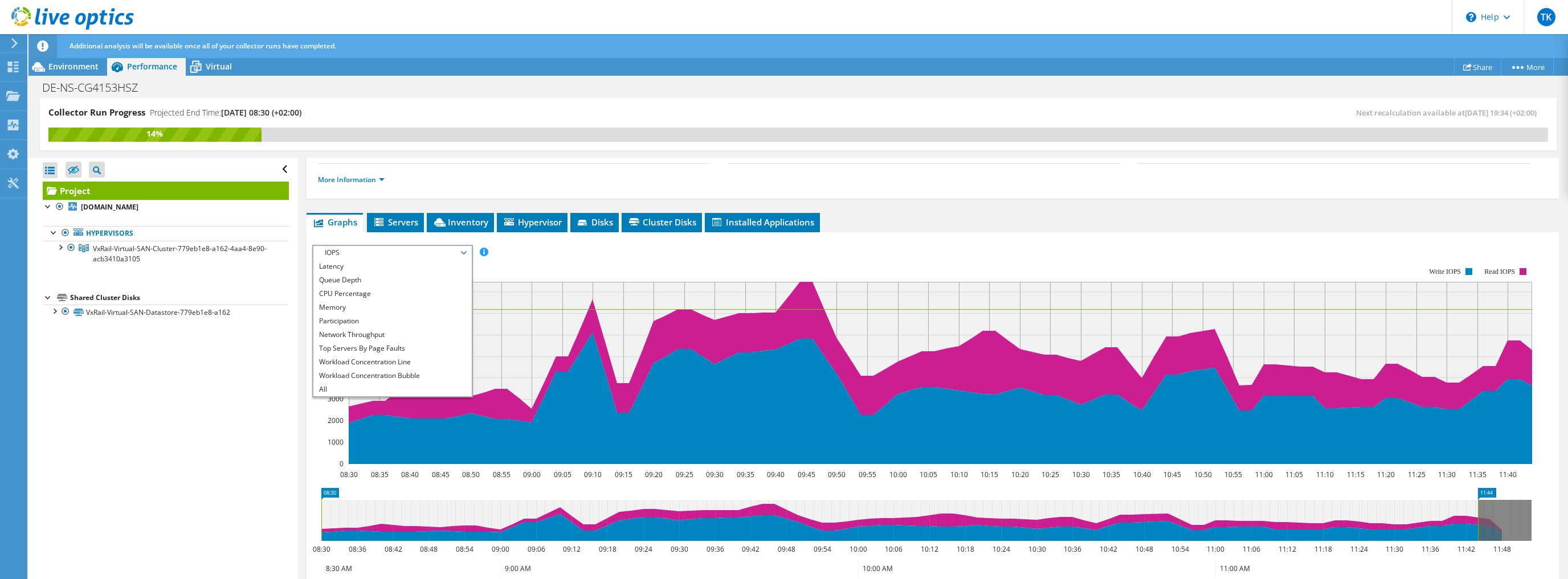
scroll to position [232, 0]
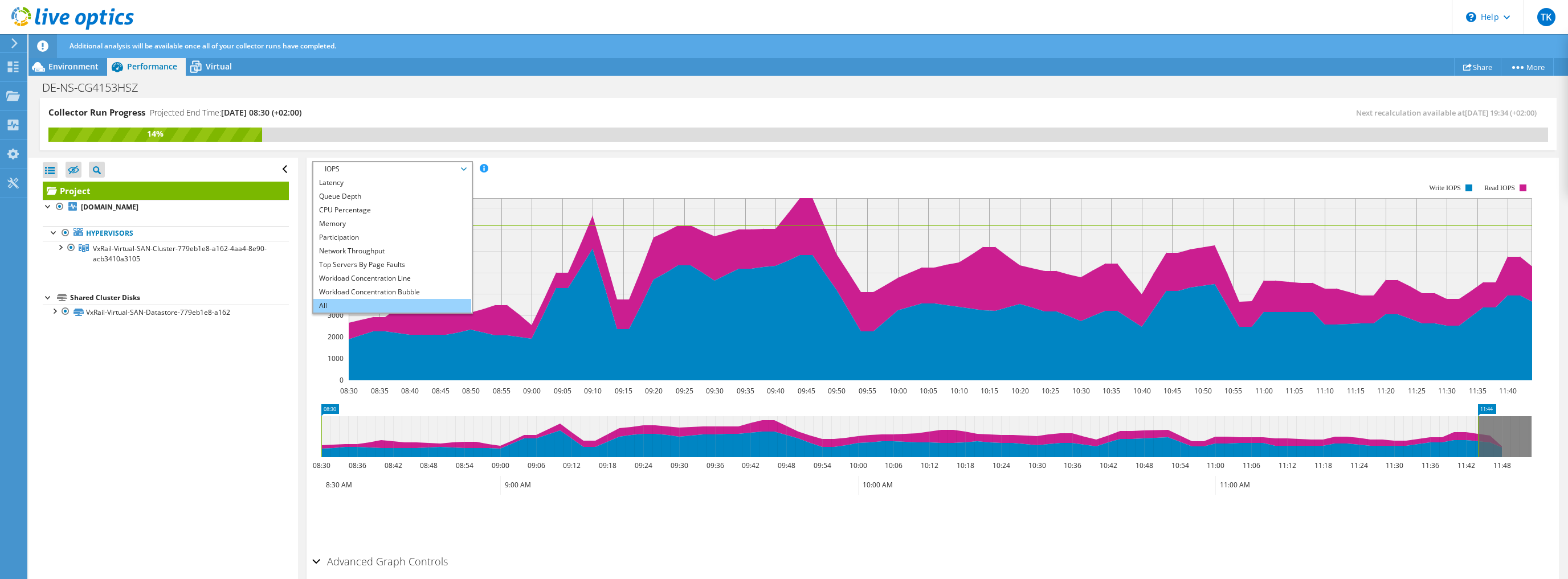
click at [325, 307] on li "All" at bounding box center [392, 306] width 158 height 14
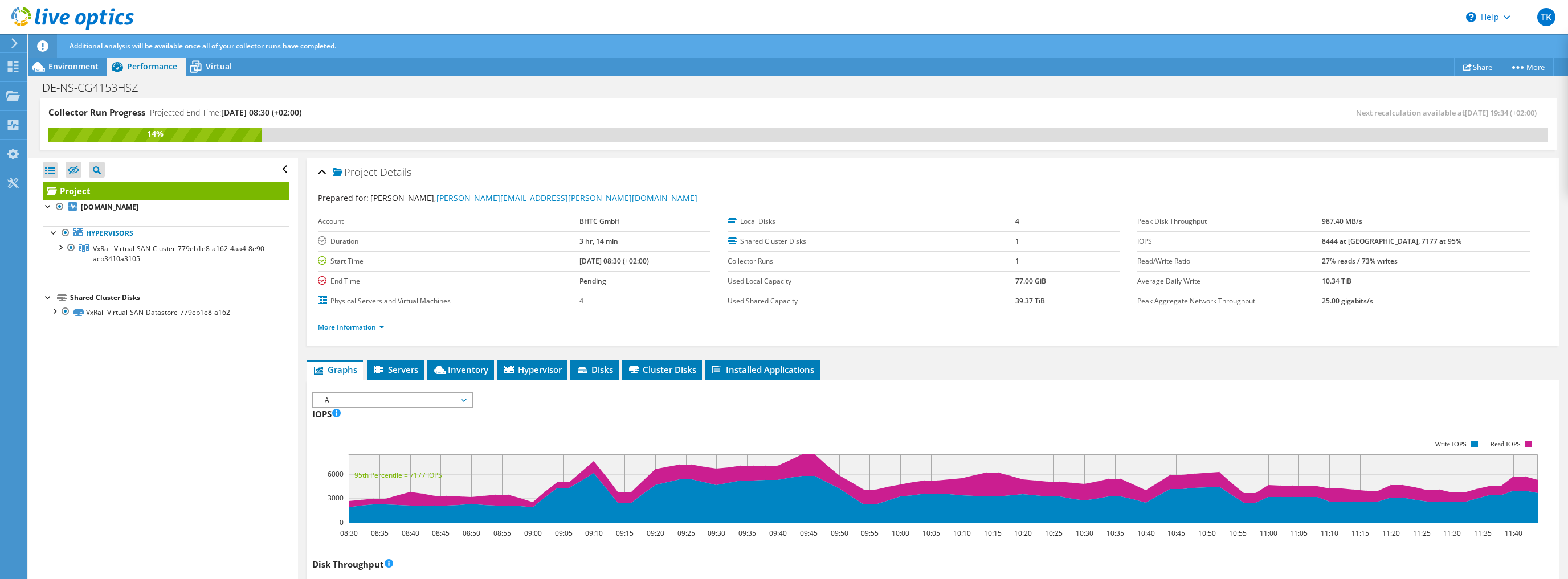
scroll to position [0, 0]
click at [363, 329] on link "More Information" at bounding box center [351, 326] width 67 height 9
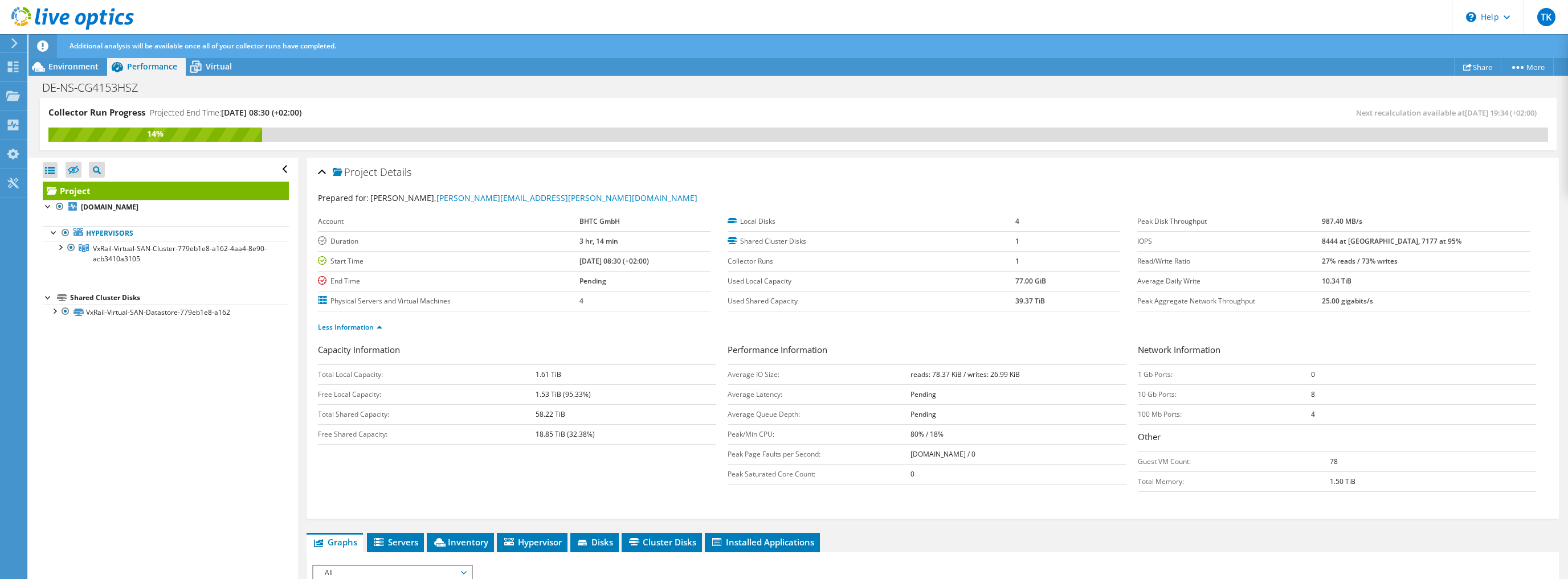
drag, startPoint x: 439, startPoint y: 323, endPoint x: 404, endPoint y: 325, distance: 35.1
click at [439, 323] on ul "Less Information" at bounding box center [932, 326] width 1229 height 15
click at [363, 325] on link "Less Information" at bounding box center [350, 326] width 64 height 9
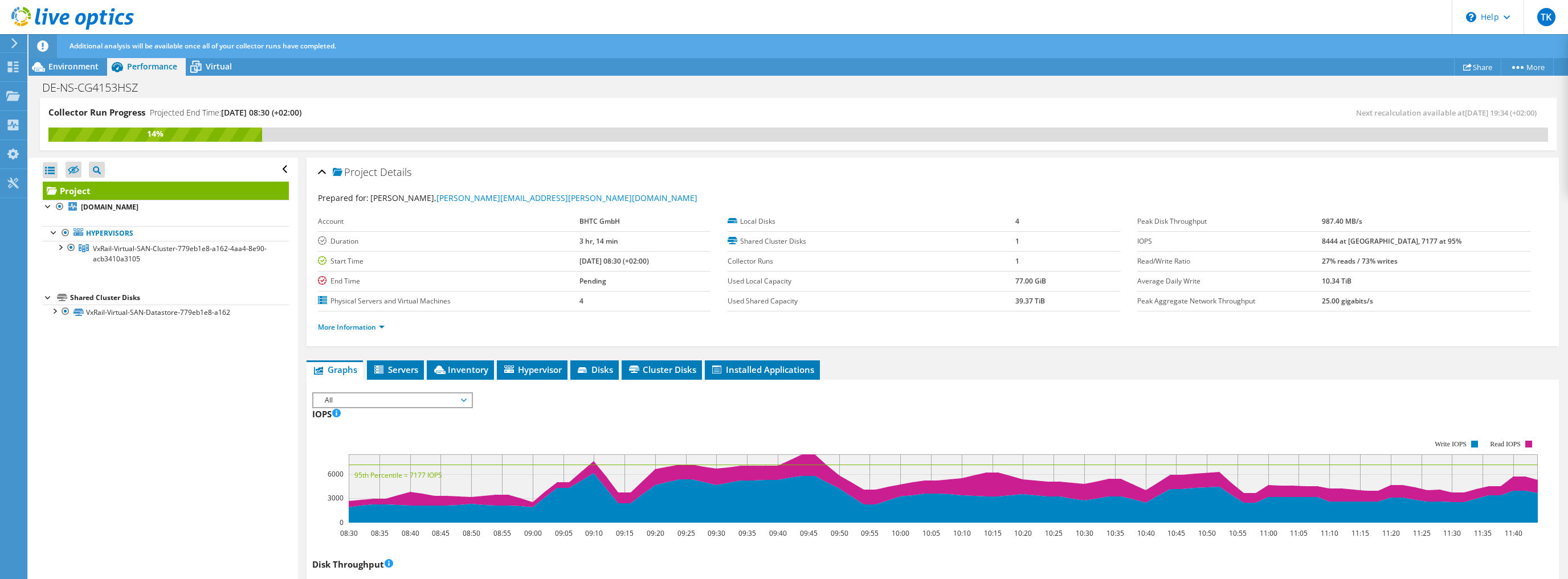
click at [456, 324] on ul "More Information" at bounding box center [932, 326] width 1229 height 15
drag, startPoint x: 1362, startPoint y: 221, endPoint x: 1440, endPoint y: 220, distance: 78.0
click at [1440, 220] on tr "Peak Disk Throughput 987.40 MB/s" at bounding box center [1333, 222] width 392 height 20
click at [1440, 220] on td "987.40 MB/s" at bounding box center [1426, 222] width 209 height 20
click at [62, 251] on div at bounding box center [59, 246] width 11 height 11
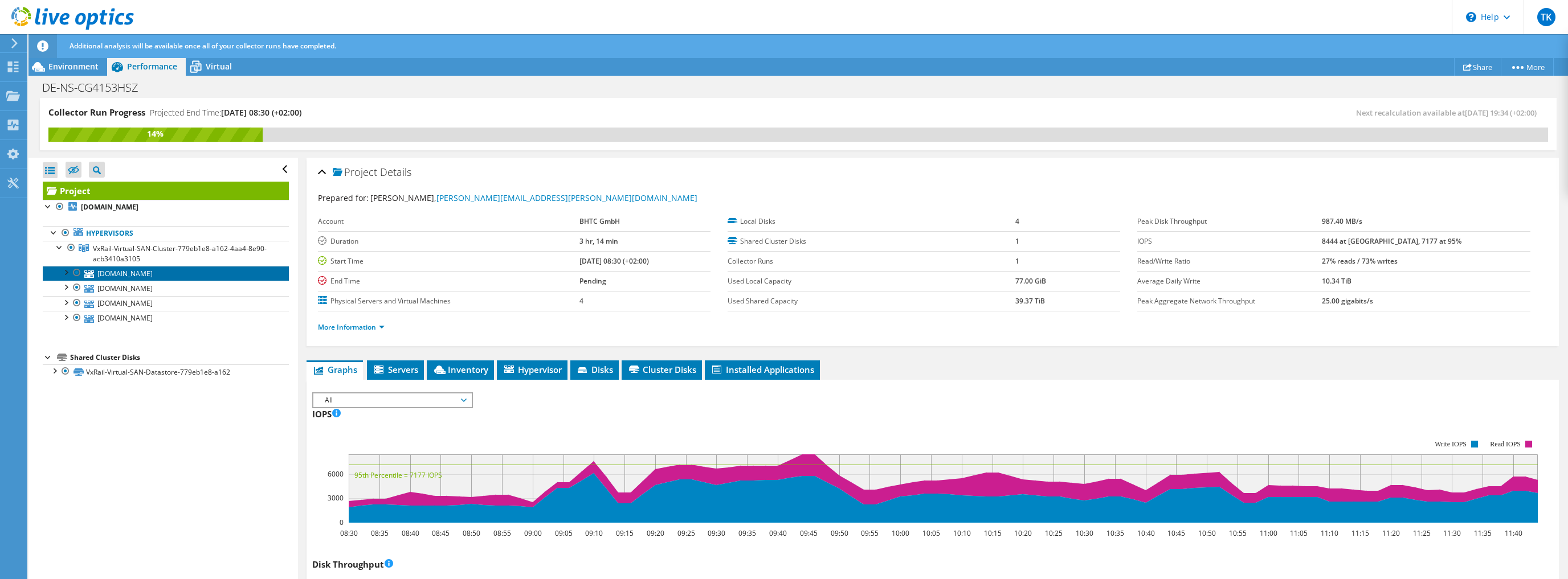
click at [68, 277] on link "[DOMAIN_NAME]" at bounding box center [166, 274] width 246 height 15
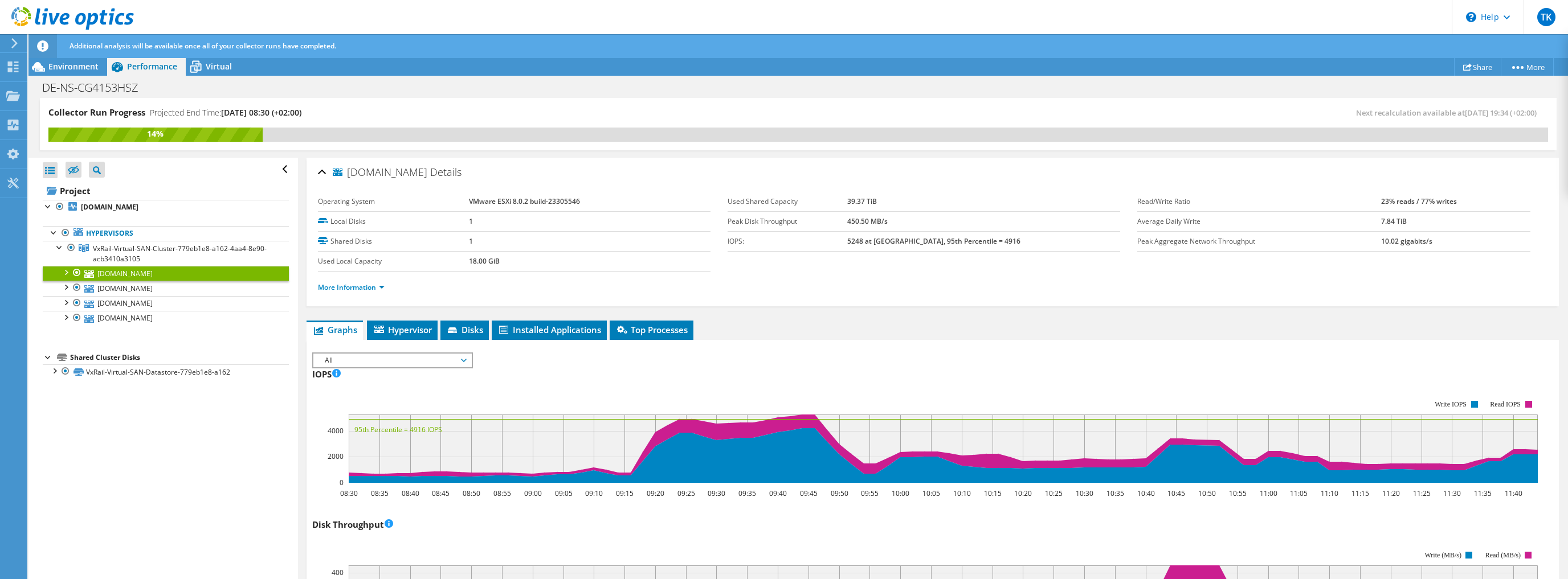
click at [66, 274] on div at bounding box center [65, 271] width 11 height 11
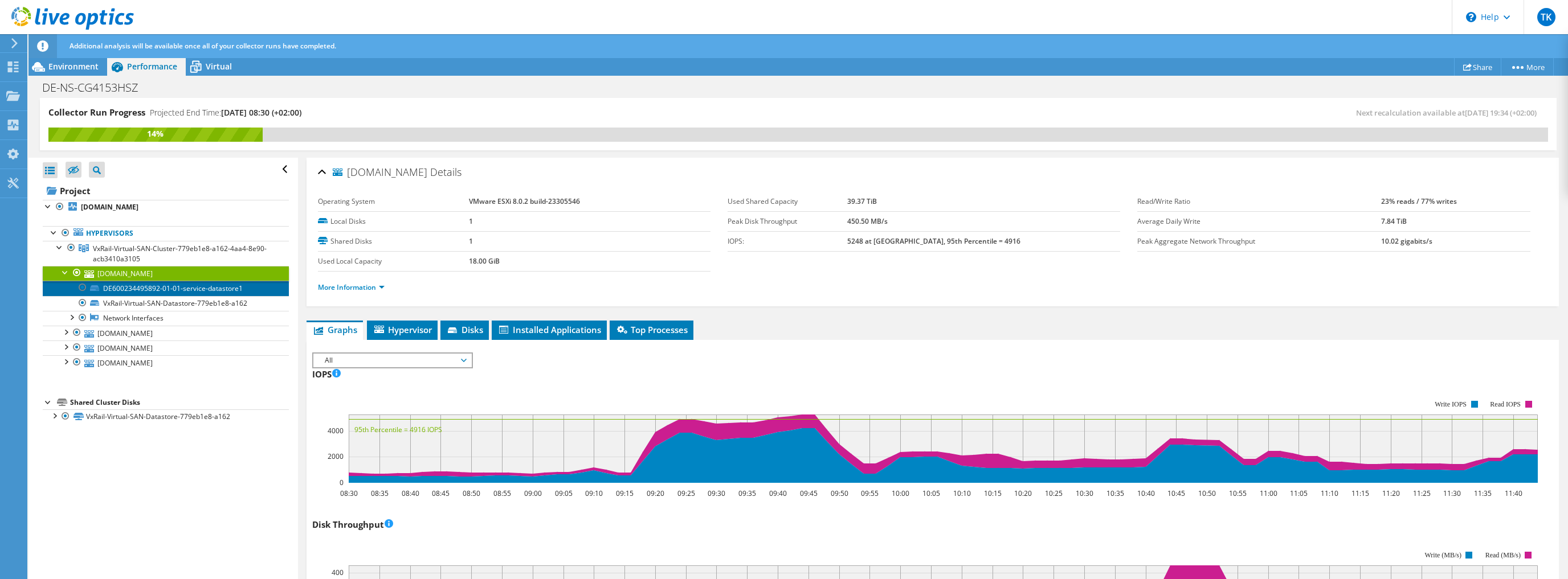
click at [163, 287] on link "DE600234495892-01-01-service-datastore1" at bounding box center [166, 288] width 246 height 15
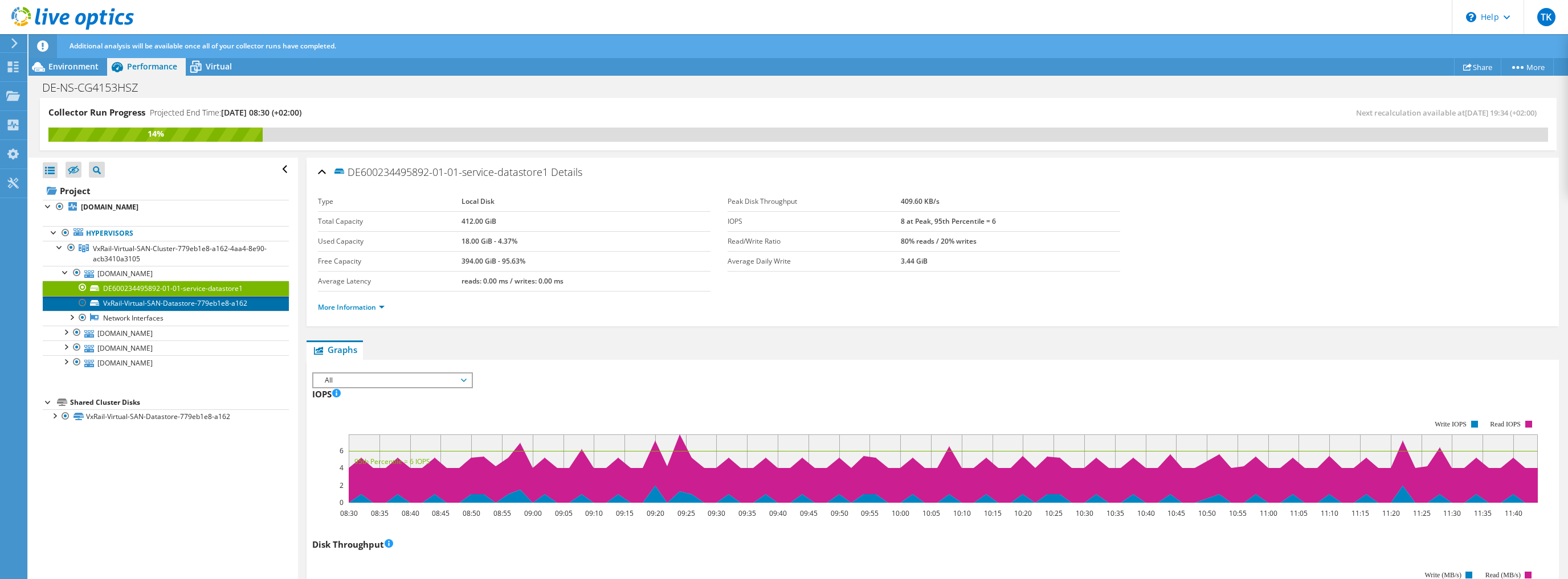
click at [209, 302] on link "VxRail-Virtual-SAN-Datastore-779eb1e8-a162" at bounding box center [166, 303] width 246 height 15
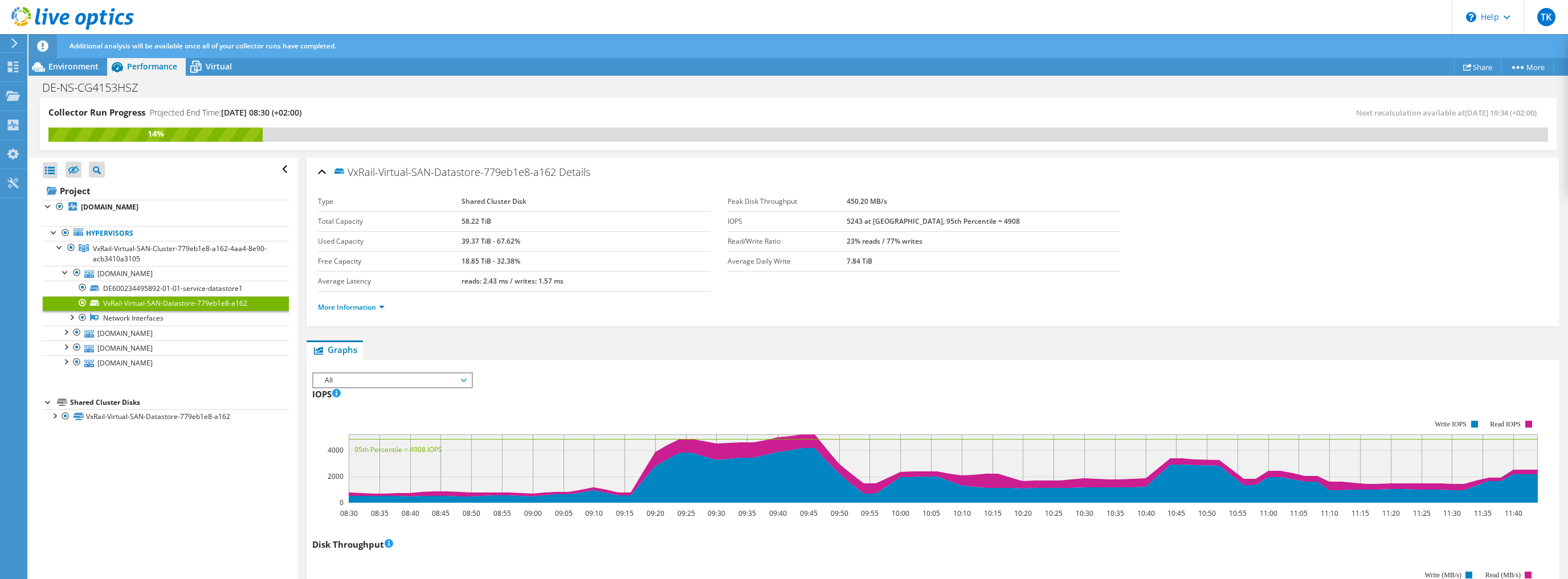
click at [925, 347] on ul "Graphs Servers Inventory Hypervisor Disks Cluster Disks Installed Applications" at bounding box center [932, 350] width 1252 height 19
click at [66, 333] on div at bounding box center [65, 331] width 11 height 11
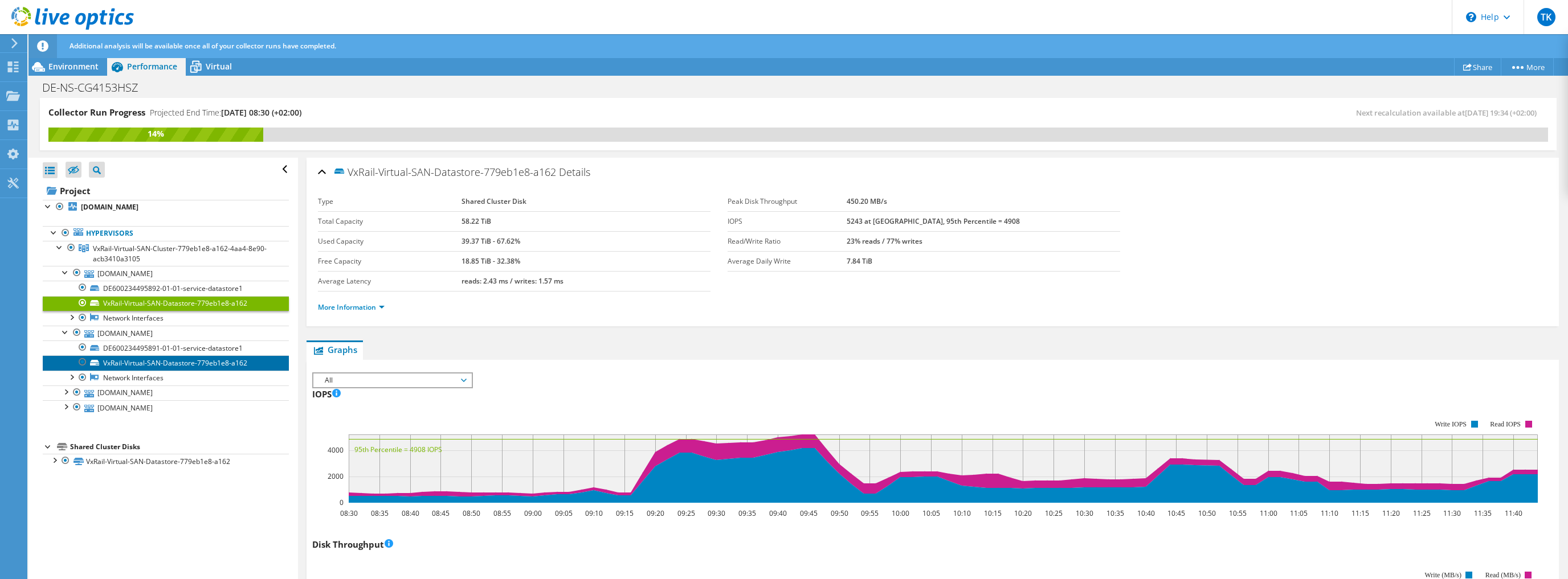
click at [120, 361] on link "VxRail-Virtual-SAN-Datastore-779eb1e8-a162" at bounding box center [166, 363] width 246 height 15
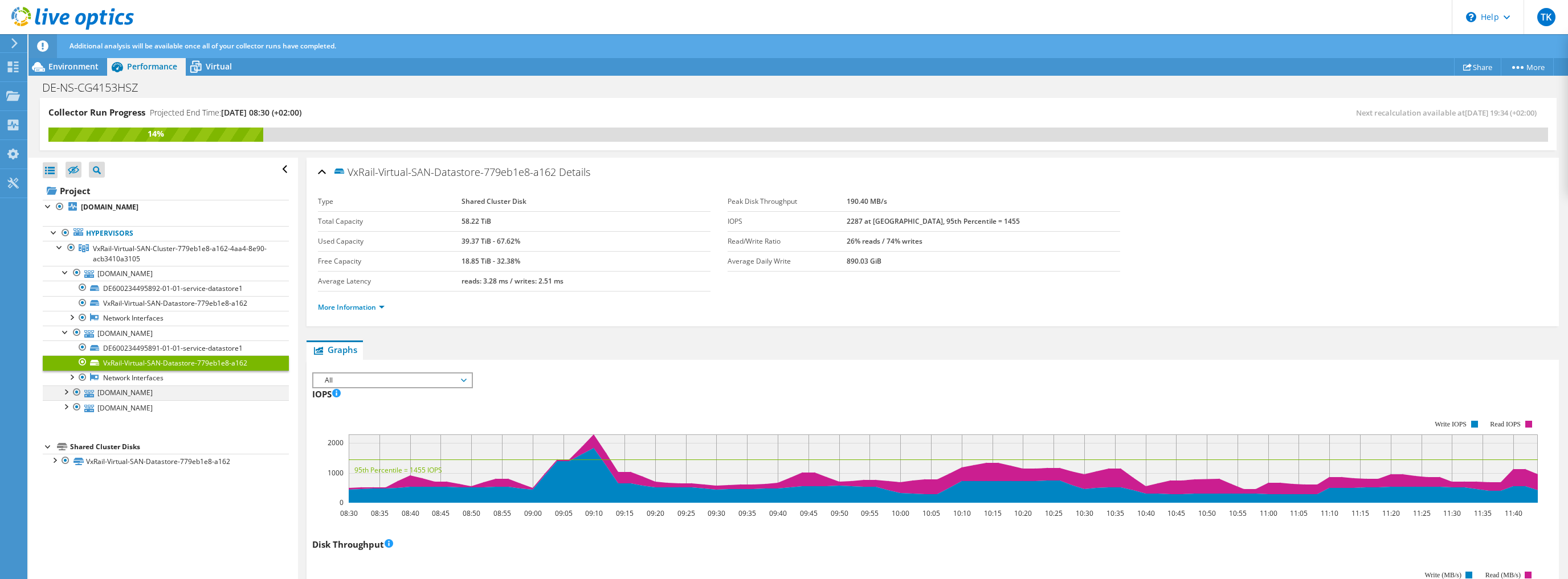
click at [68, 394] on div at bounding box center [65, 391] width 11 height 11
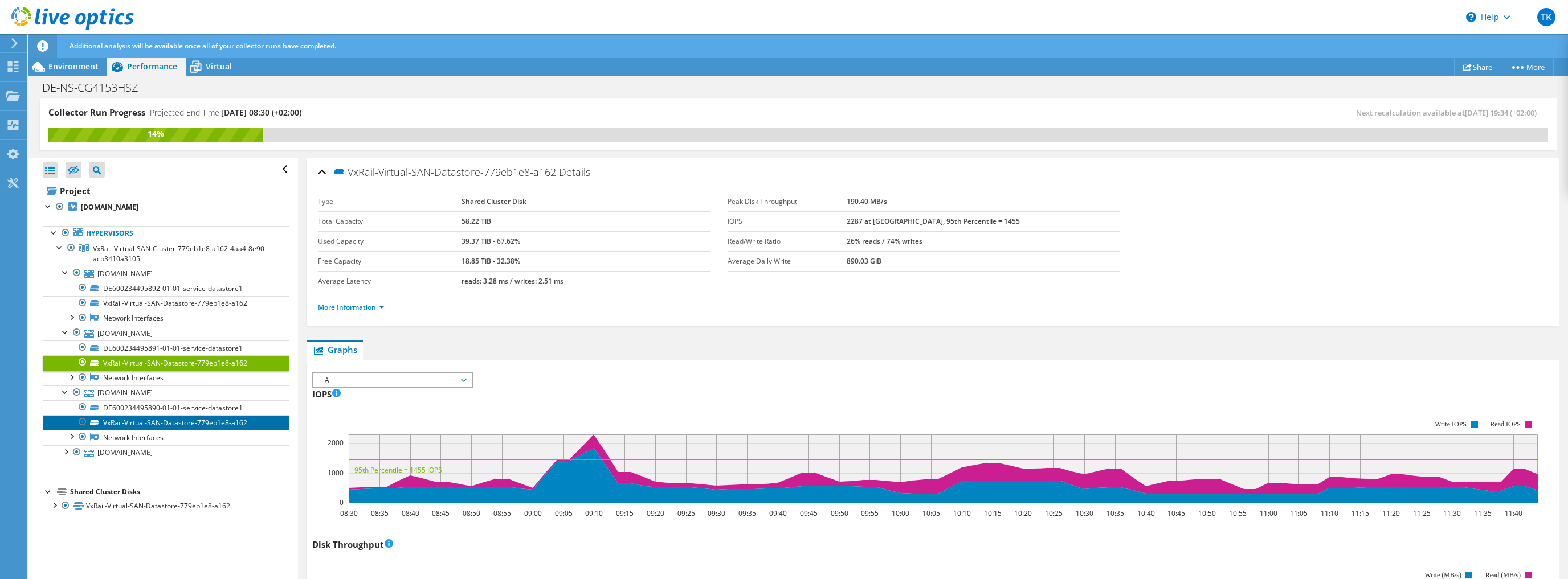
click at [145, 425] on link "VxRail-Virtual-SAN-Datastore-779eb1e8-a162" at bounding box center [166, 423] width 246 height 15
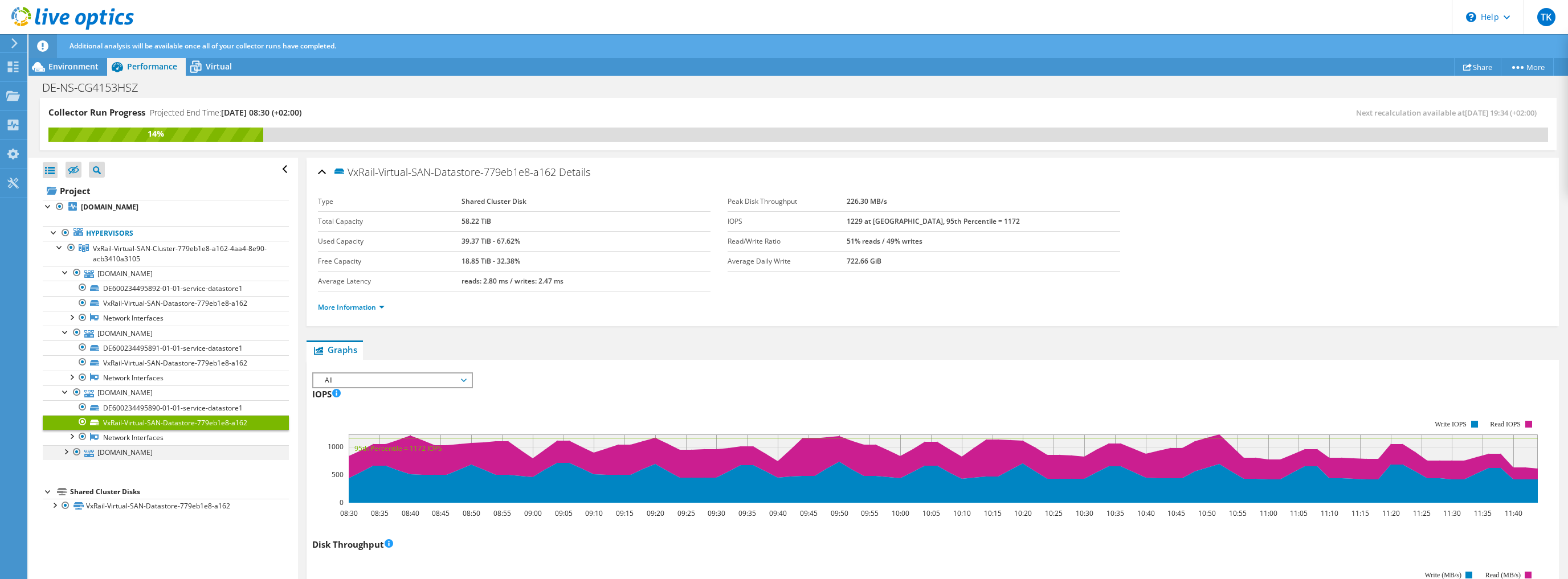
click at [66, 453] on div at bounding box center [65, 451] width 11 height 11
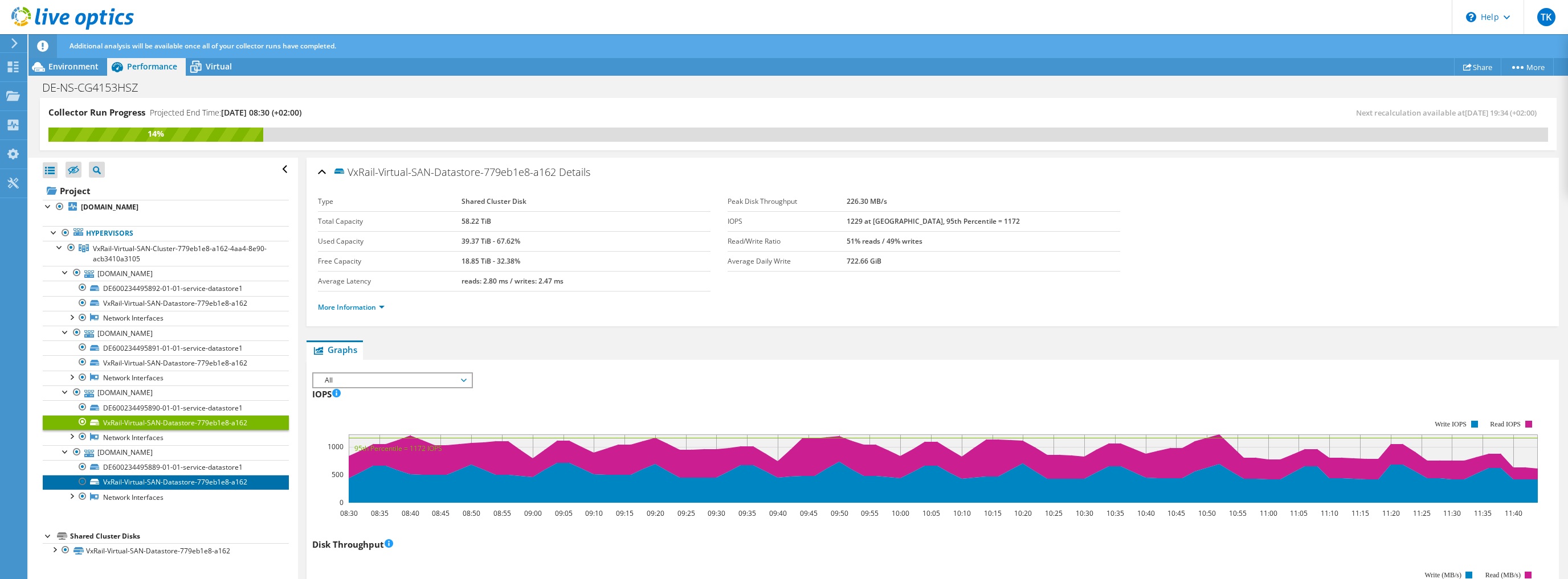
click at [128, 483] on link "VxRail-Virtual-SAN-Datastore-779eb1e8-a162" at bounding box center [166, 483] width 246 height 15
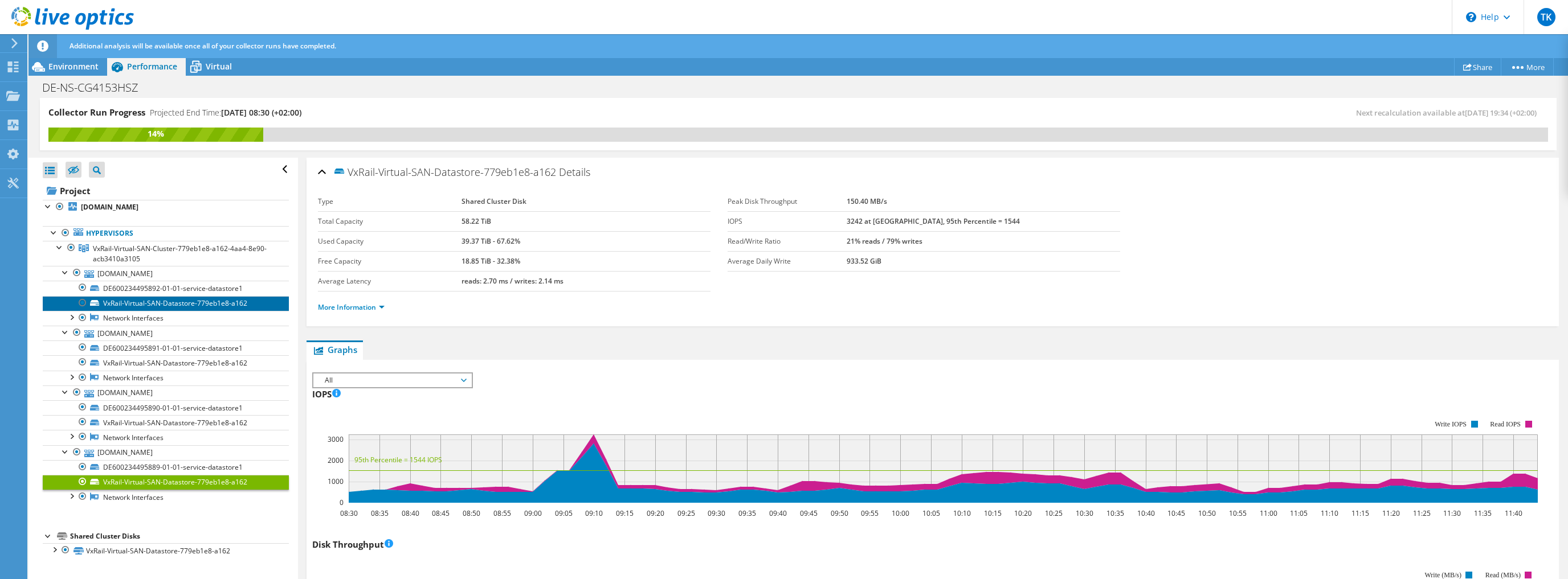
click at [156, 303] on link "VxRail-Virtual-SAN-Datastore-779eb1e8-a162" at bounding box center [166, 303] width 246 height 15
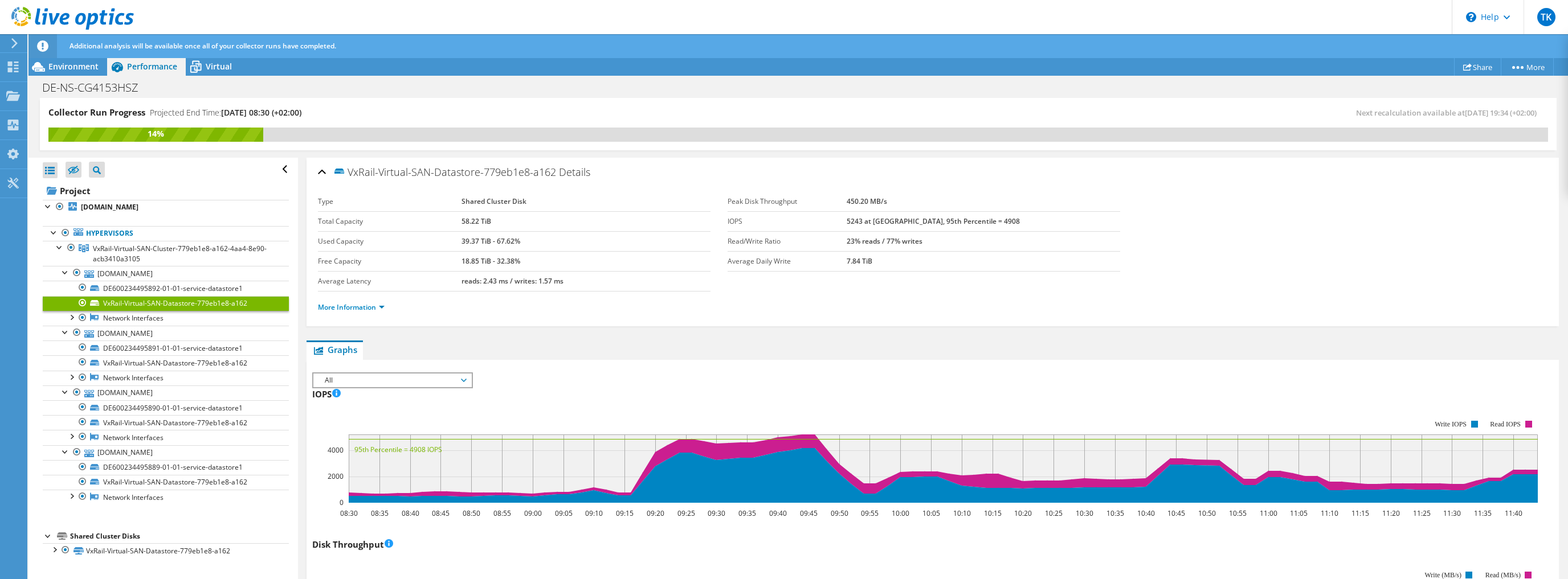
drag, startPoint x: 881, startPoint y: 201, endPoint x: 945, endPoint y: 200, distance: 64.0
click at [945, 200] on td "450.20 MB/s" at bounding box center [984, 202] width 274 height 20
drag, startPoint x: 877, startPoint y: 199, endPoint x: 943, endPoint y: 195, distance: 66.1
click at [943, 195] on tr "Peak Disk Throughput 450.20 MB/s" at bounding box center [924, 202] width 392 height 20
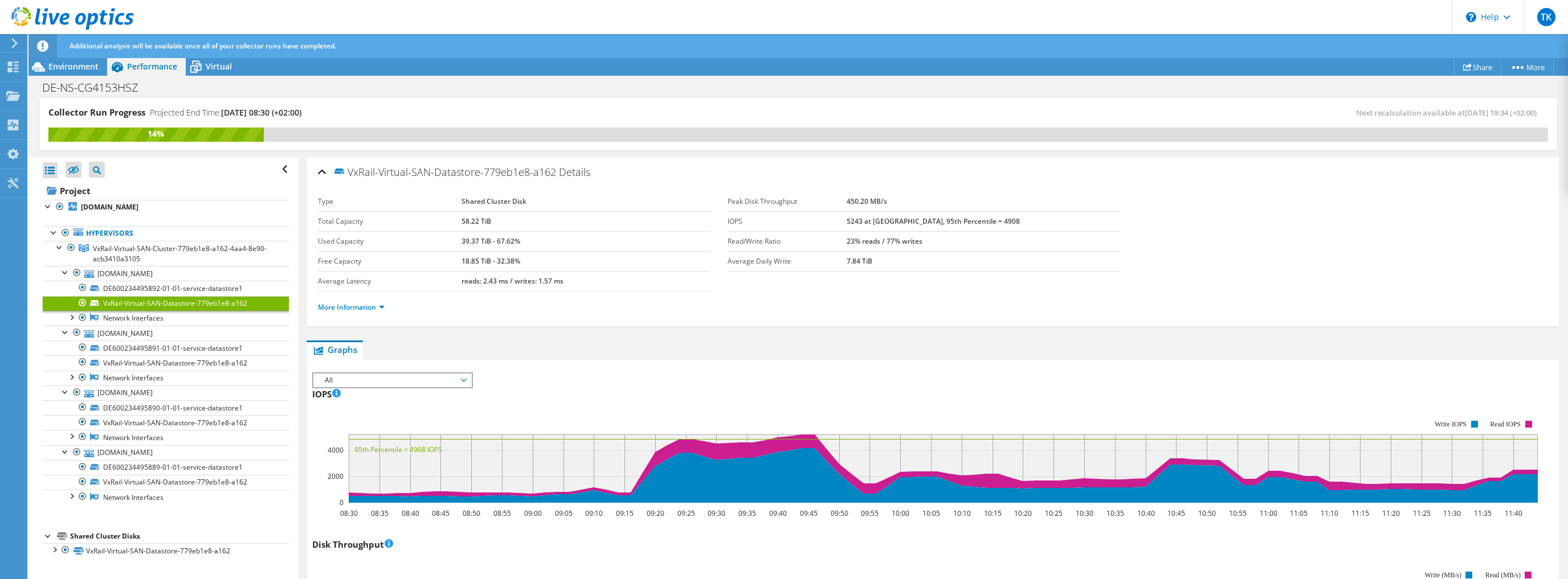
click at [943, 195] on td "450.20 MB/s" at bounding box center [984, 202] width 274 height 20
drag, startPoint x: 878, startPoint y: 199, endPoint x: 959, endPoint y: 273, distance: 109.7
click at [959, 273] on section "Type Shared Cluster Disk Total Capacity 58.22 TiB Used Capacity 39.37 TiB - 67.…" at bounding box center [932, 242] width 1229 height 100
click at [959, 273] on section "Type Shared Cluster Disk Total Capacity 58.22 TiB Used Capacity 39.37 TiB - 67.…" at bounding box center [932, 242] width 1229 height 100
click at [63, 67] on span "Environment" at bounding box center [73, 66] width 50 height 11
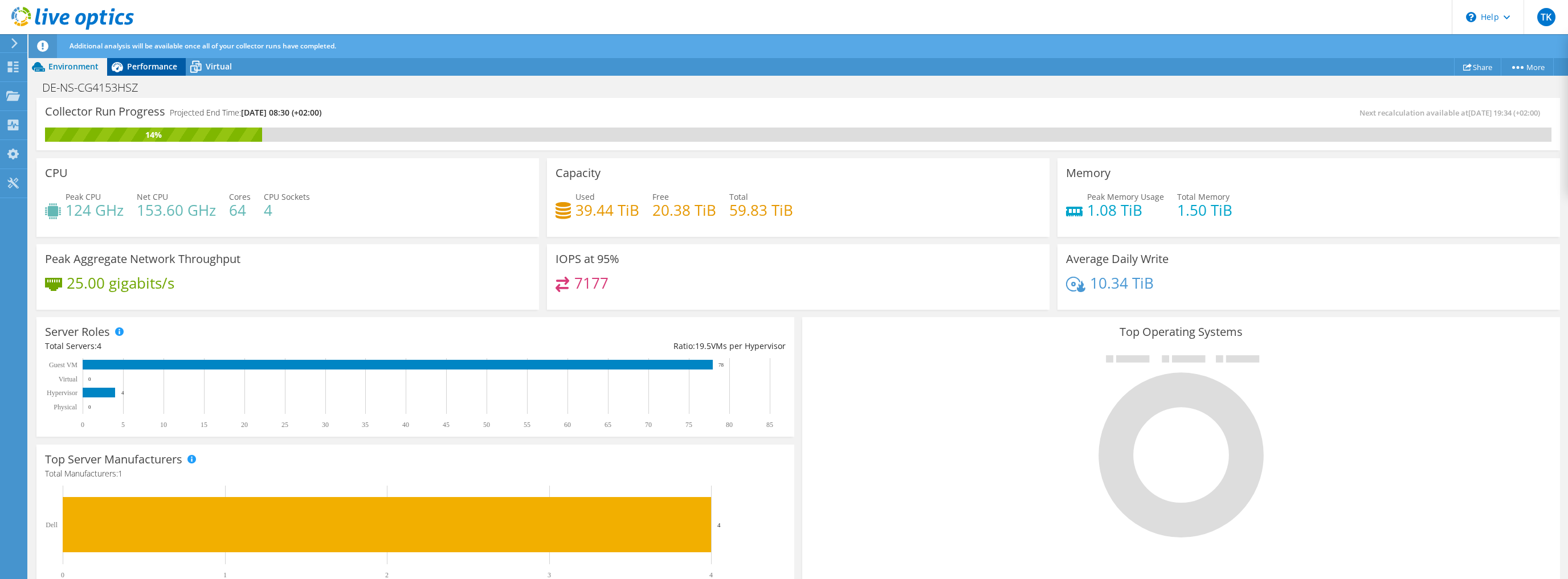
click at [143, 68] on span "Performance" at bounding box center [151, 66] width 50 height 11
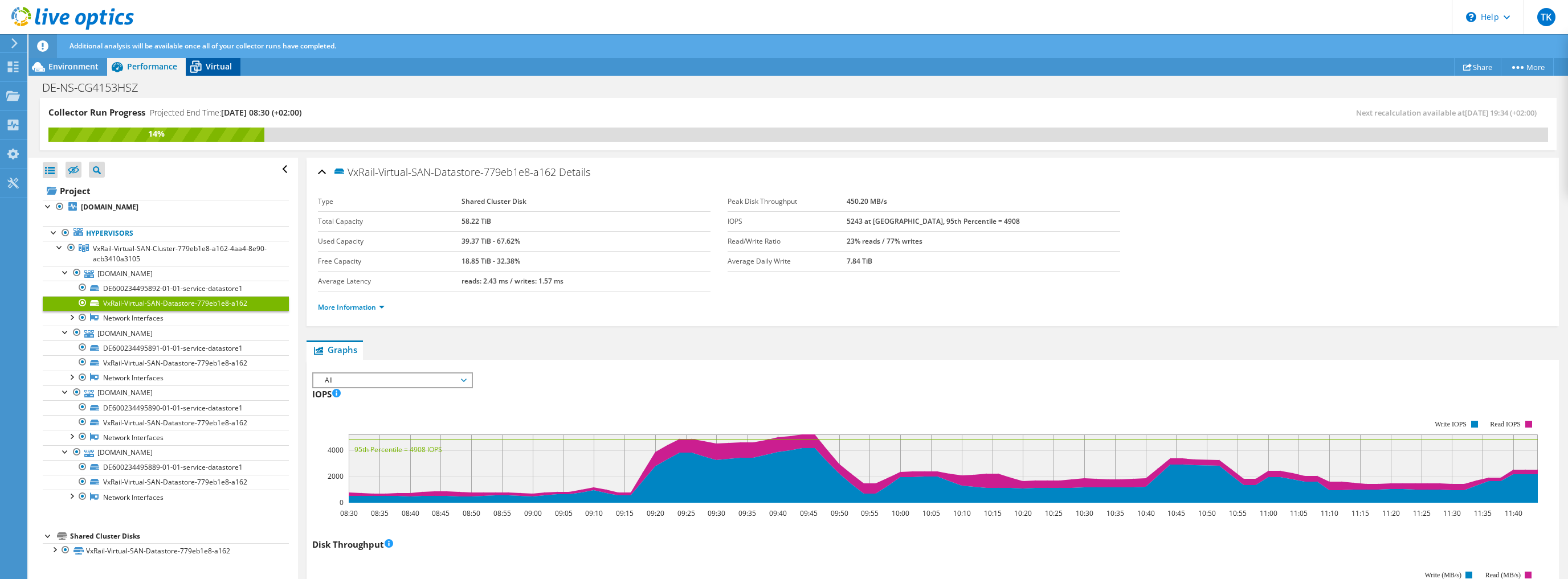
click at [209, 73] on div "Virtual" at bounding box center [213, 67] width 55 height 19
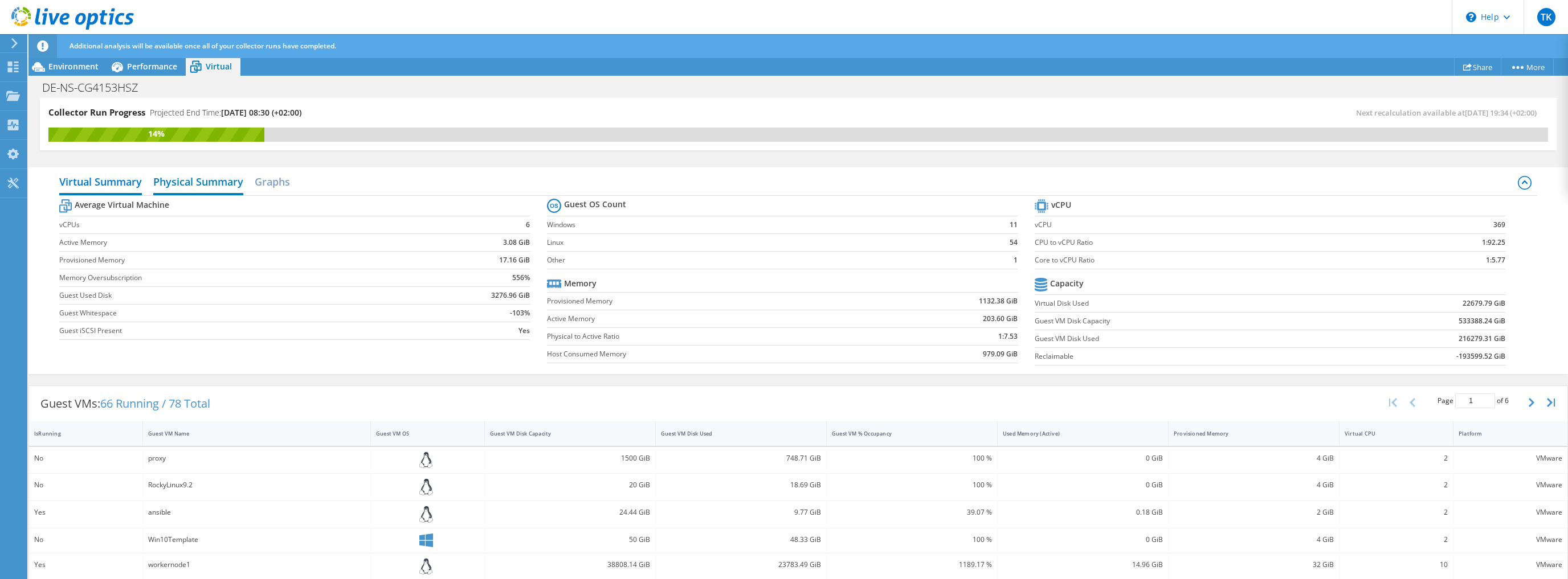
click at [199, 171] on h2 "Physical Summary" at bounding box center [198, 183] width 90 height 25
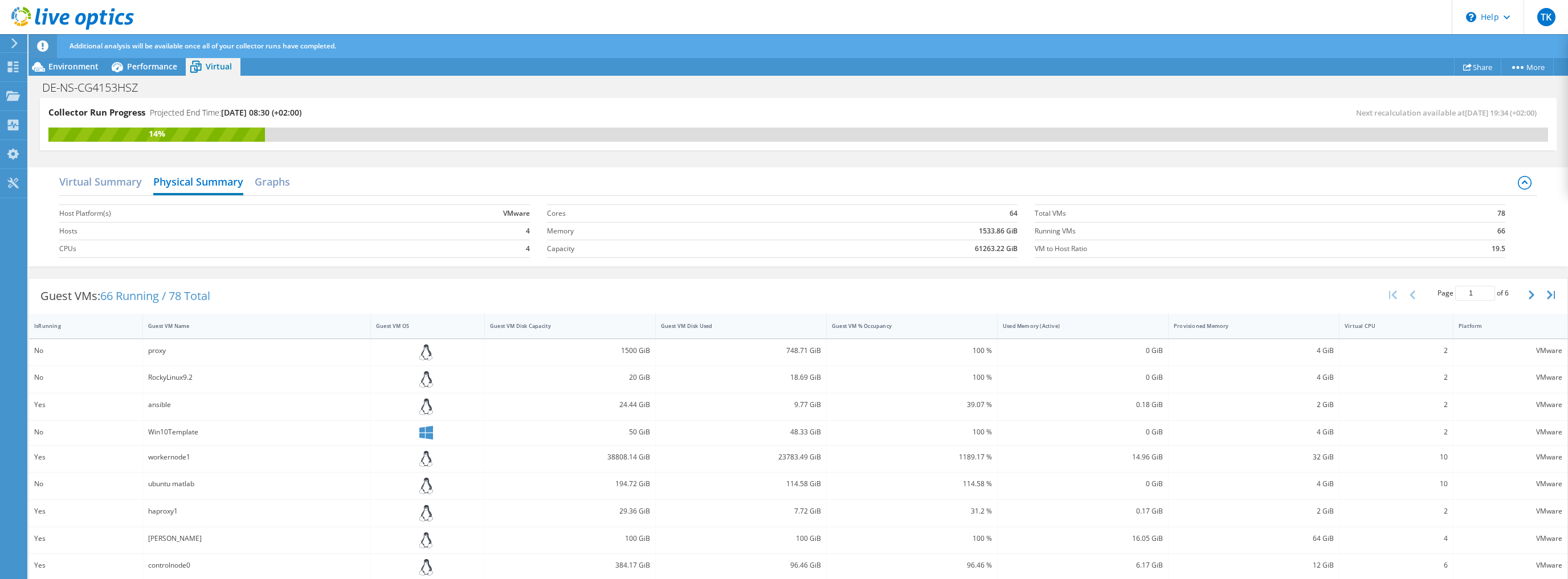
click at [620, 289] on div "Guest VMs: 66 Running / 78 Total Page 1 of 6 5 rows 10 rows 20 rows 25 rows 50 …" at bounding box center [798, 297] width 1538 height 36
click at [251, 180] on div "Virtual Summary Physical Summary Graphs" at bounding box center [798, 183] width 1478 height 25
click at [265, 183] on h2 "Graphs" at bounding box center [272, 183] width 36 height 25
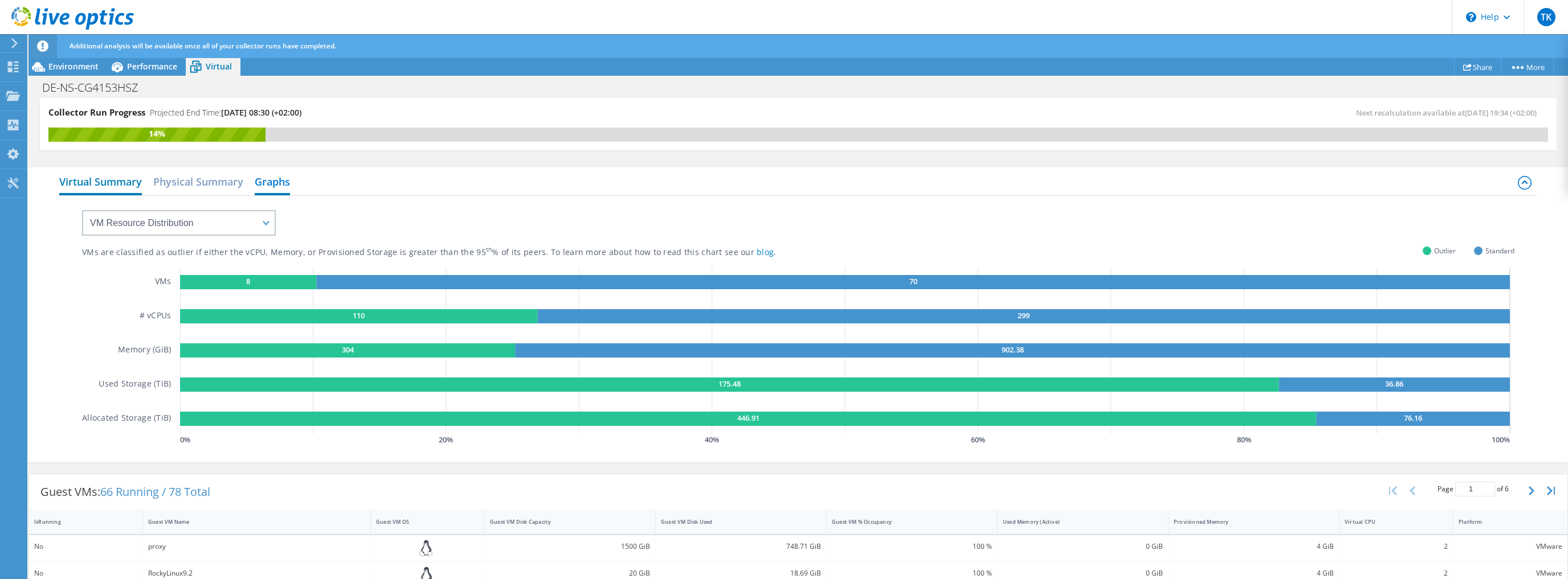
click at [94, 179] on h2 "Virtual Summary" at bounding box center [101, 183] width 83 height 25
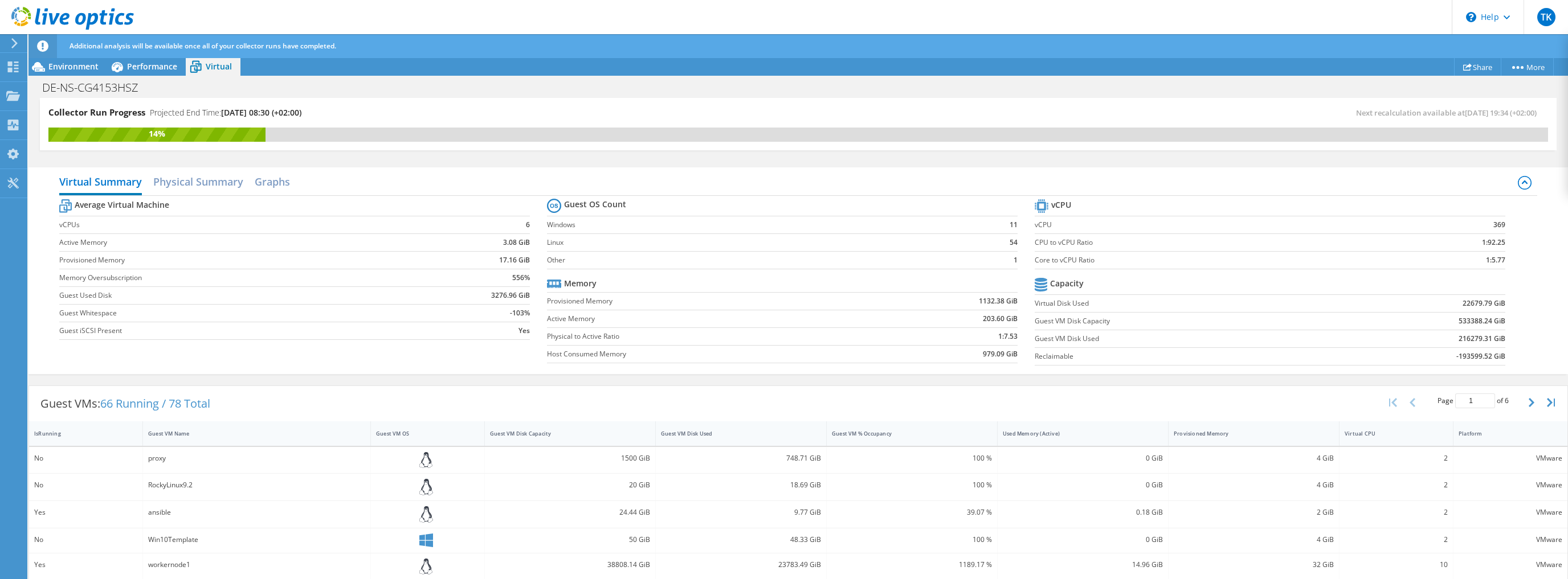
click at [498, 182] on div "Virtual Summary Physical Summary Graphs" at bounding box center [798, 183] width 1478 height 25
click at [140, 63] on span "Performance" at bounding box center [151, 66] width 50 height 11
